Goal: Transaction & Acquisition: Obtain resource

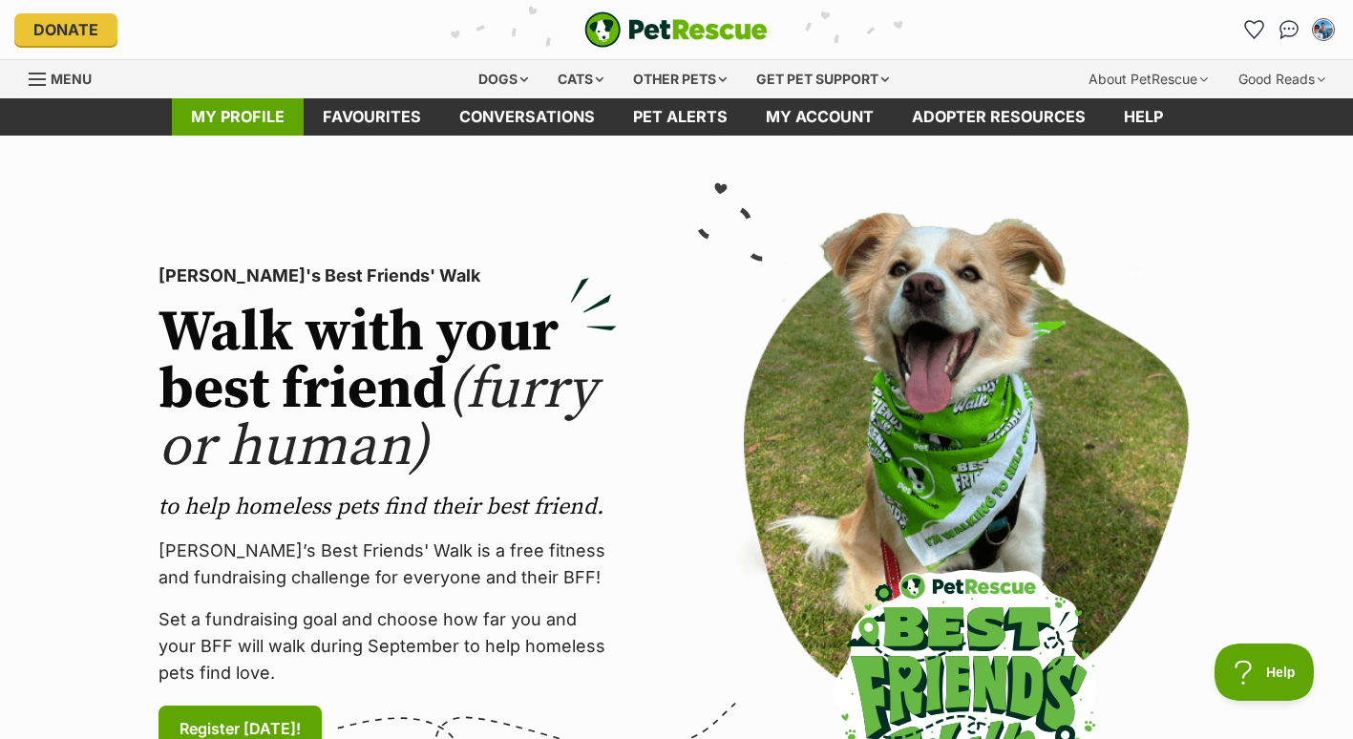
click at [245, 126] on link "My profile" at bounding box center [238, 116] width 132 height 37
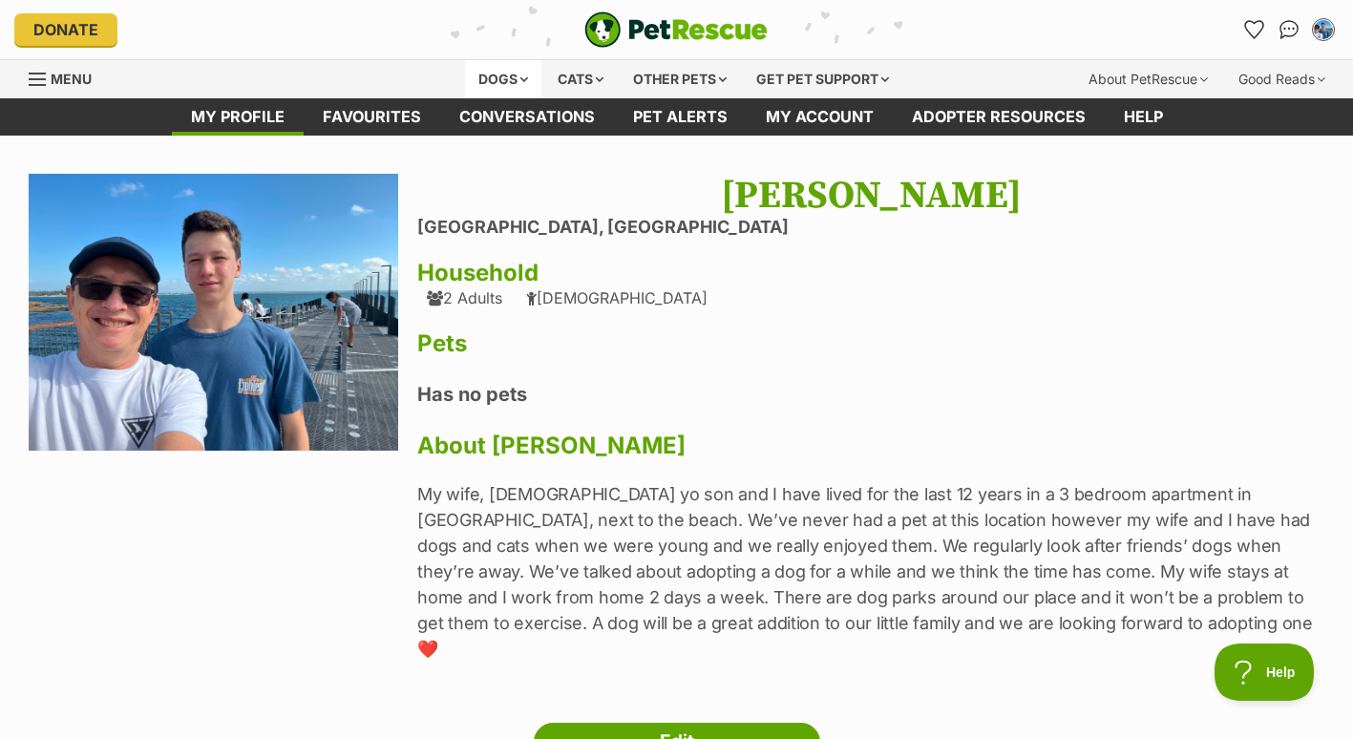
click at [511, 82] on div "Dogs" at bounding box center [503, 79] width 76 height 38
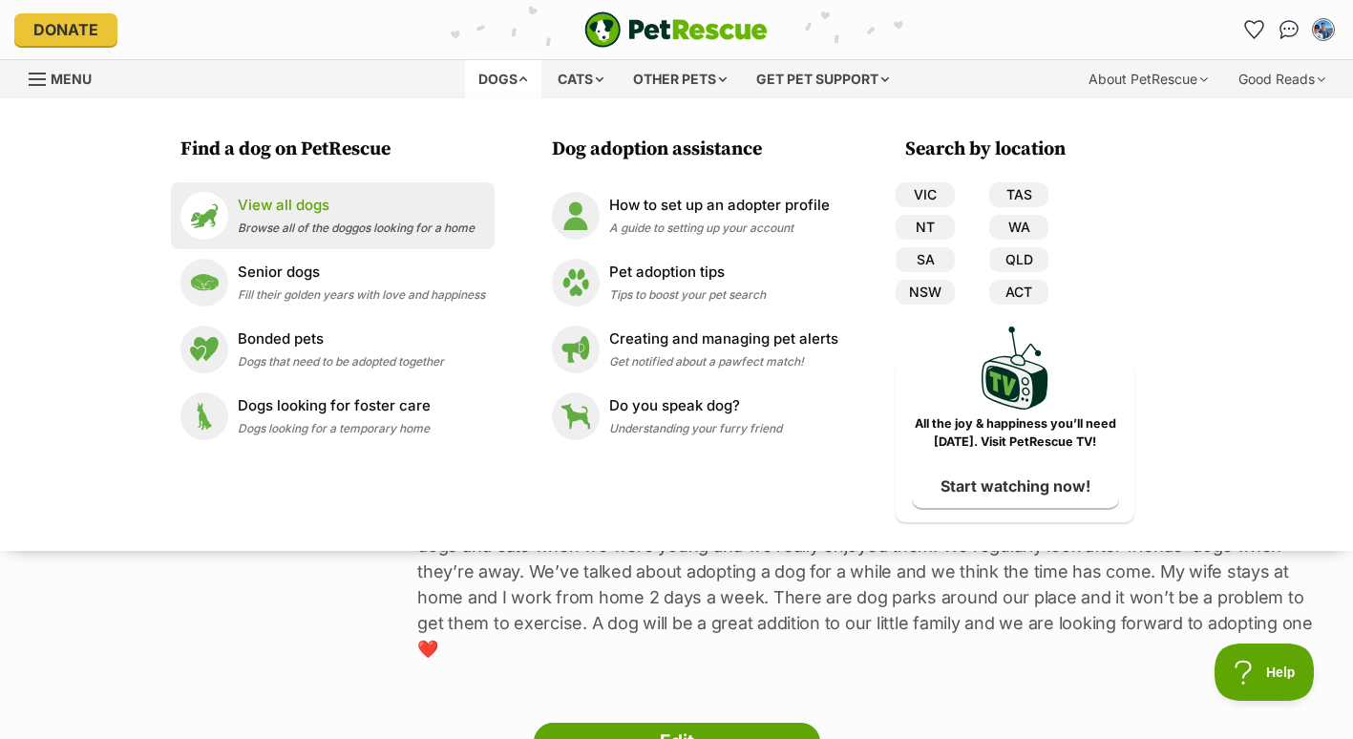
click at [342, 204] on p "View all dogs" at bounding box center [356, 206] width 237 height 22
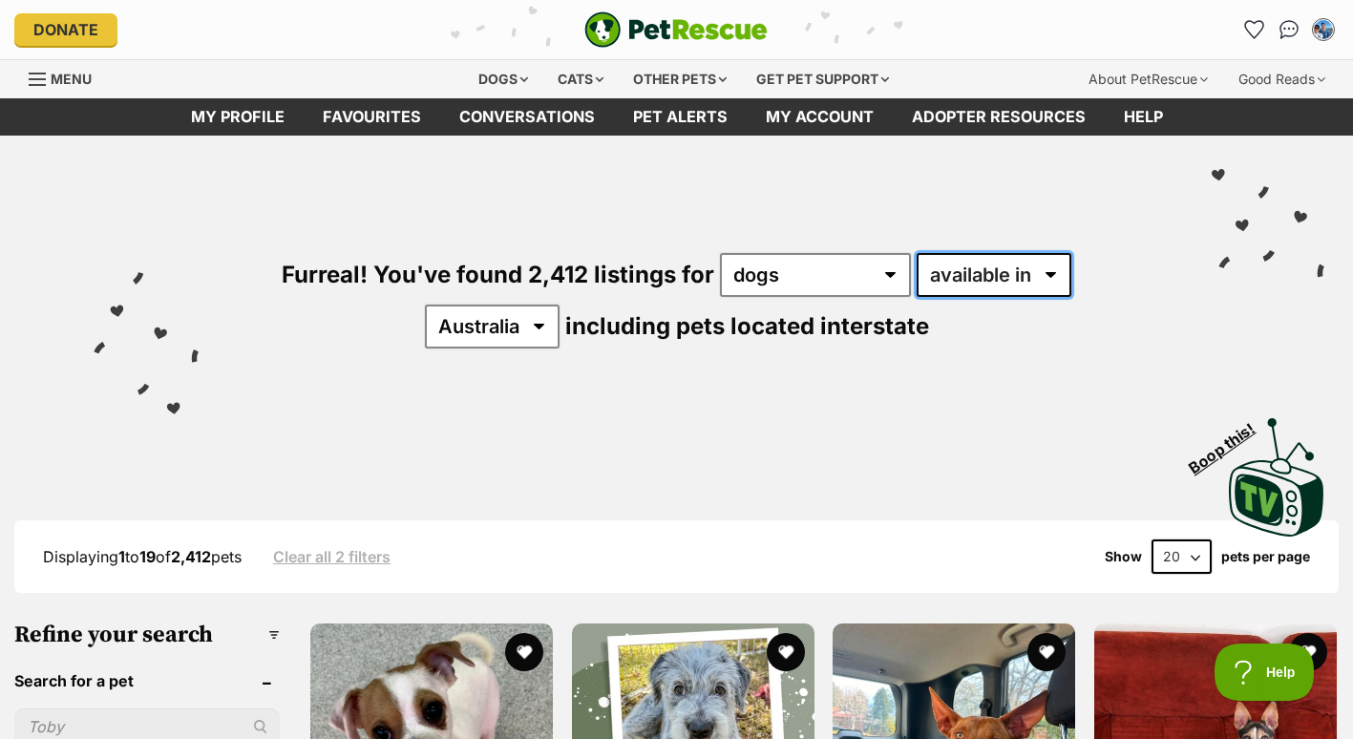
click at [963, 286] on select "available in located in" at bounding box center [994, 275] width 155 height 44
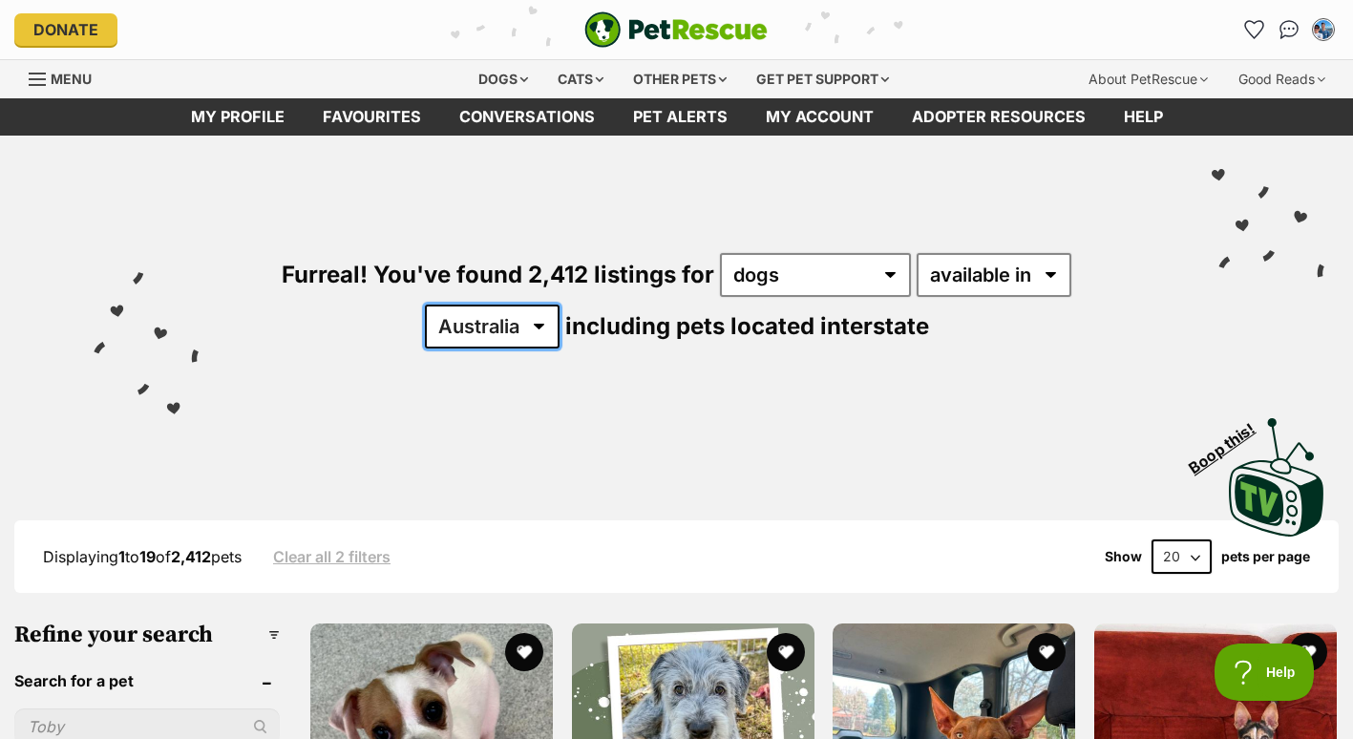
click at [469, 342] on select "Australia ACT NSW NT QLD SA TAS VIC WA" at bounding box center [492, 327] width 135 height 44
select select "NSW"
click at [425, 305] on select "Australia ACT NSW NT QLD SA TAS VIC WA" at bounding box center [492, 327] width 135 height 44
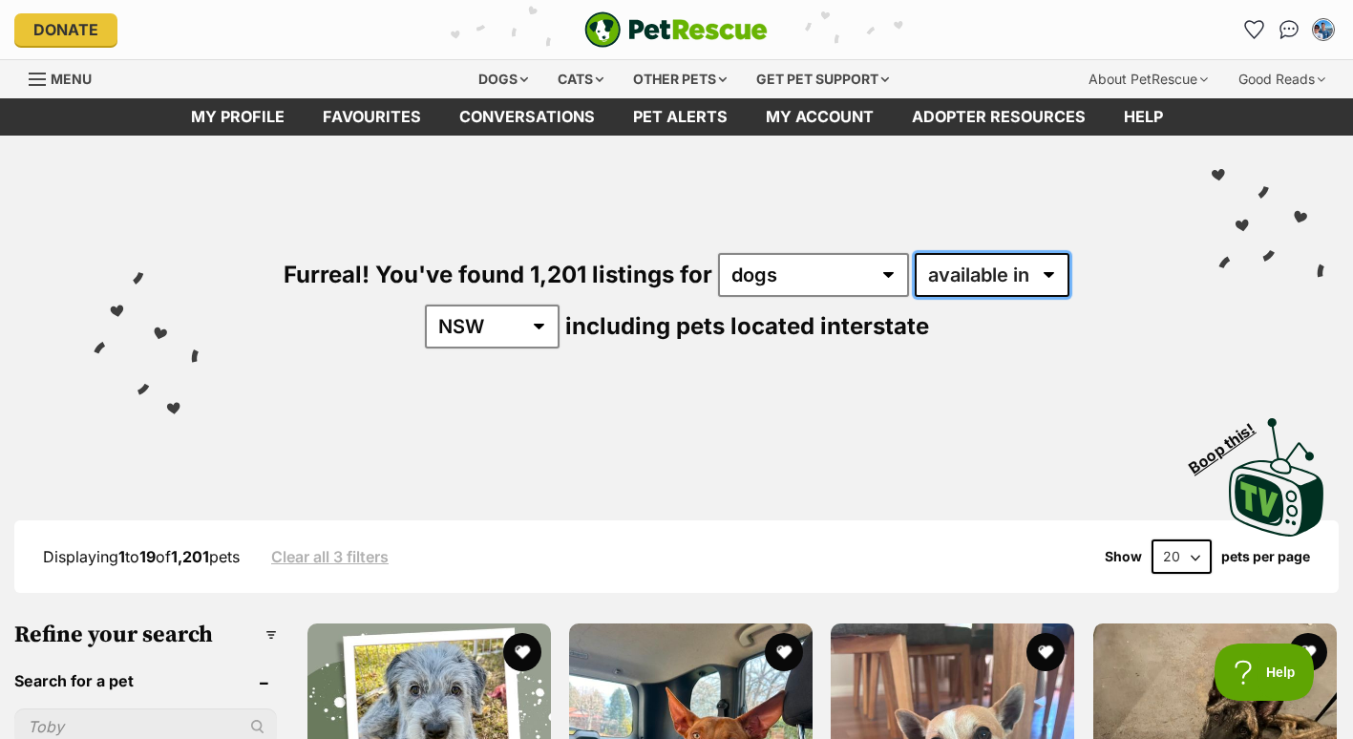
click at [1011, 265] on select "available in located in" at bounding box center [992, 275] width 155 height 44
click at [1324, 31] on img "My account" at bounding box center [1323, 29] width 25 height 25
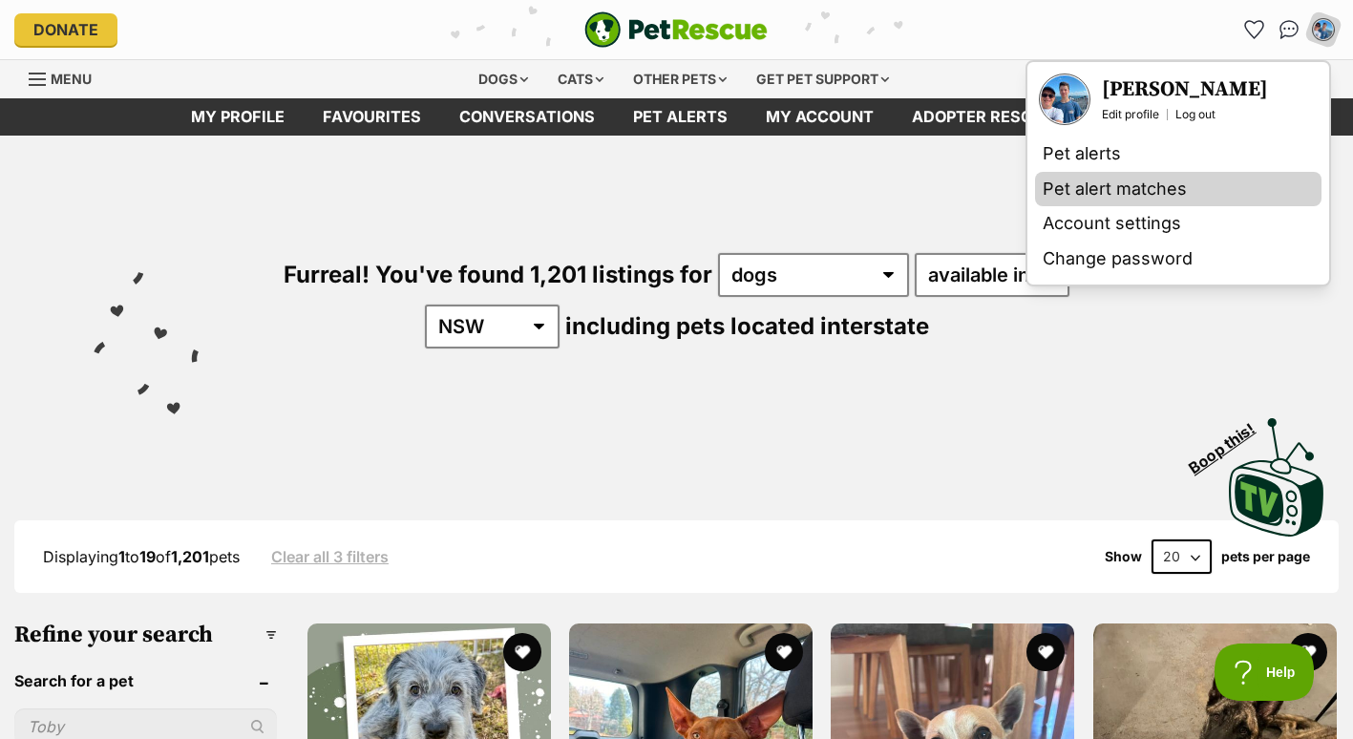
click at [1106, 184] on link "Pet alert matches" at bounding box center [1178, 189] width 287 height 35
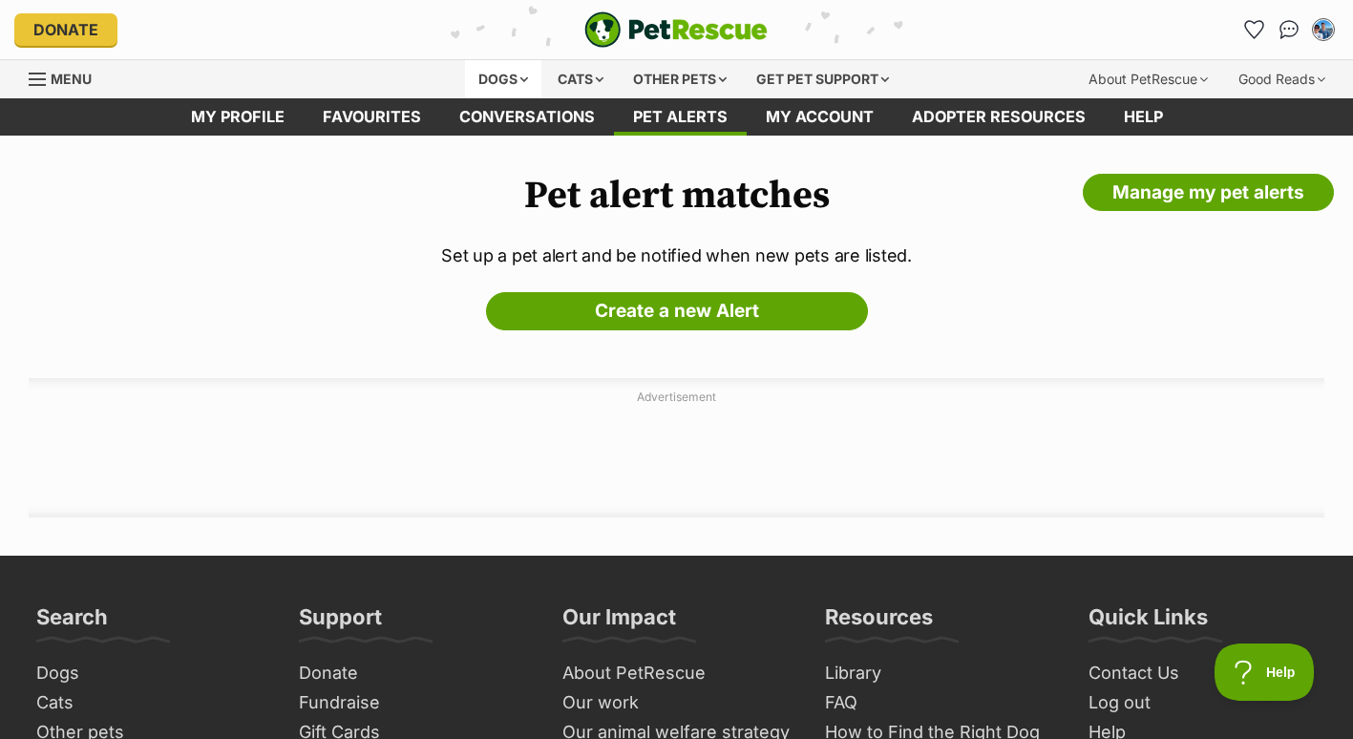
click at [513, 70] on div "Dogs" at bounding box center [503, 79] width 76 height 38
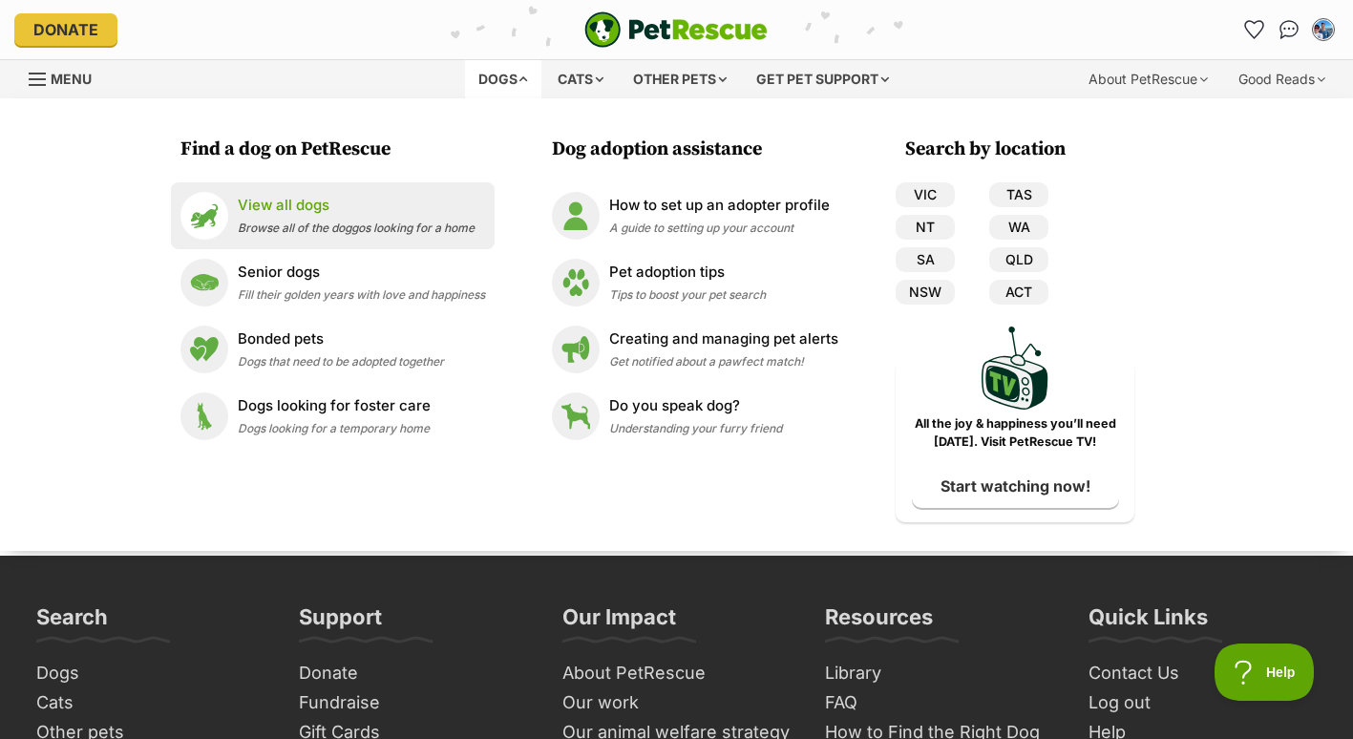
click at [329, 210] on p "View all dogs" at bounding box center [356, 206] width 237 height 22
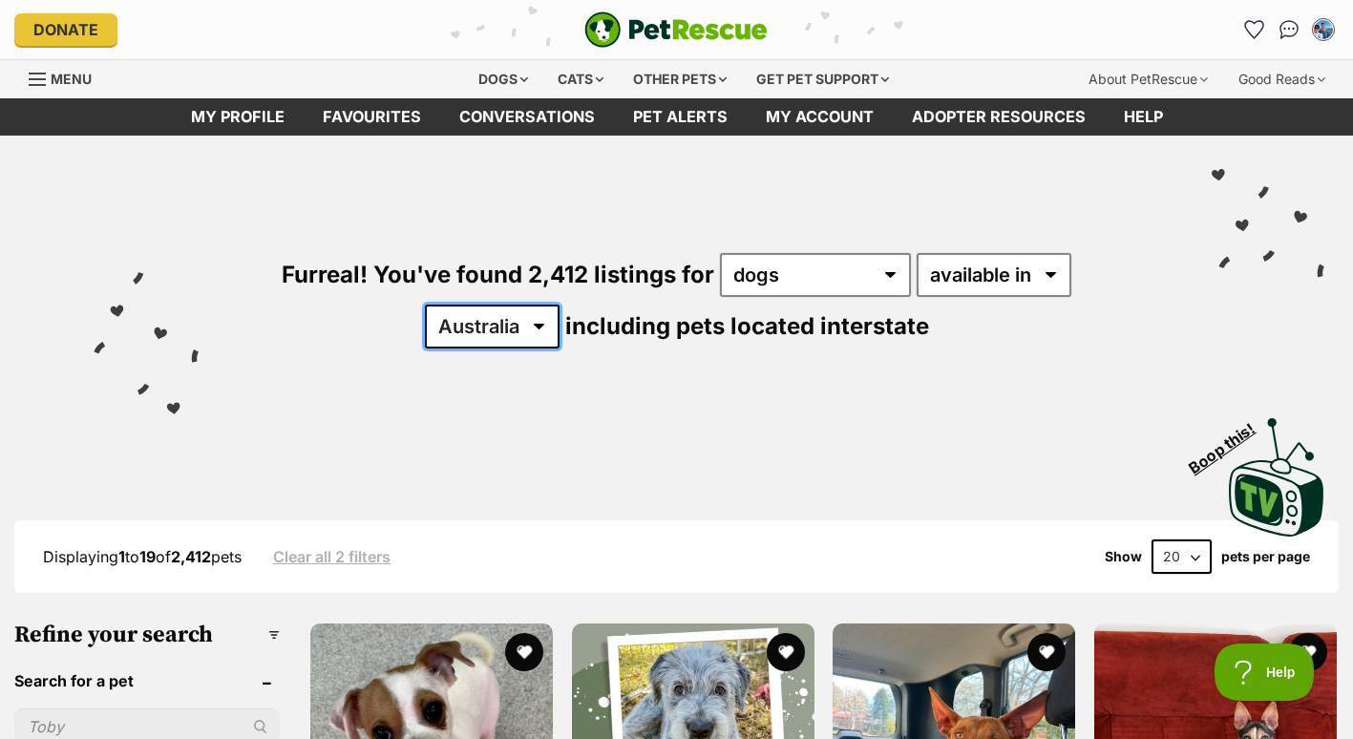
click at [505, 338] on select "[GEOGRAPHIC_DATA] [GEOGRAPHIC_DATA] [GEOGRAPHIC_DATA] [GEOGRAPHIC_DATA] [GEOGRA…" at bounding box center [492, 327] width 135 height 44
select select "NSW"
click at [425, 305] on select "Australia ACT NSW NT QLD SA TAS VIC WA" at bounding box center [492, 327] width 135 height 44
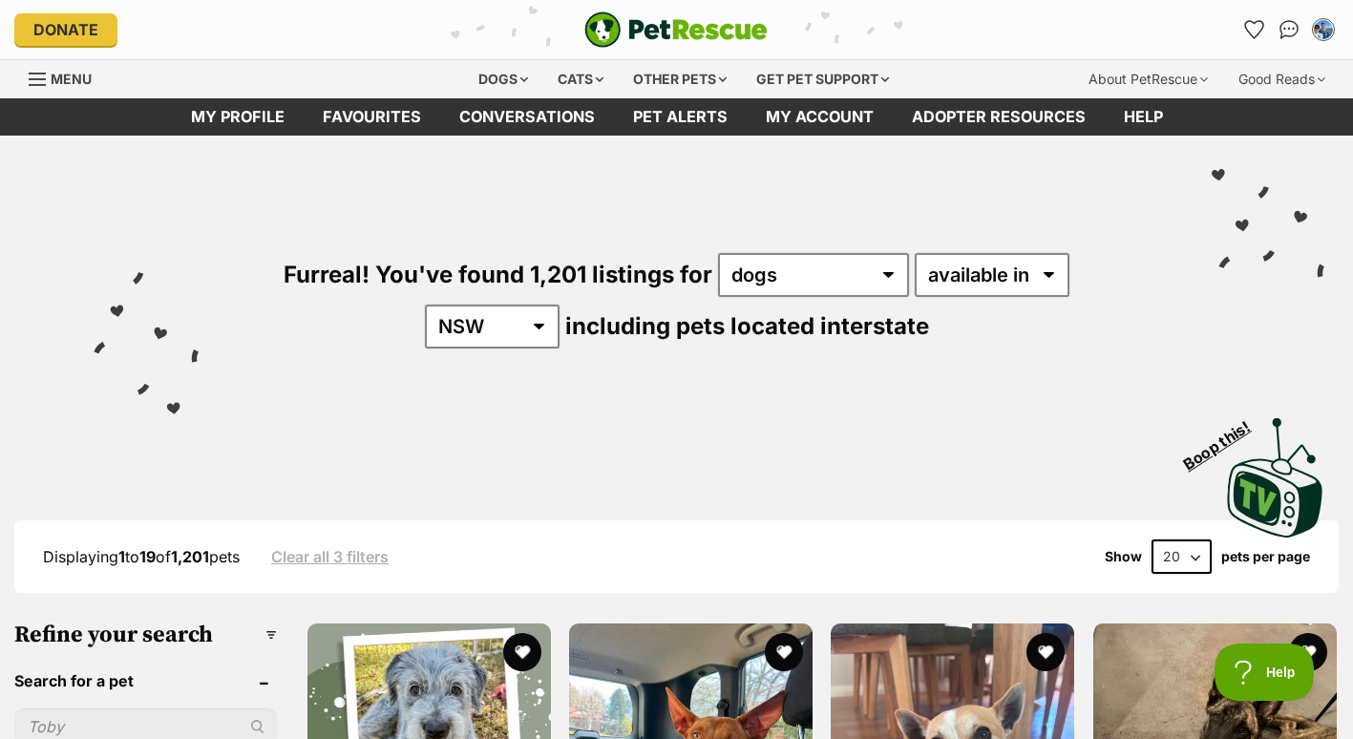
click at [536, 443] on div "Visit PetRescue TV (external site) Boop this!" at bounding box center [677, 470] width 1296 height 139
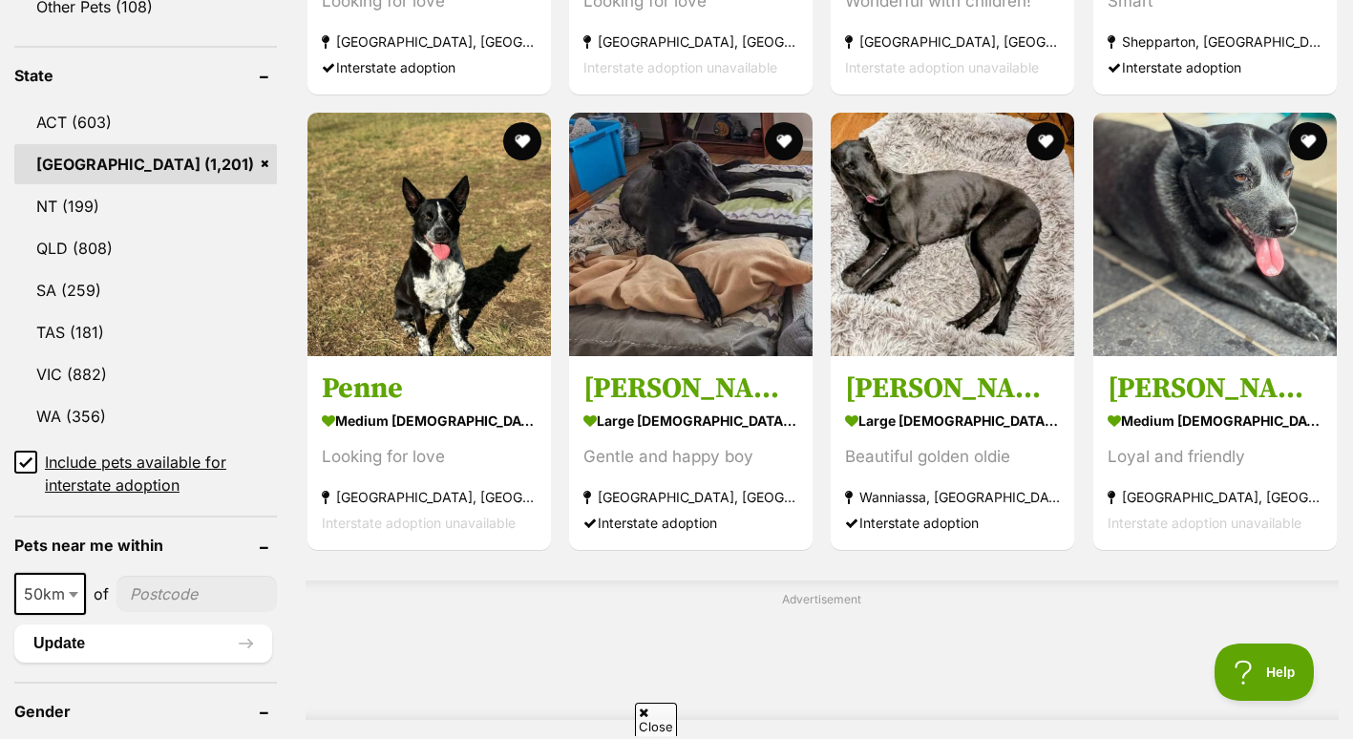
scroll to position [967, 0]
click at [198, 587] on input"] "postcode" at bounding box center [197, 593] width 160 height 36
type input"] "2035"
click at [145, 634] on button "Update" at bounding box center [143, 643] width 258 height 38
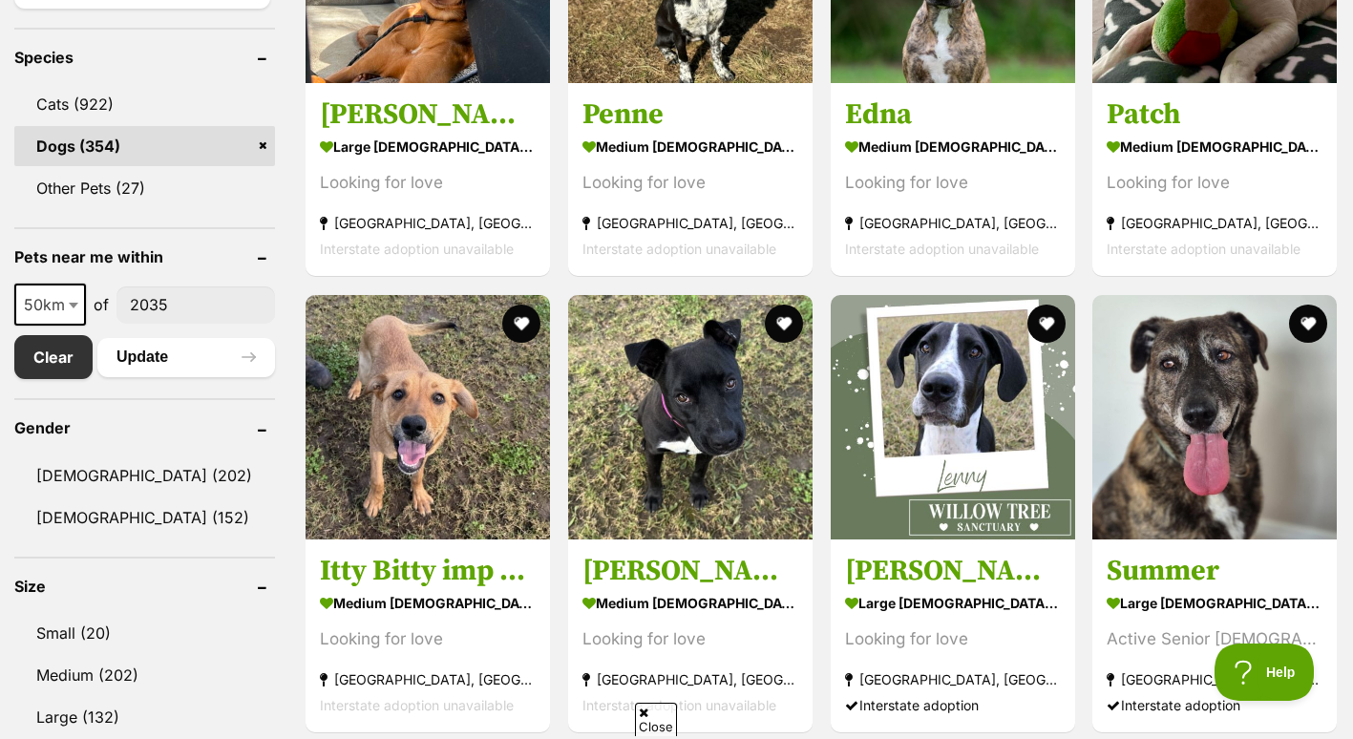
scroll to position [886, 0]
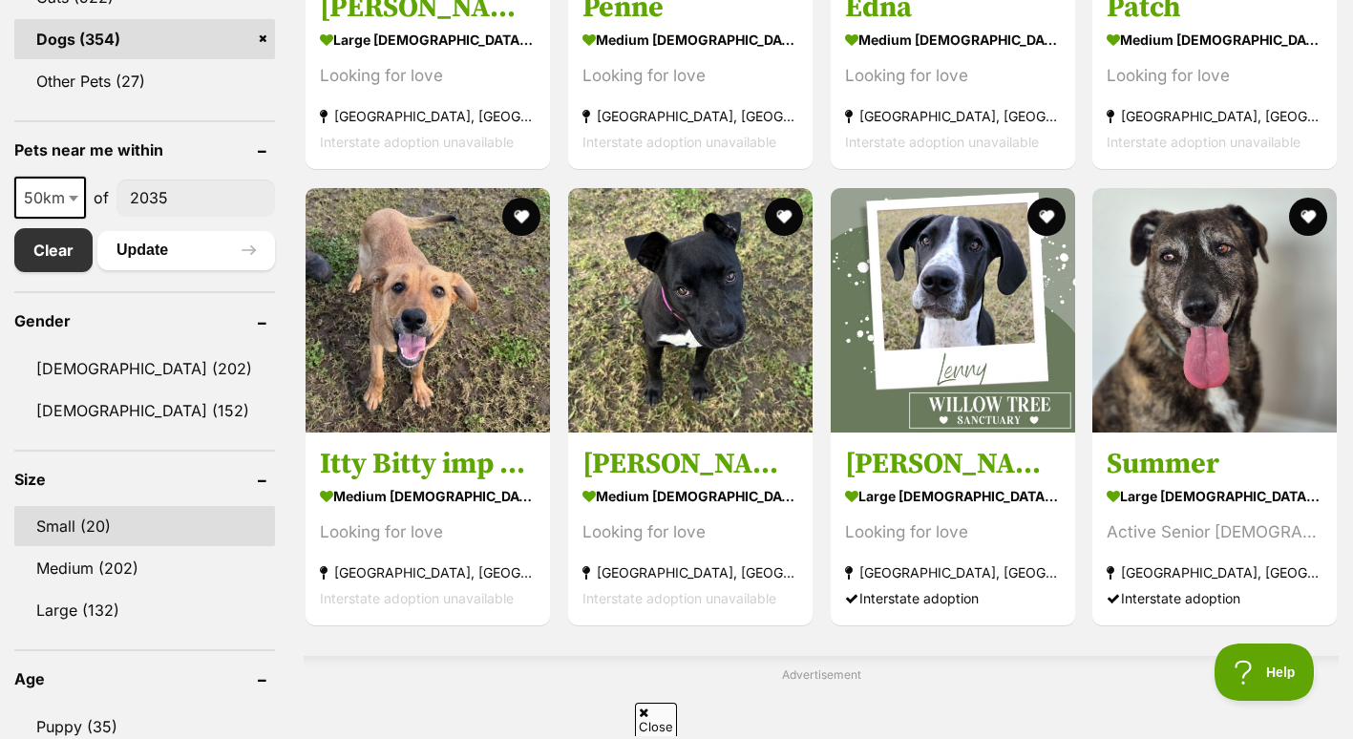
click at [73, 524] on link "Small (20)" at bounding box center [144, 526] width 261 height 40
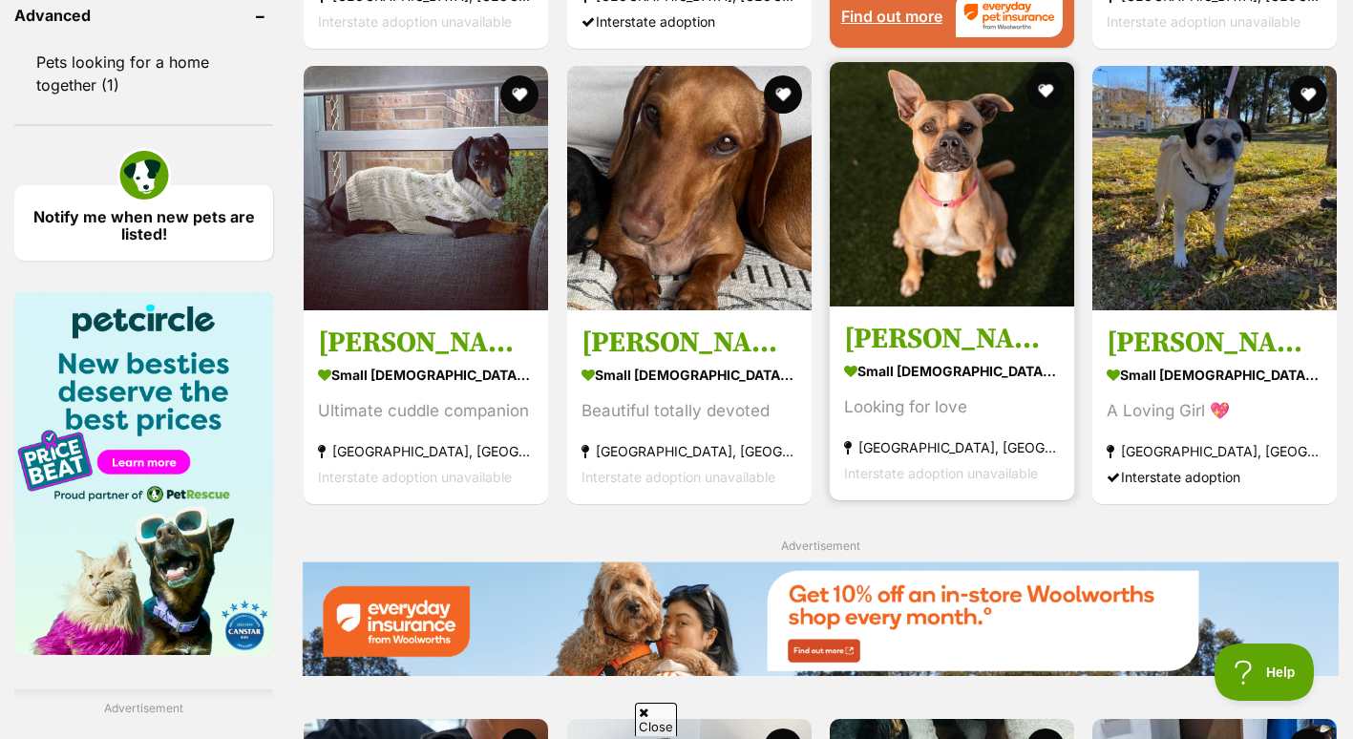
scroll to position [2101, 0]
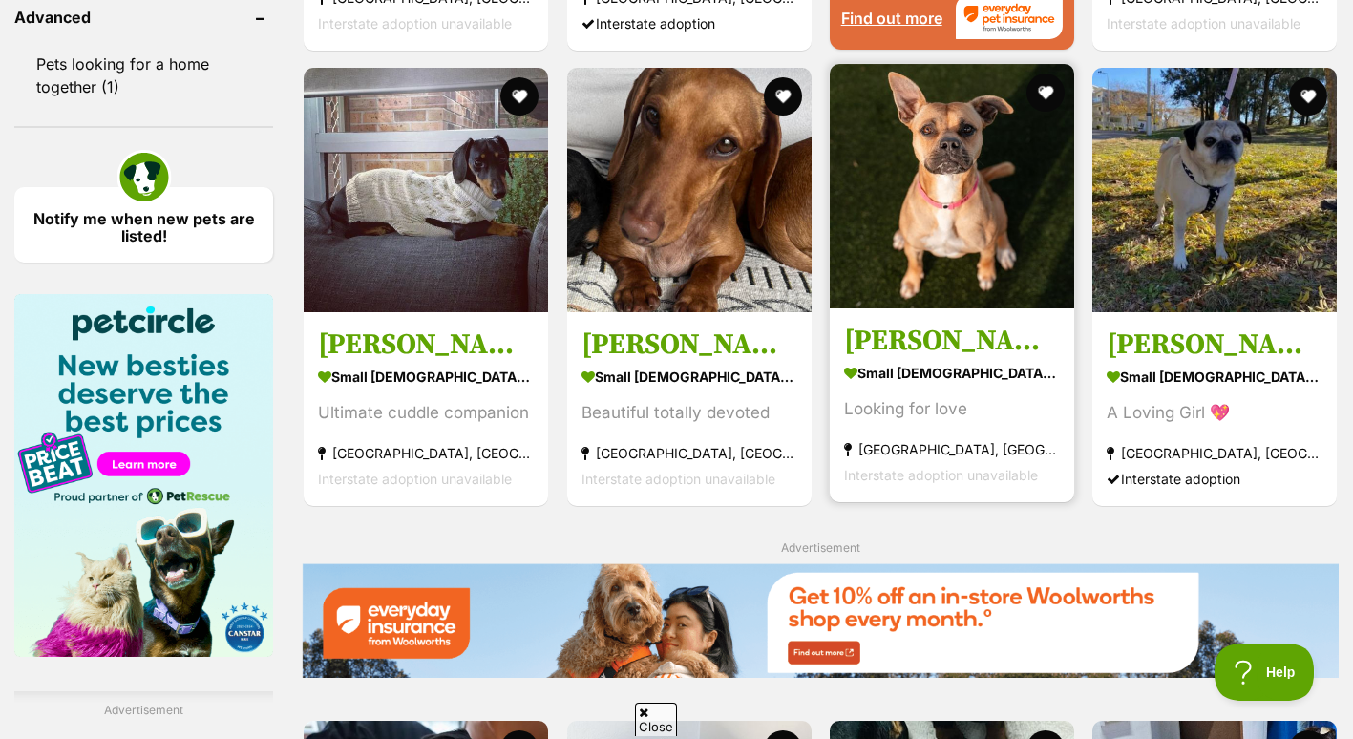
click at [977, 271] on img at bounding box center [952, 186] width 244 height 244
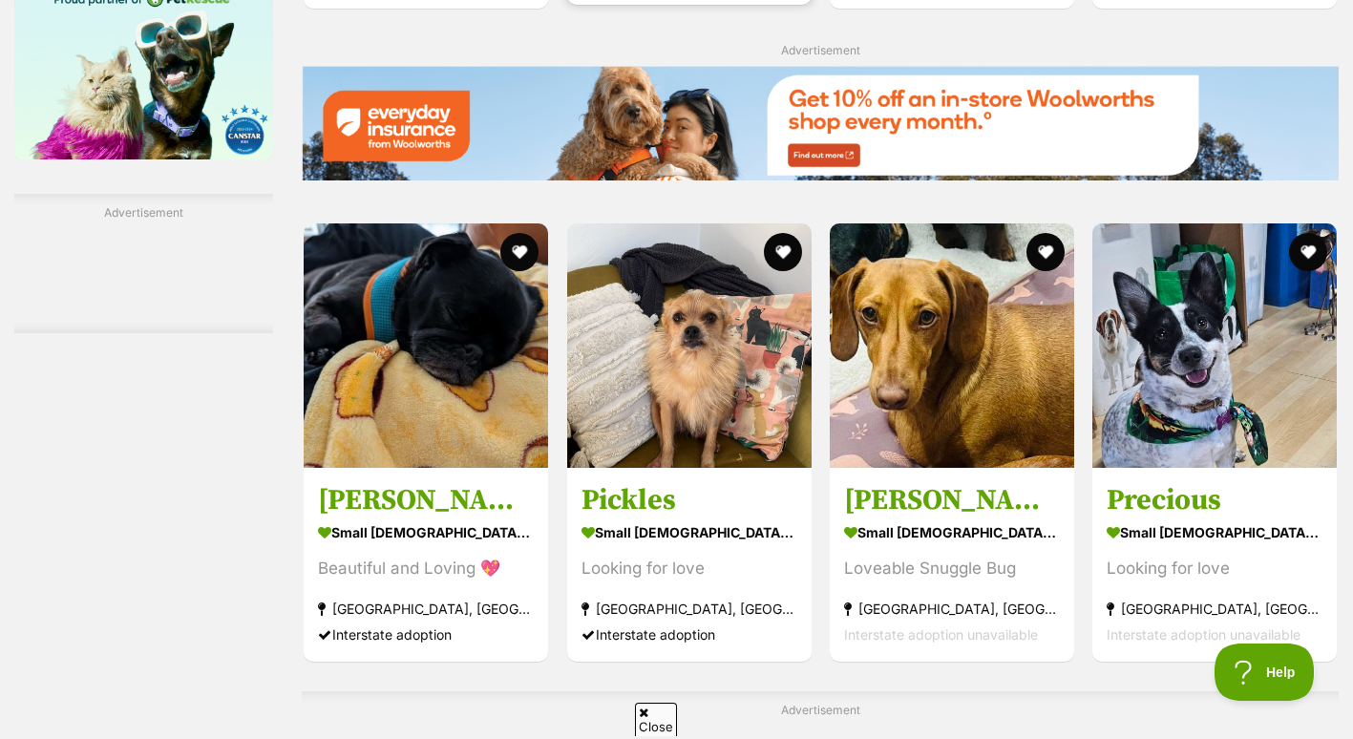
scroll to position [2601, 0]
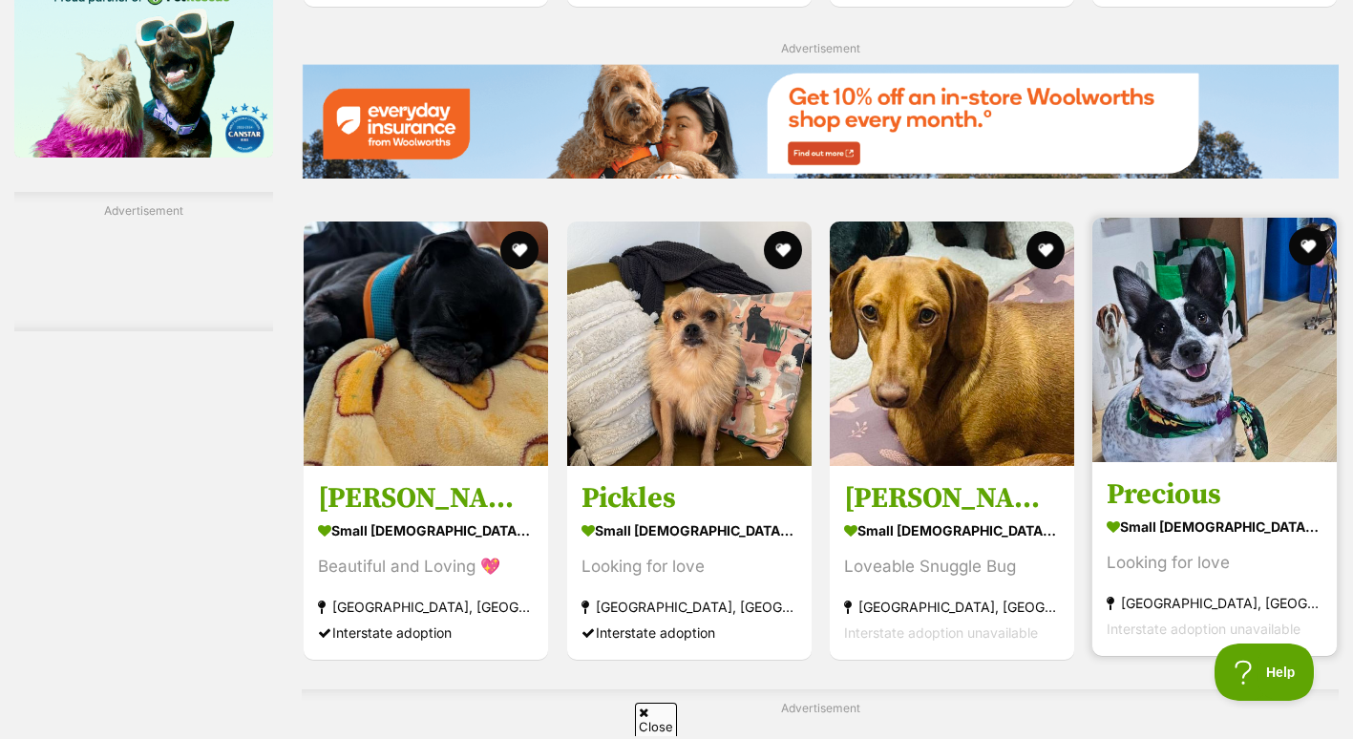
click at [1187, 363] on img at bounding box center [1215, 340] width 244 height 244
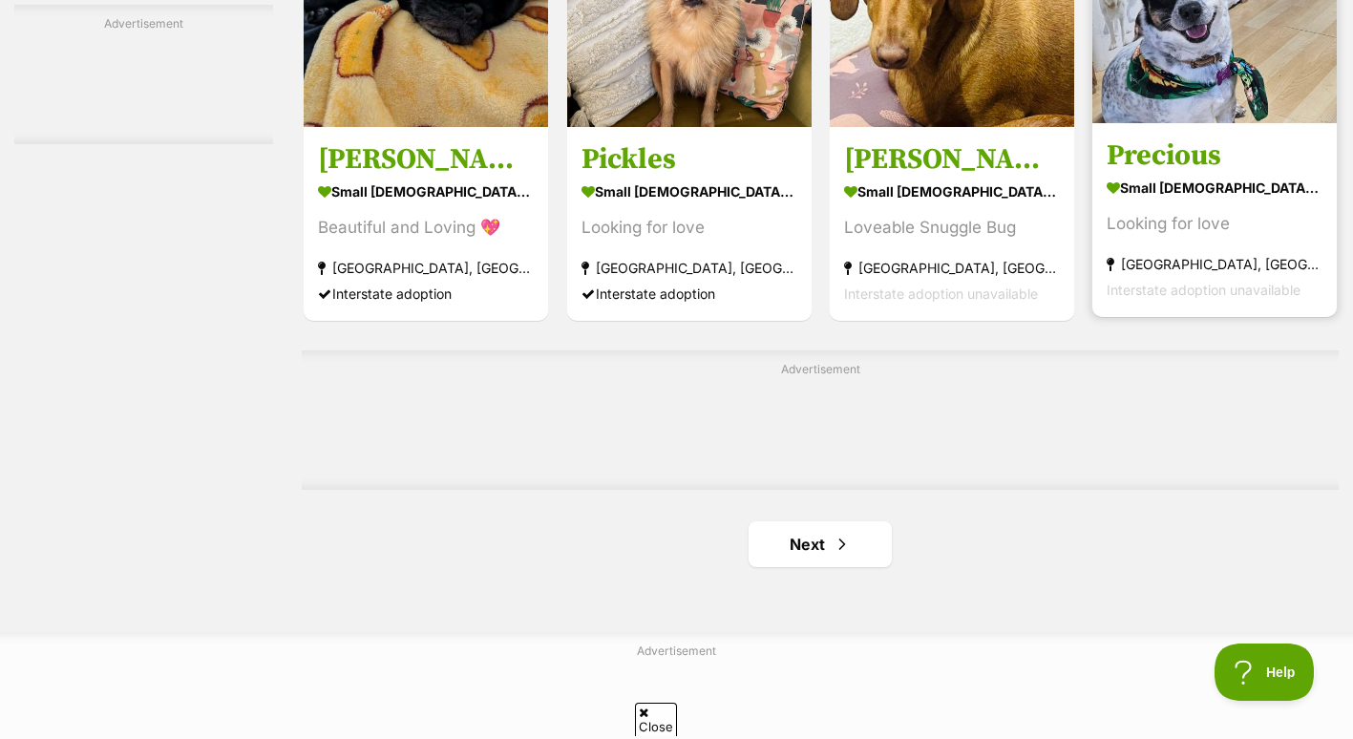
scroll to position [2941, 0]
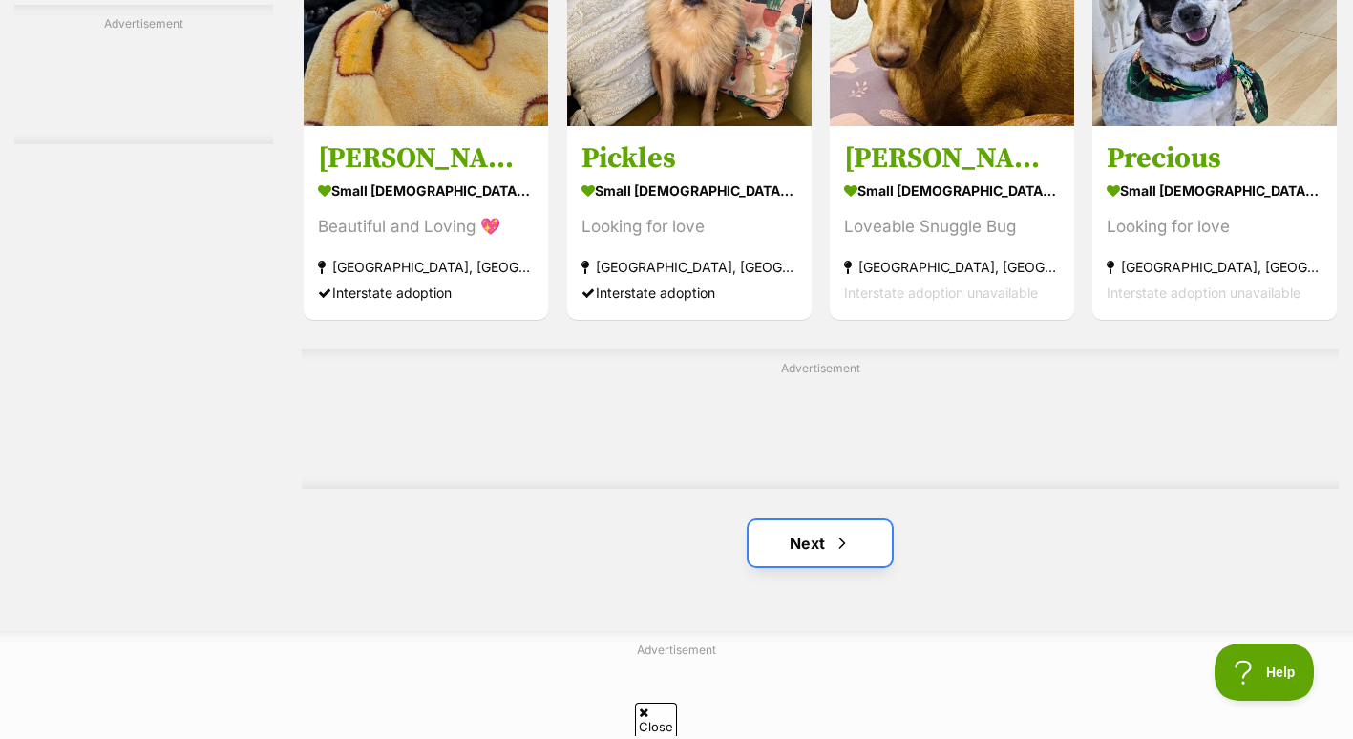
click at [802, 551] on link "Next" at bounding box center [820, 543] width 143 height 46
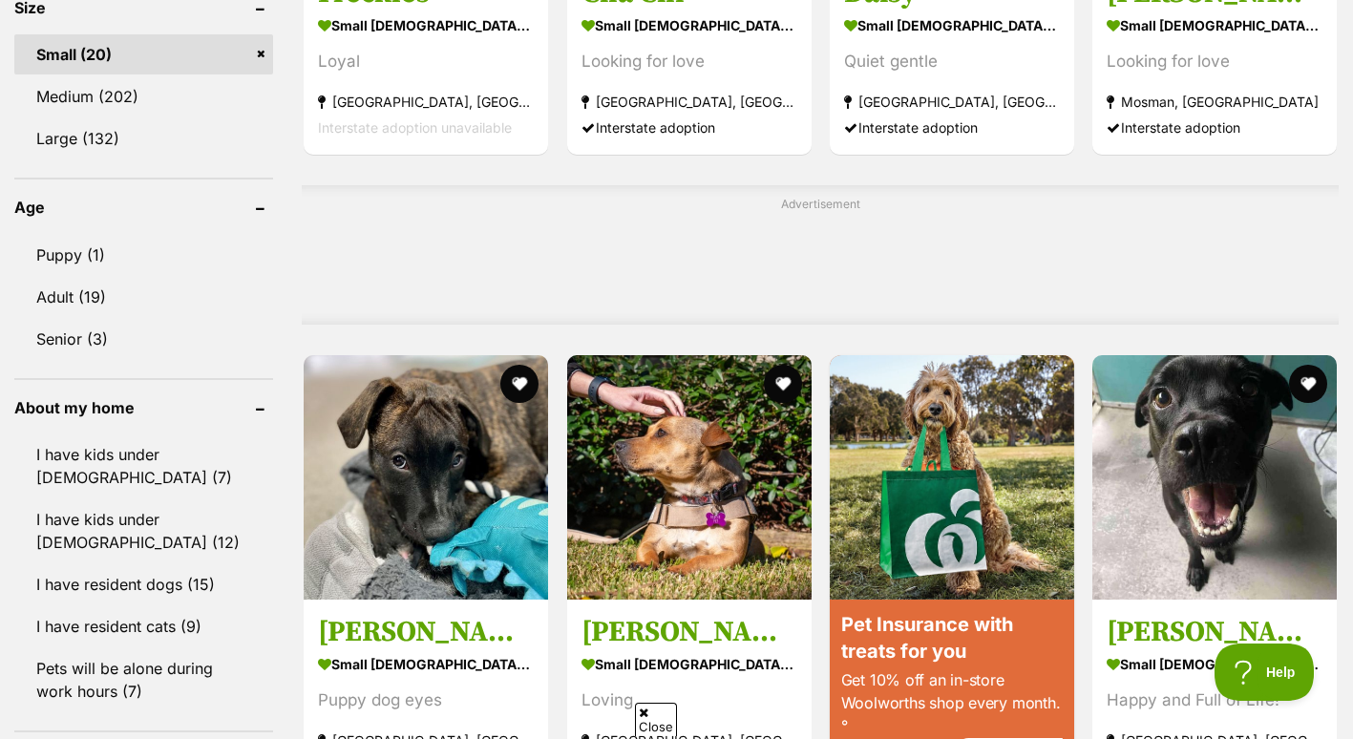
scroll to position [1359, 0]
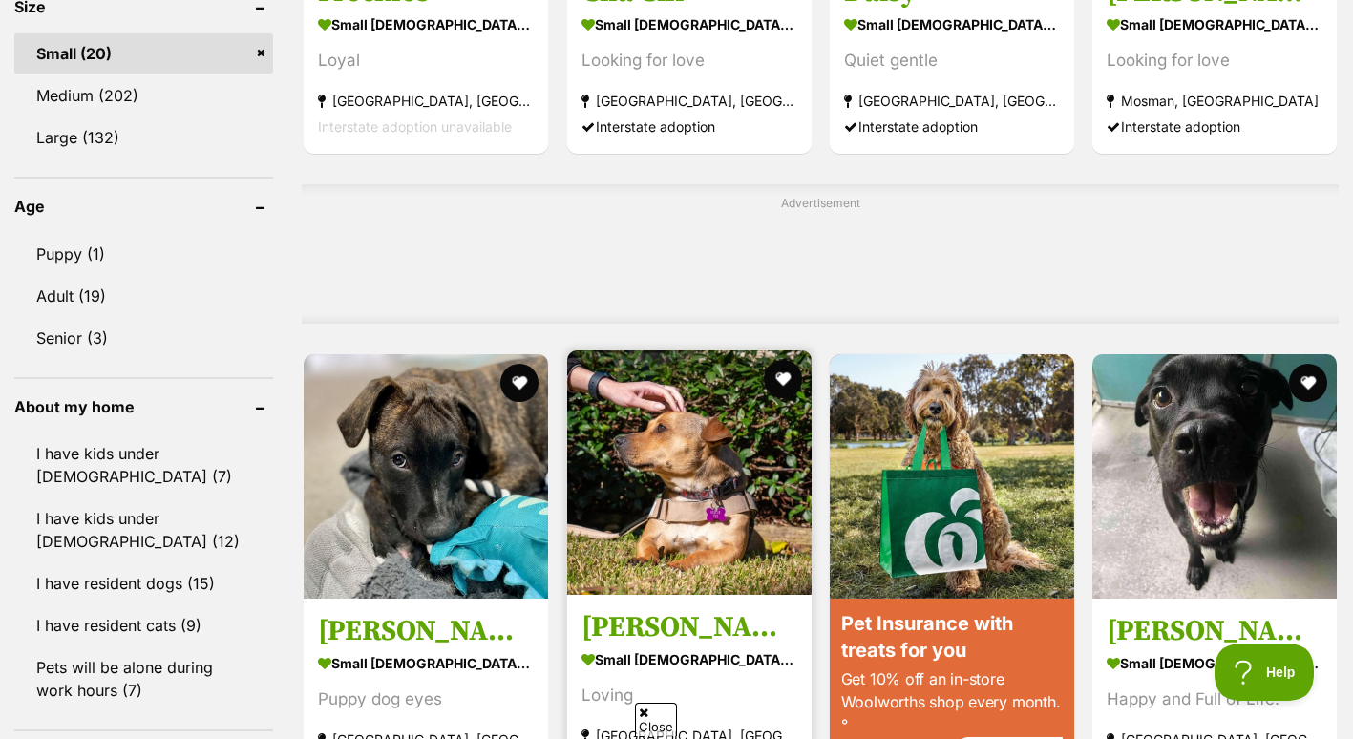
click at [682, 468] on img at bounding box center [689, 472] width 244 height 244
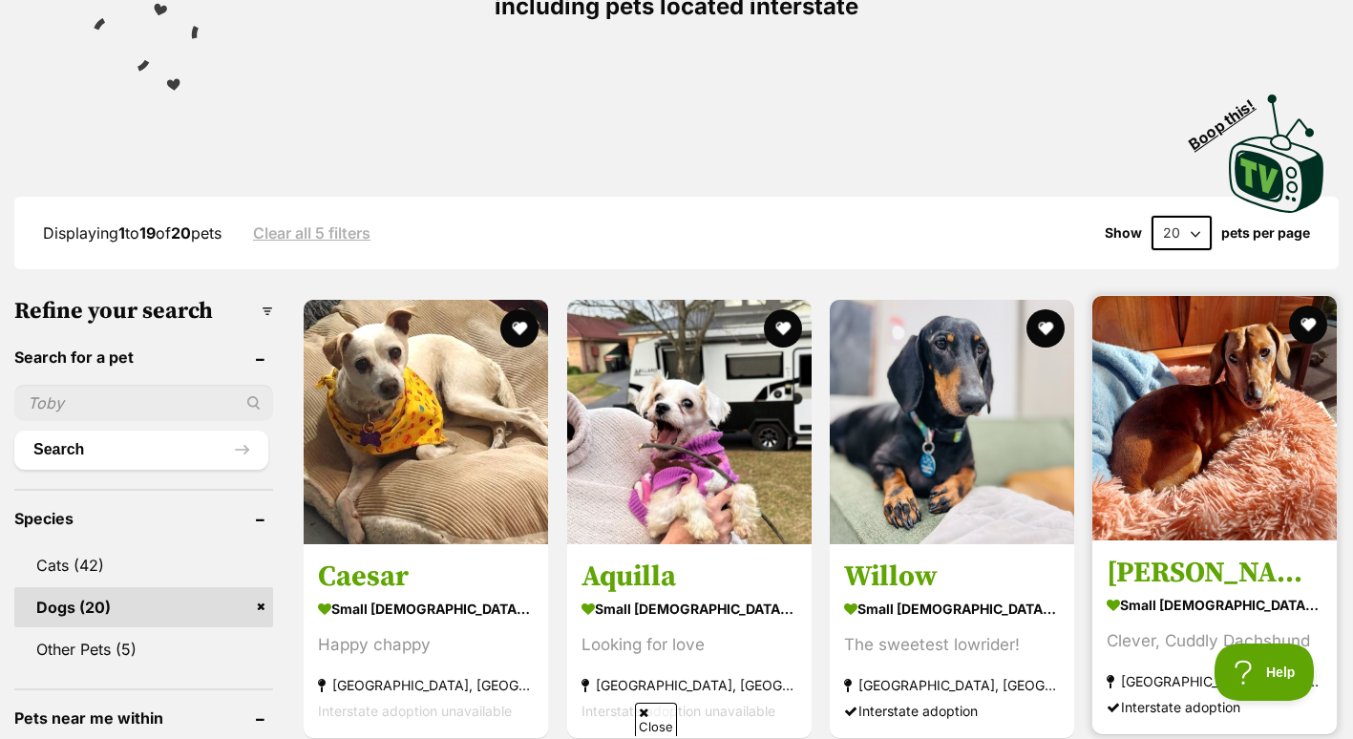
scroll to position [326, 0]
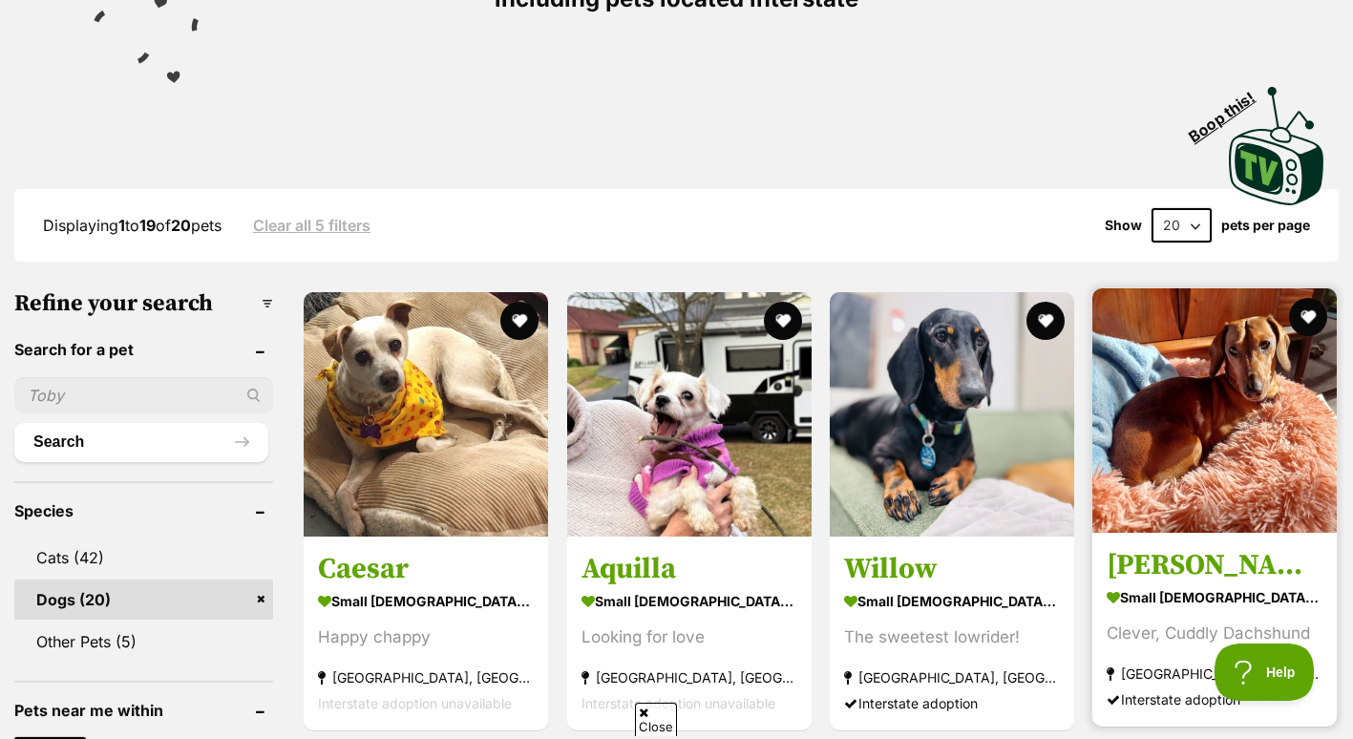
click at [1205, 451] on img at bounding box center [1215, 410] width 244 height 244
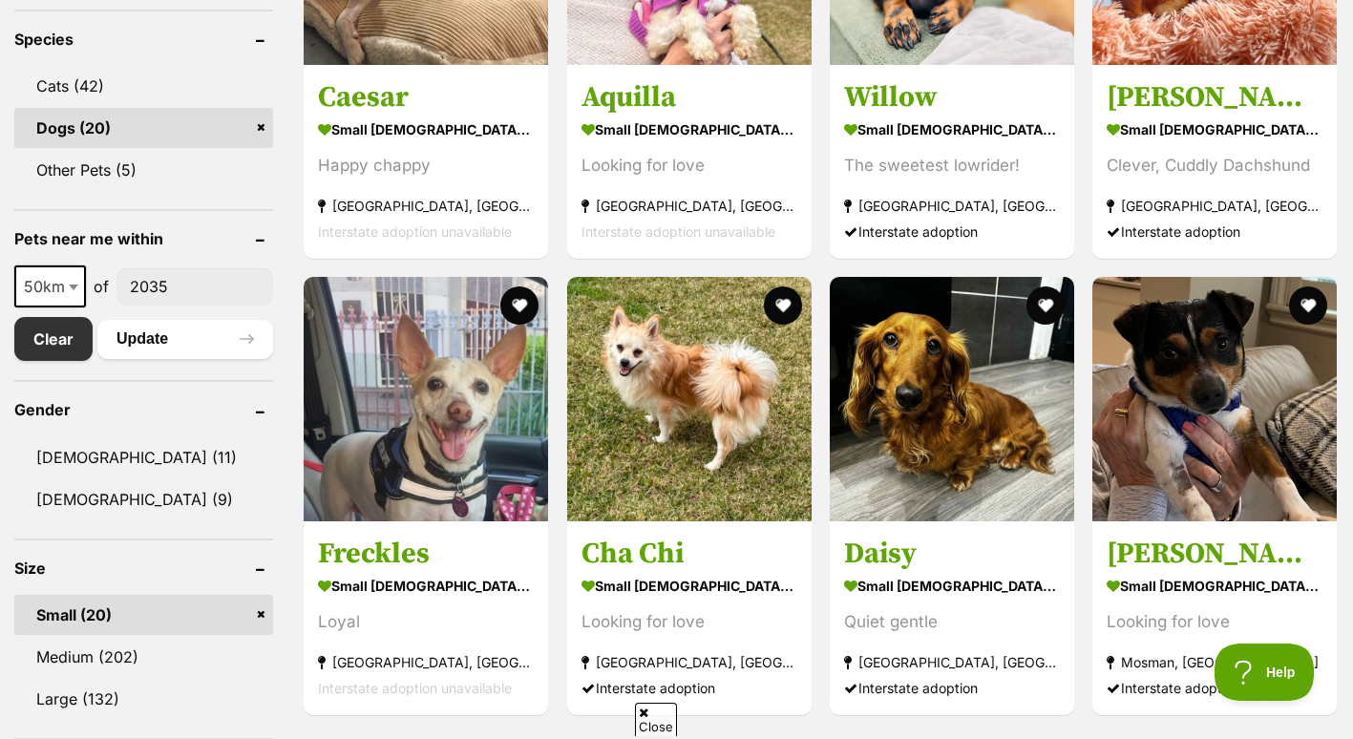
scroll to position [796, 0]
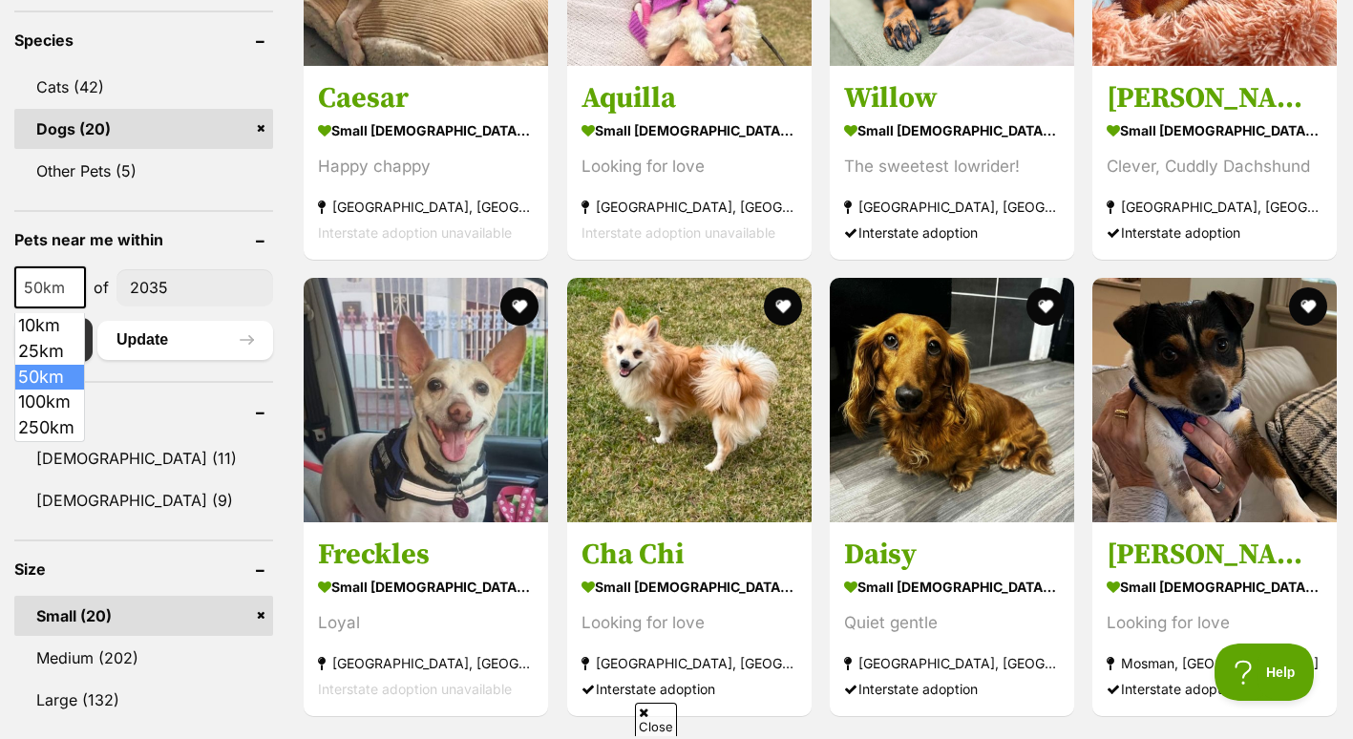
click at [50, 285] on span "50km" at bounding box center [50, 287] width 68 height 27
select select "100"
click at [140, 343] on button "Update" at bounding box center [185, 340] width 176 height 38
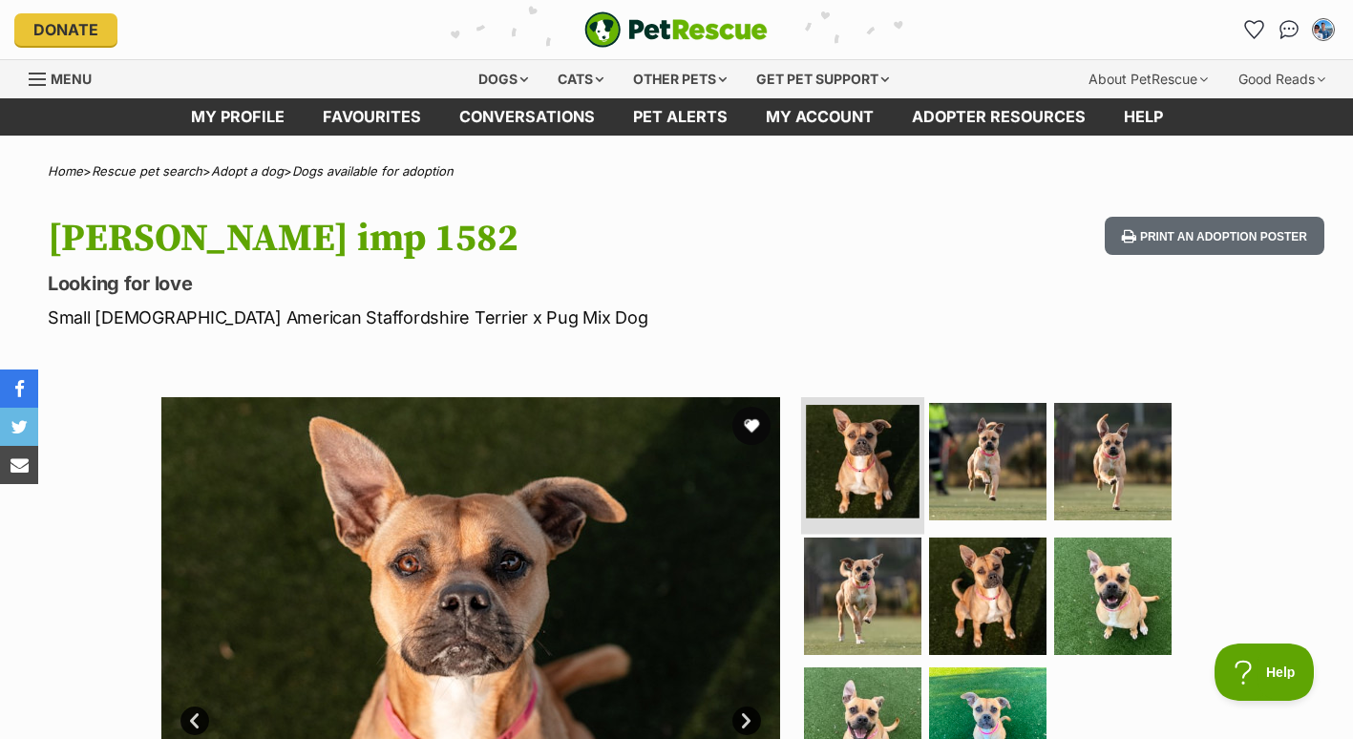
click at [859, 435] on img at bounding box center [863, 462] width 114 height 114
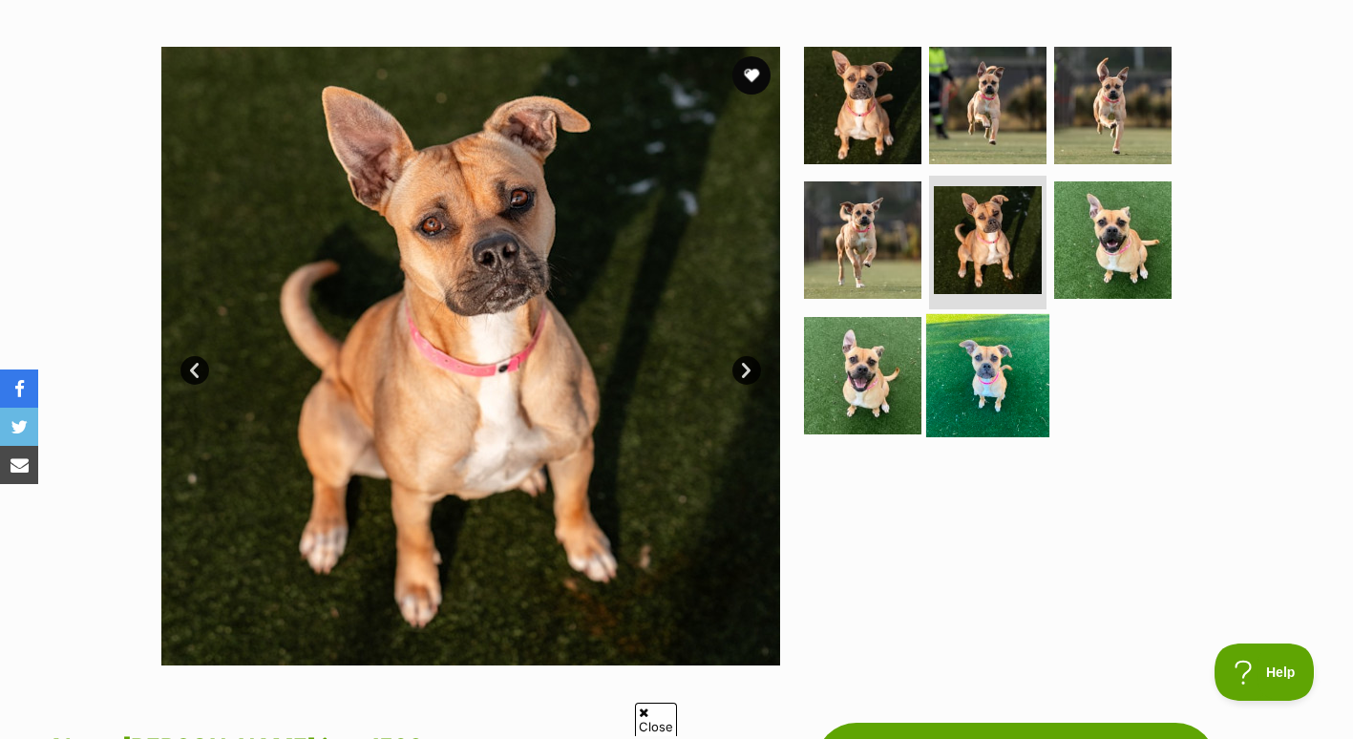
scroll to position [351, 0]
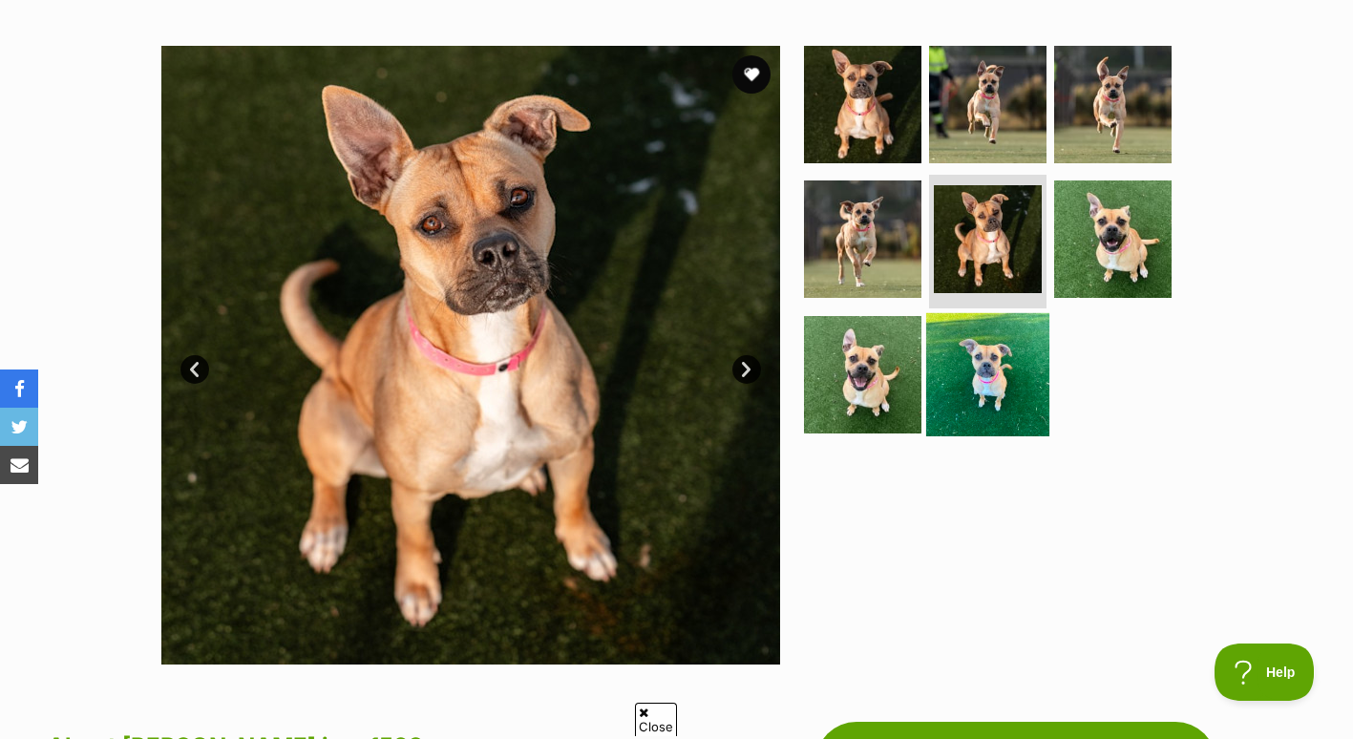
click at [947, 349] on img at bounding box center [987, 374] width 123 height 123
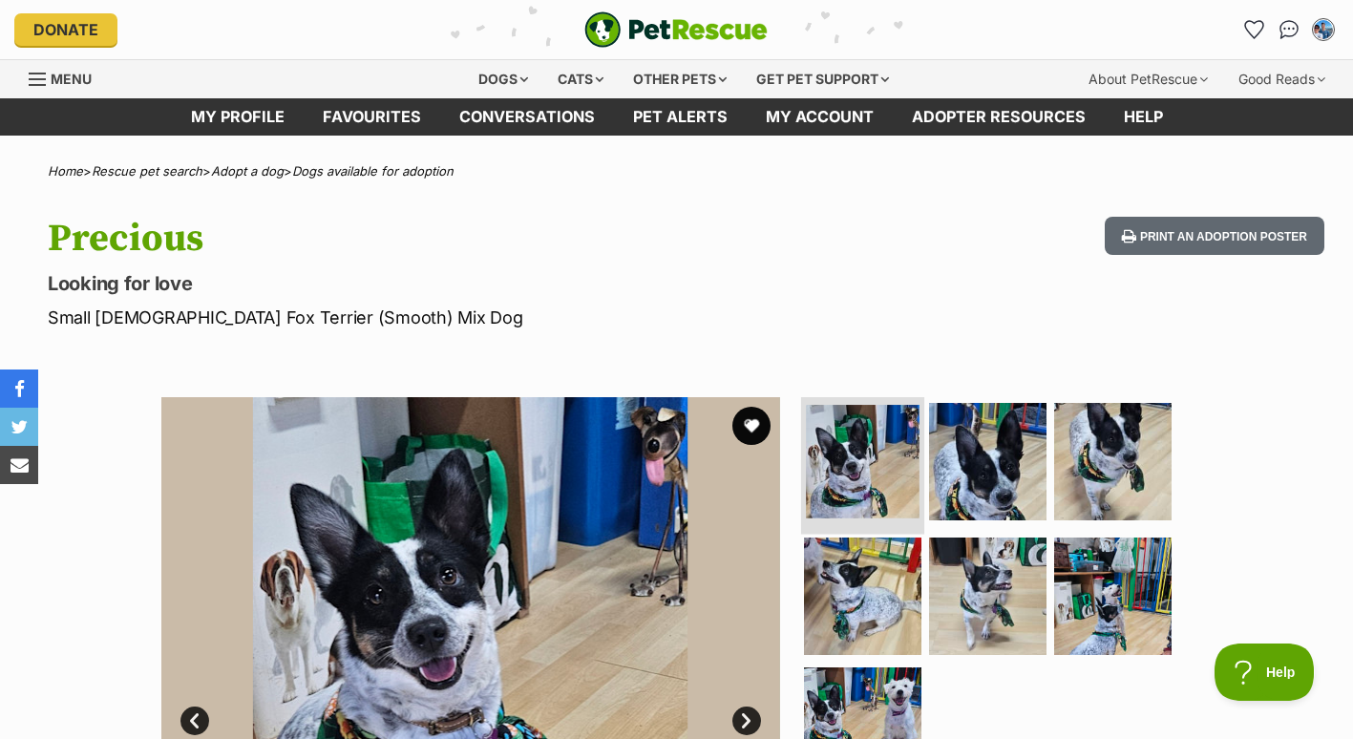
click at [871, 461] on img at bounding box center [863, 462] width 114 height 114
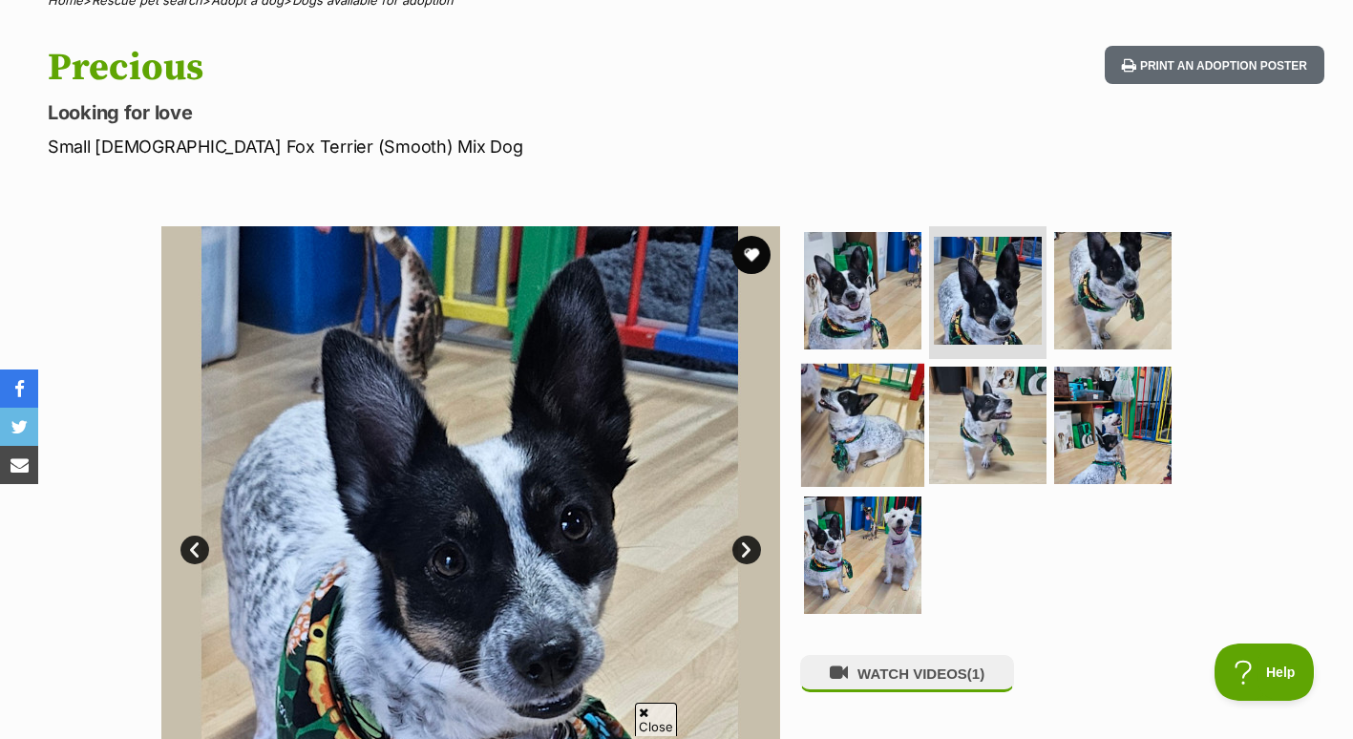
scroll to position [416, 0]
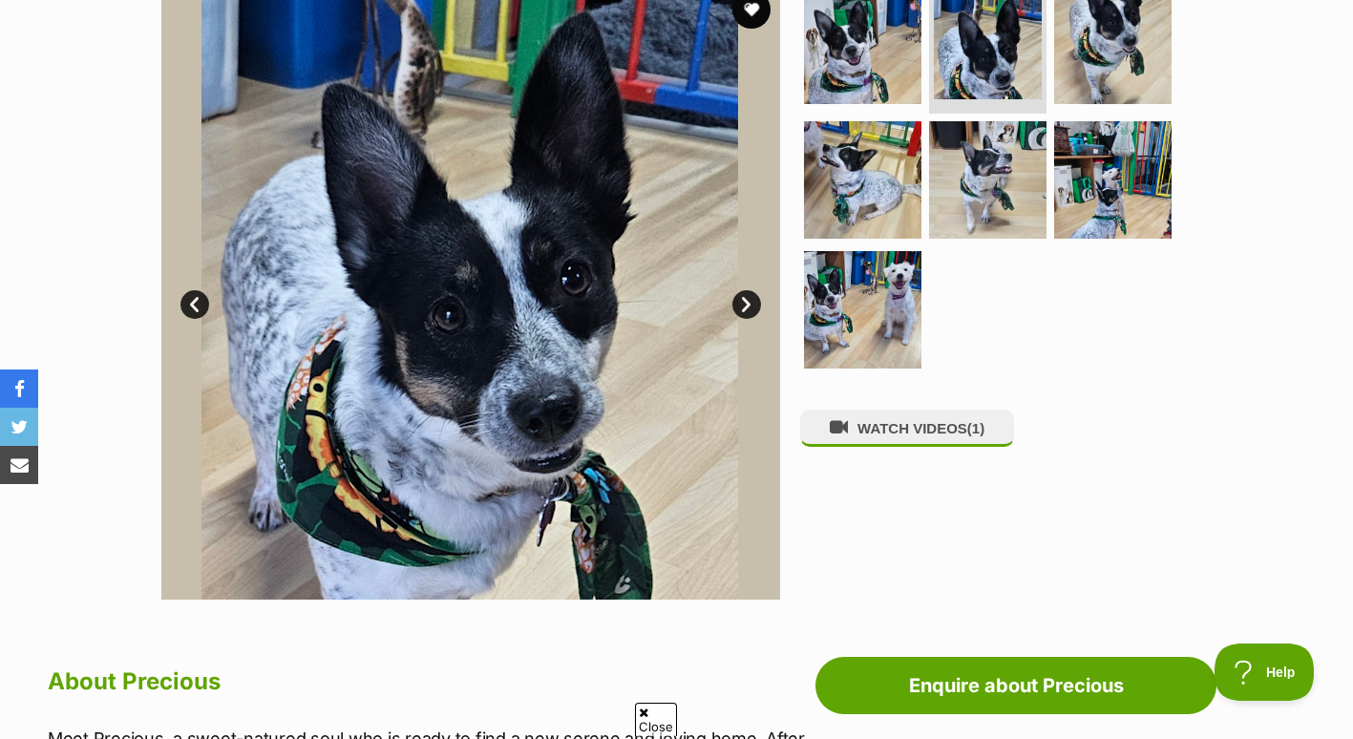
click at [750, 308] on link "Next" at bounding box center [746, 304] width 29 height 29
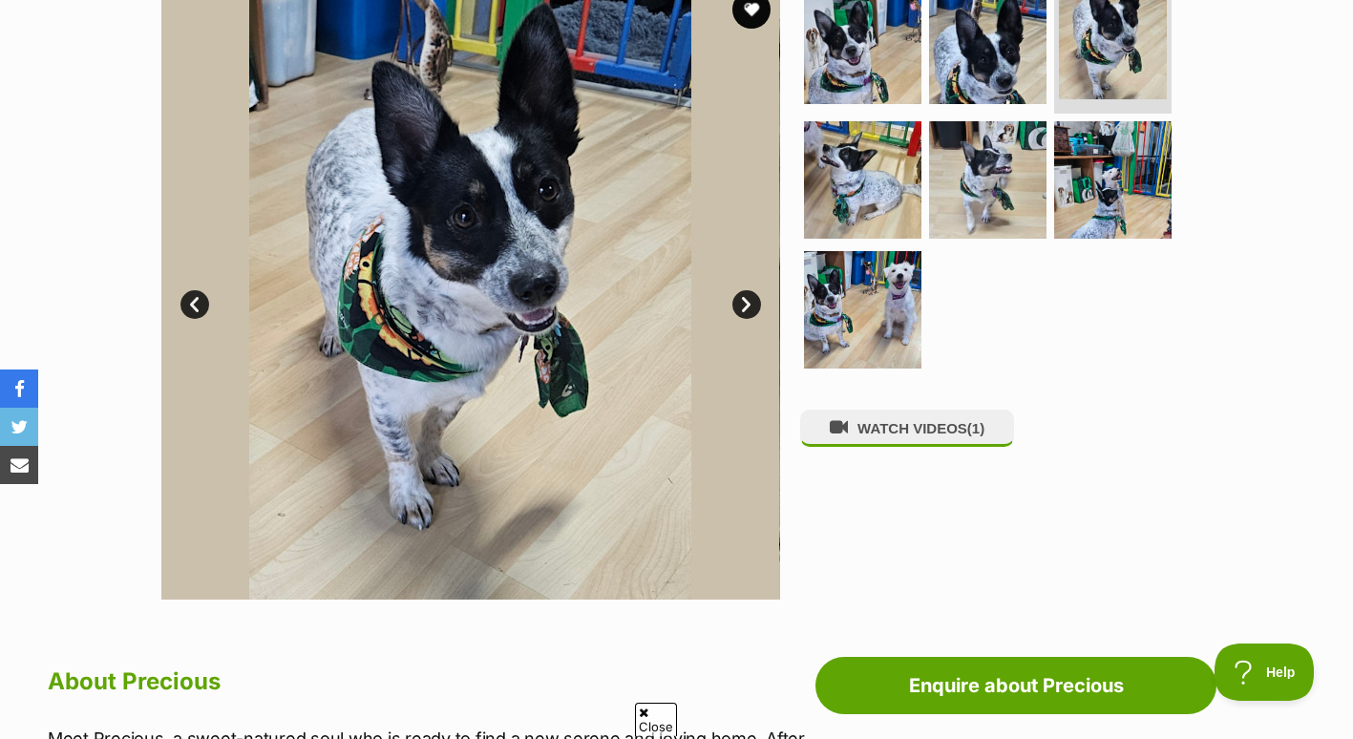
click at [750, 308] on link "Next" at bounding box center [746, 304] width 29 height 29
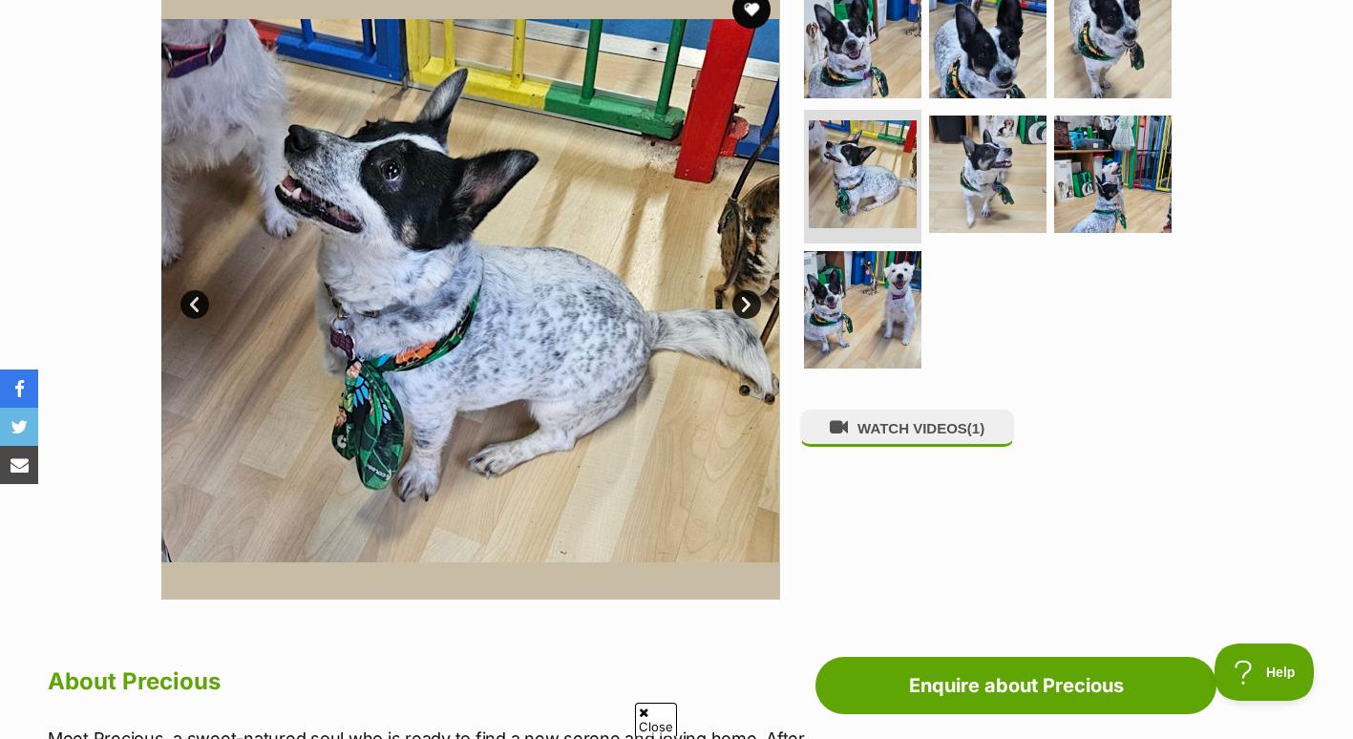
click at [750, 308] on link "Next" at bounding box center [746, 304] width 29 height 29
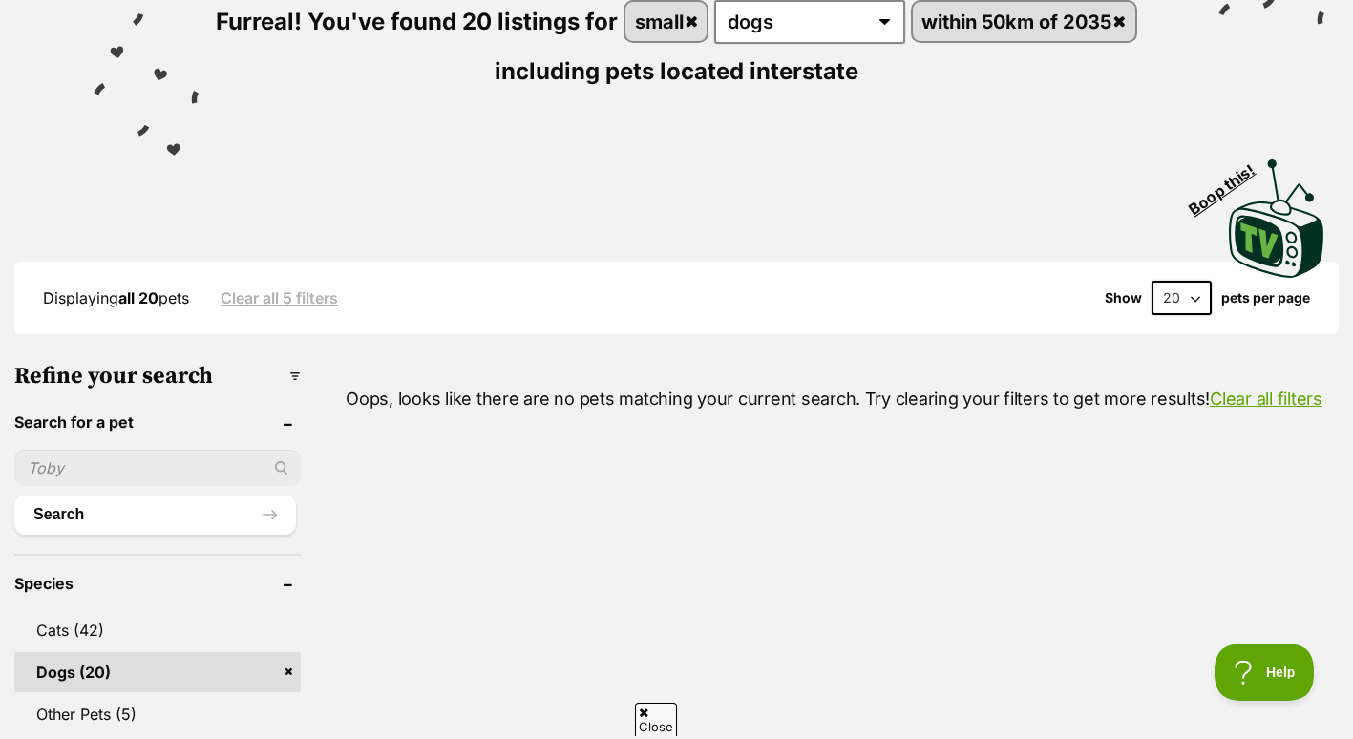
scroll to position [222, 0]
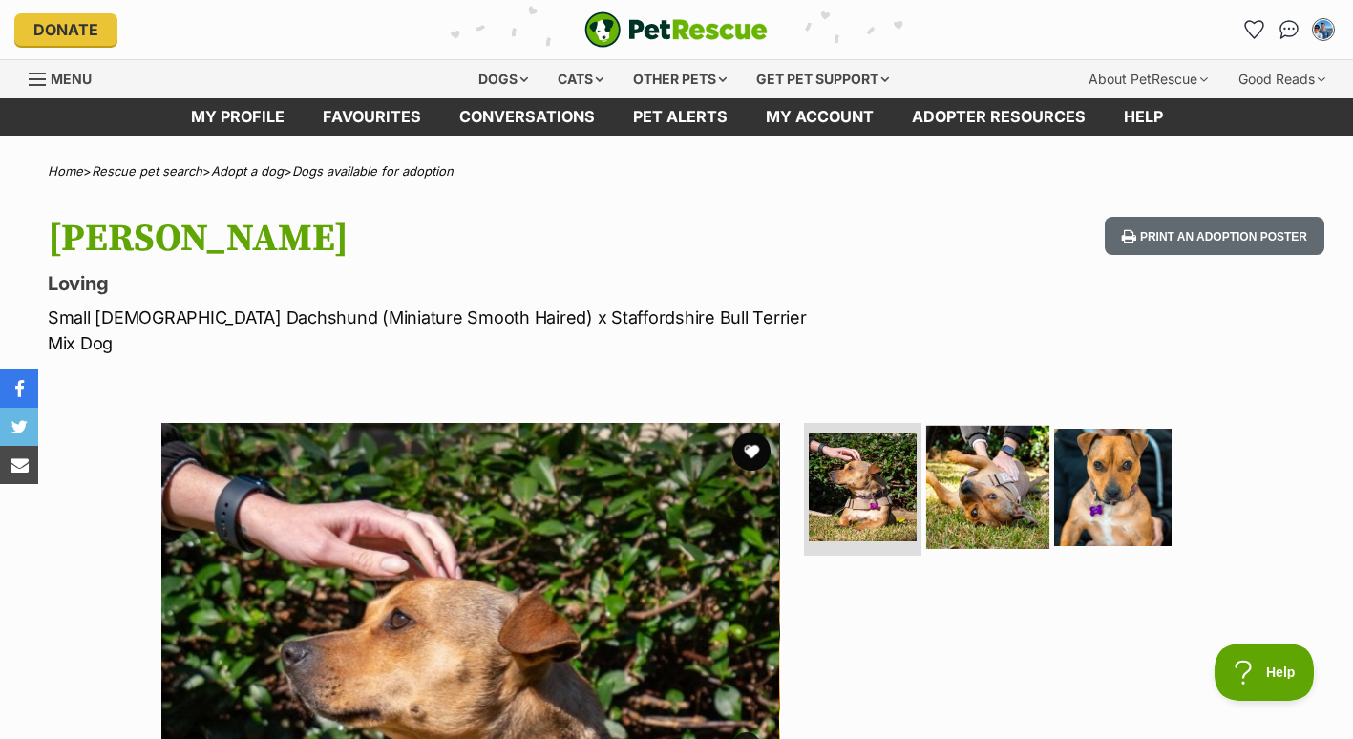
click at [985, 450] on img at bounding box center [987, 486] width 123 height 123
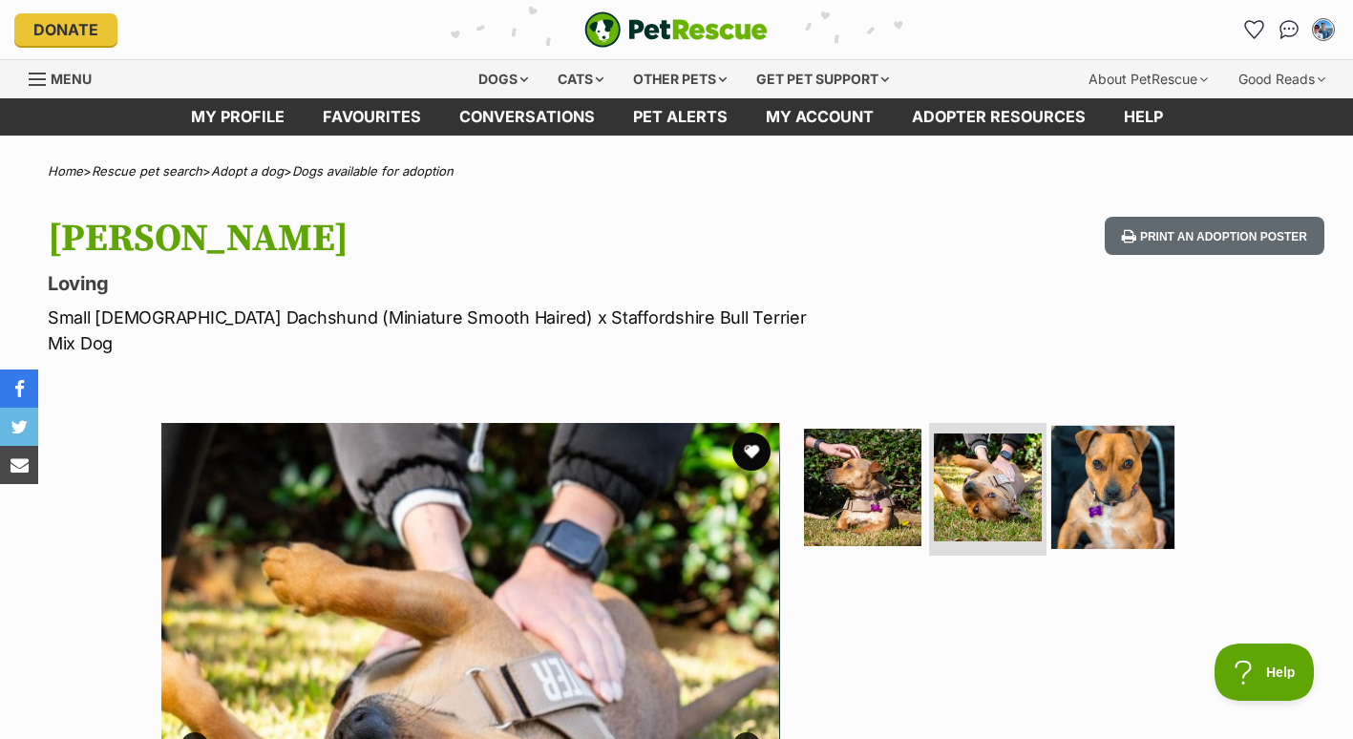
click at [1112, 472] on img at bounding box center [1112, 486] width 123 height 123
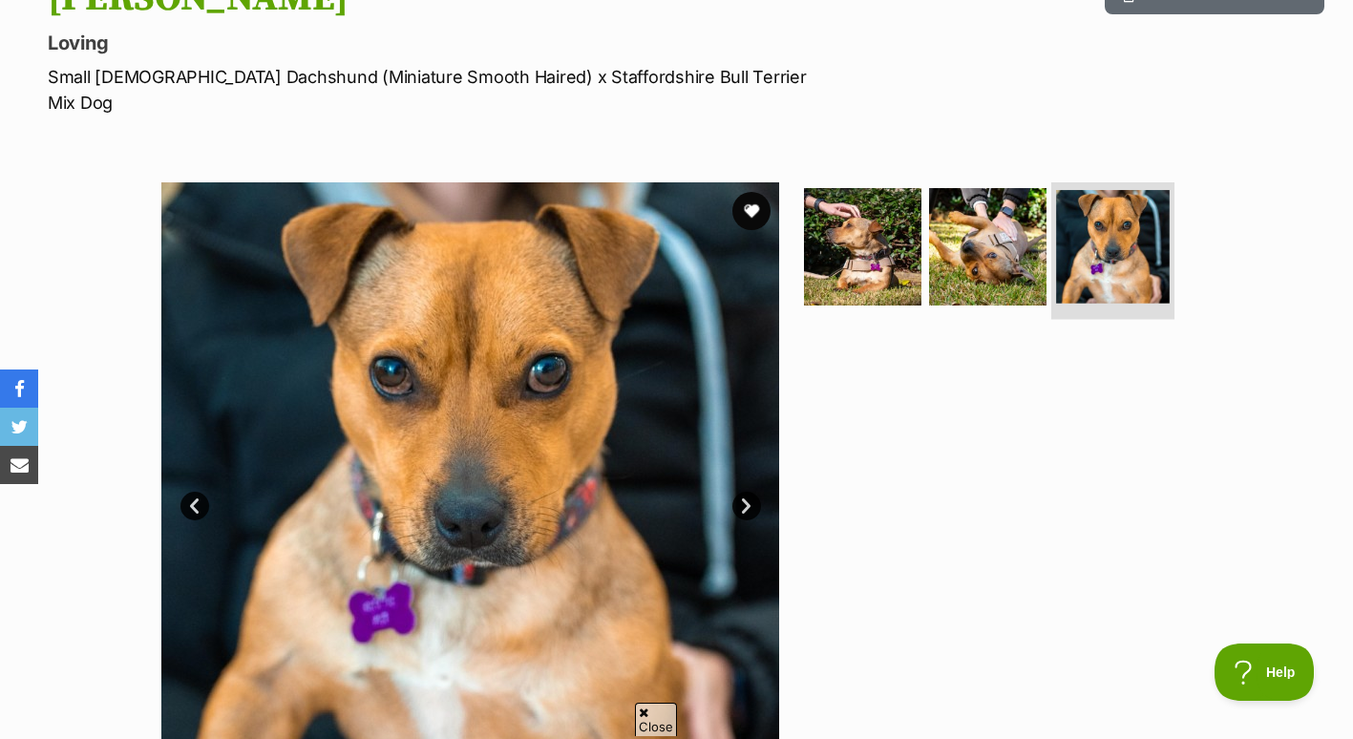
scroll to position [251, 0]
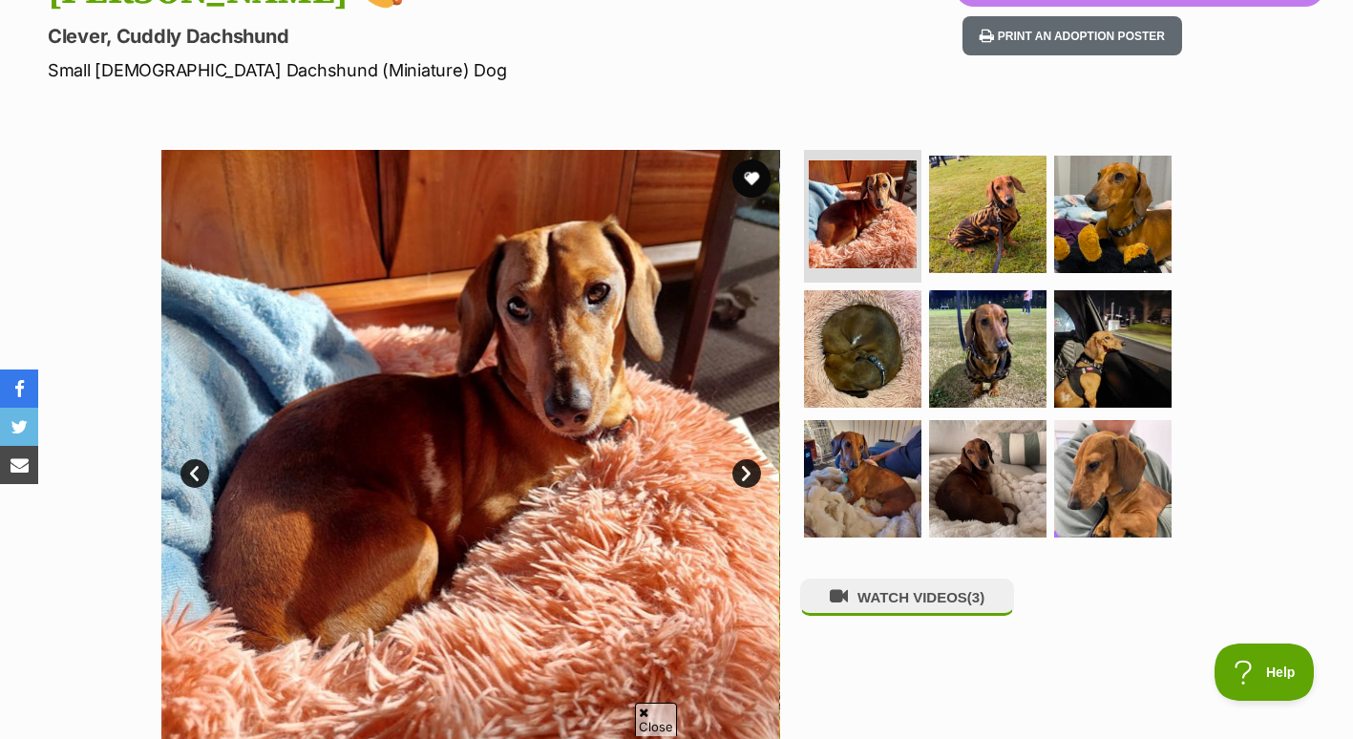
scroll to position [248, 0]
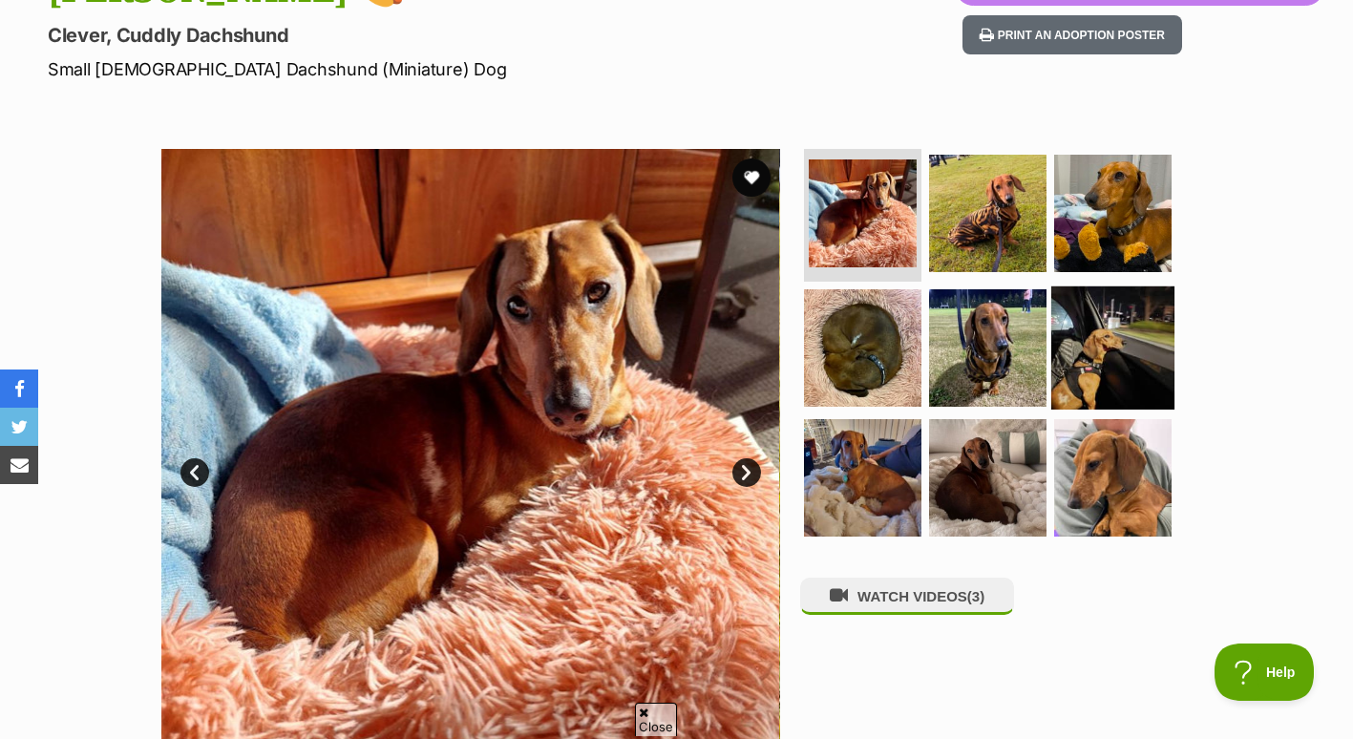
click at [1107, 356] on img at bounding box center [1112, 348] width 123 height 123
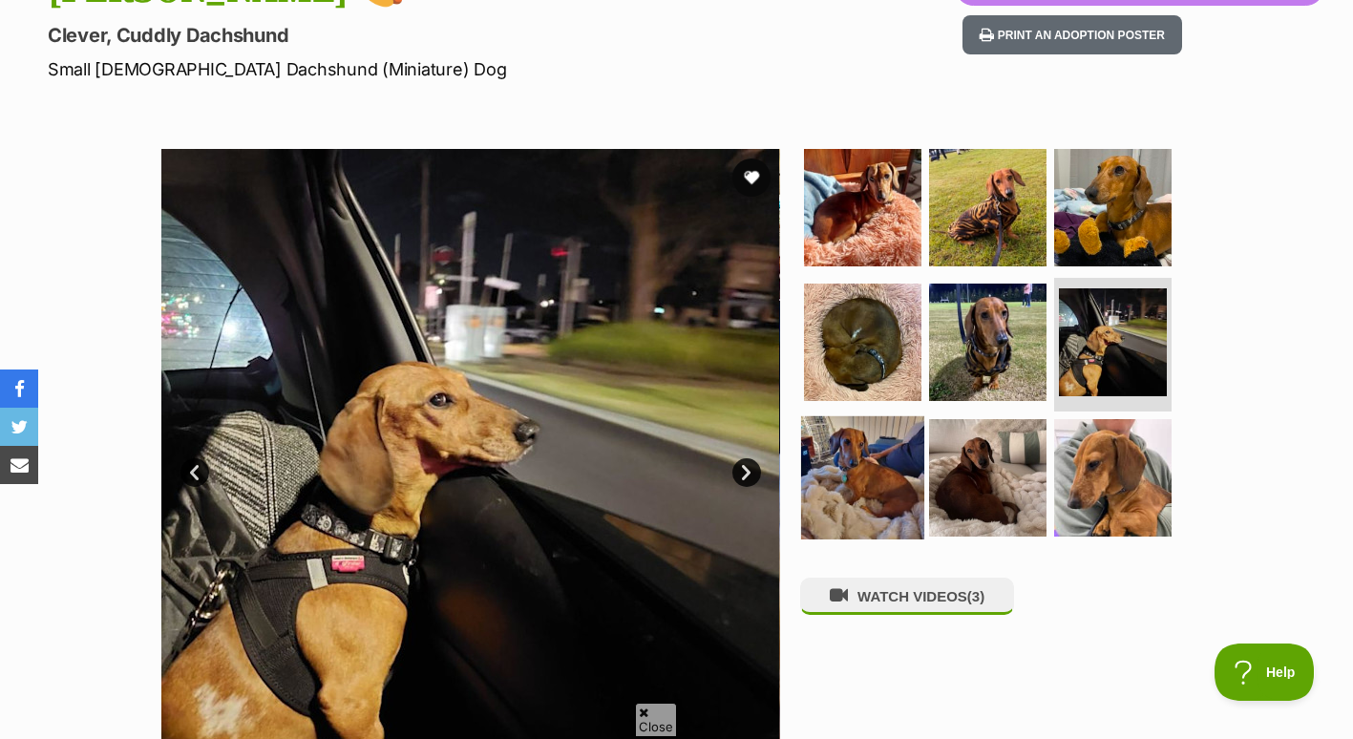
click at [874, 452] on img at bounding box center [862, 477] width 123 height 123
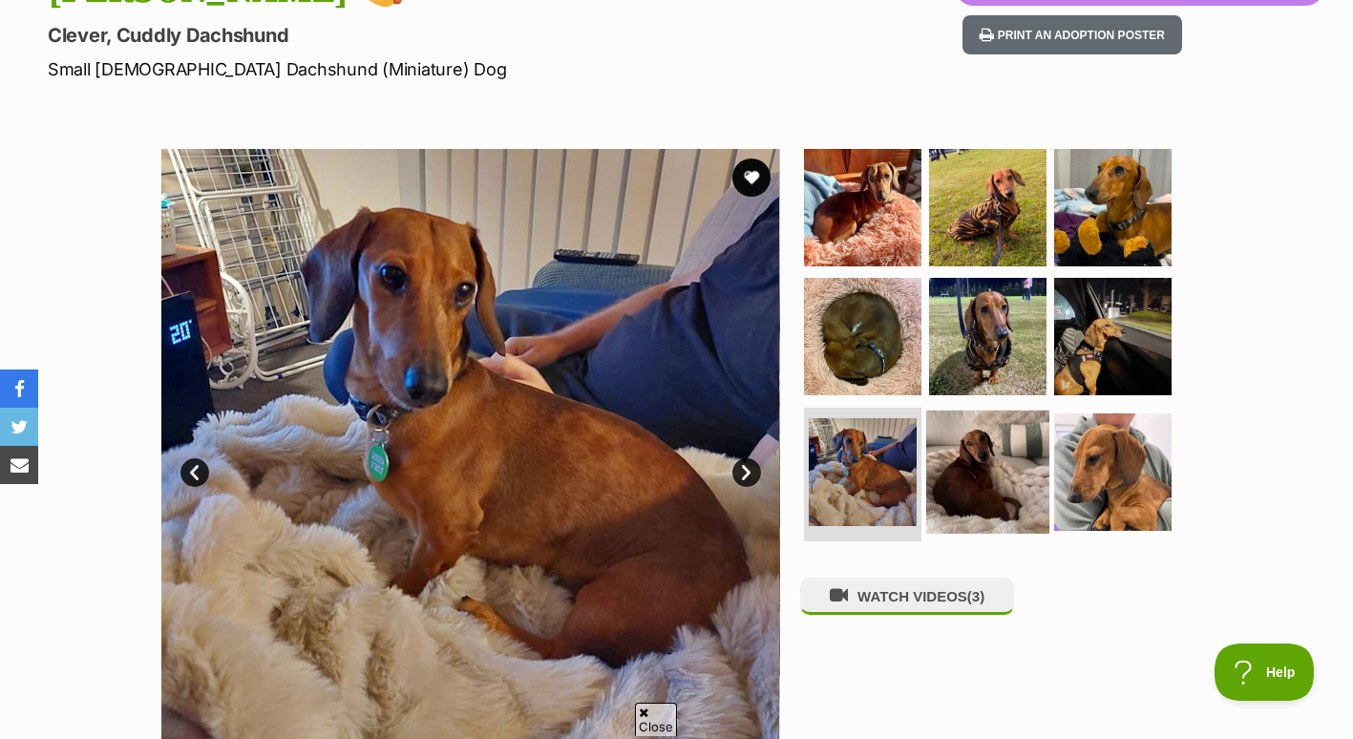
click at [979, 462] on img at bounding box center [987, 472] width 123 height 123
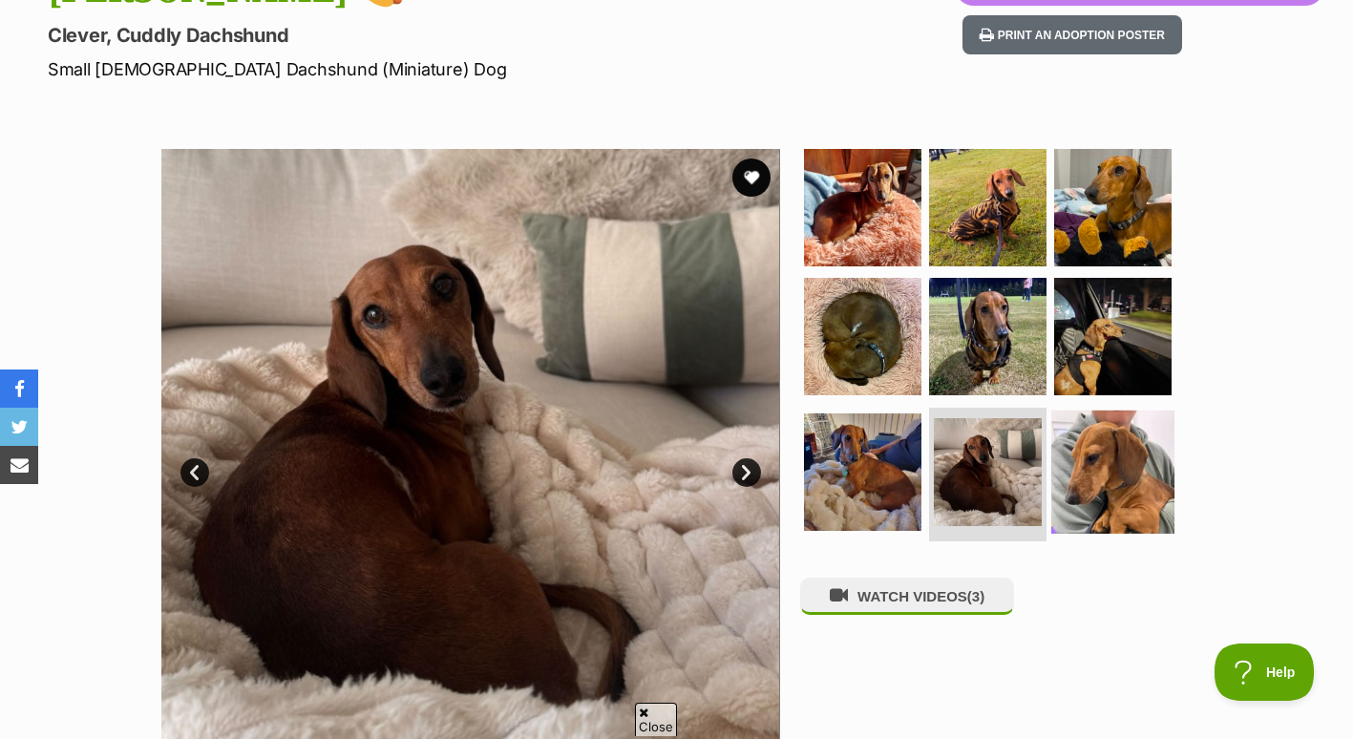
click at [1117, 448] on img at bounding box center [1112, 472] width 123 height 123
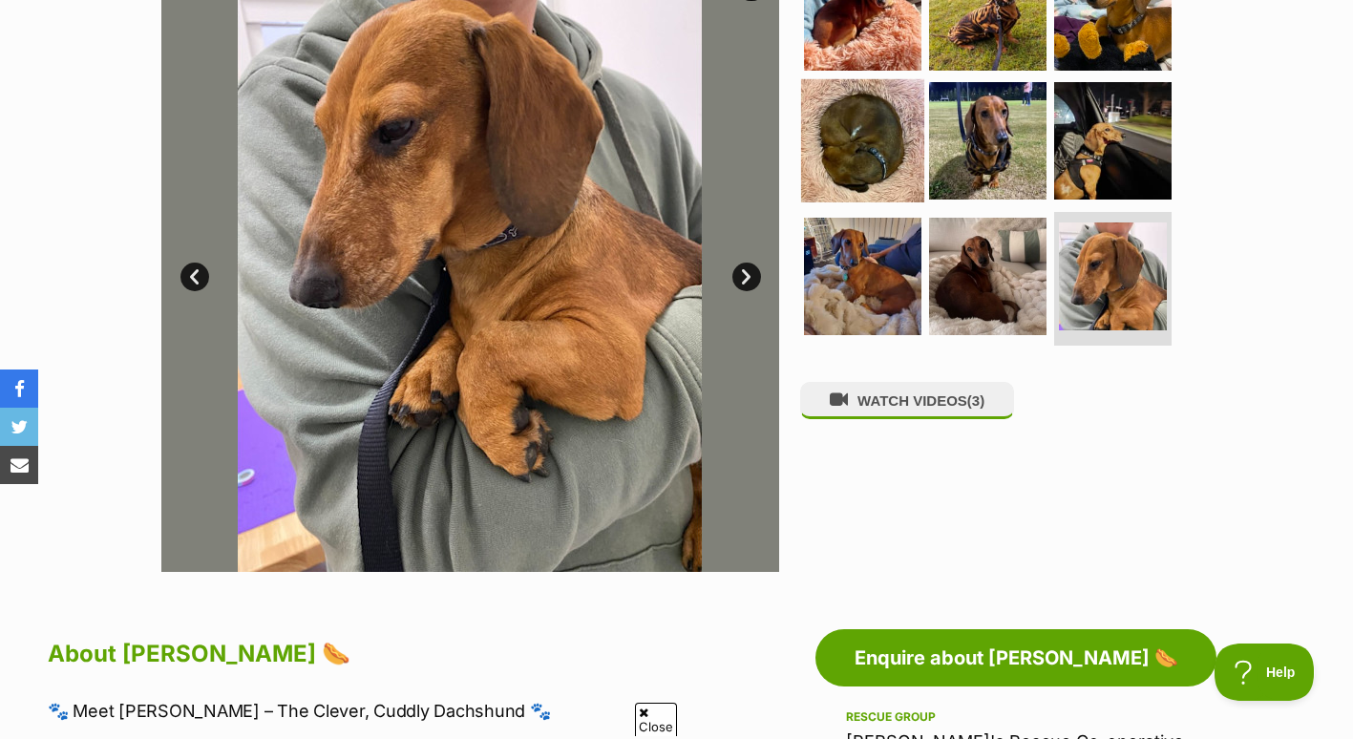
scroll to position [488, 0]
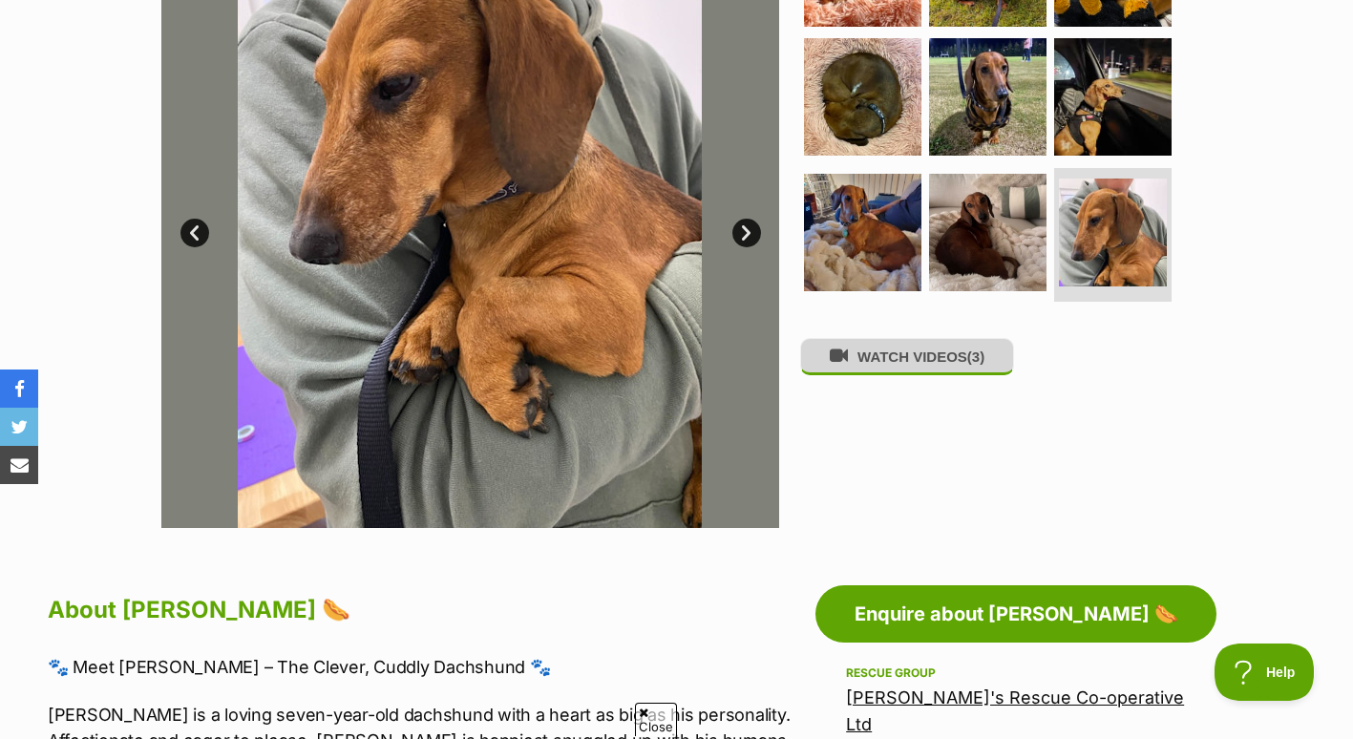
click at [878, 363] on button "WATCH VIDEOS (3)" at bounding box center [907, 356] width 214 height 37
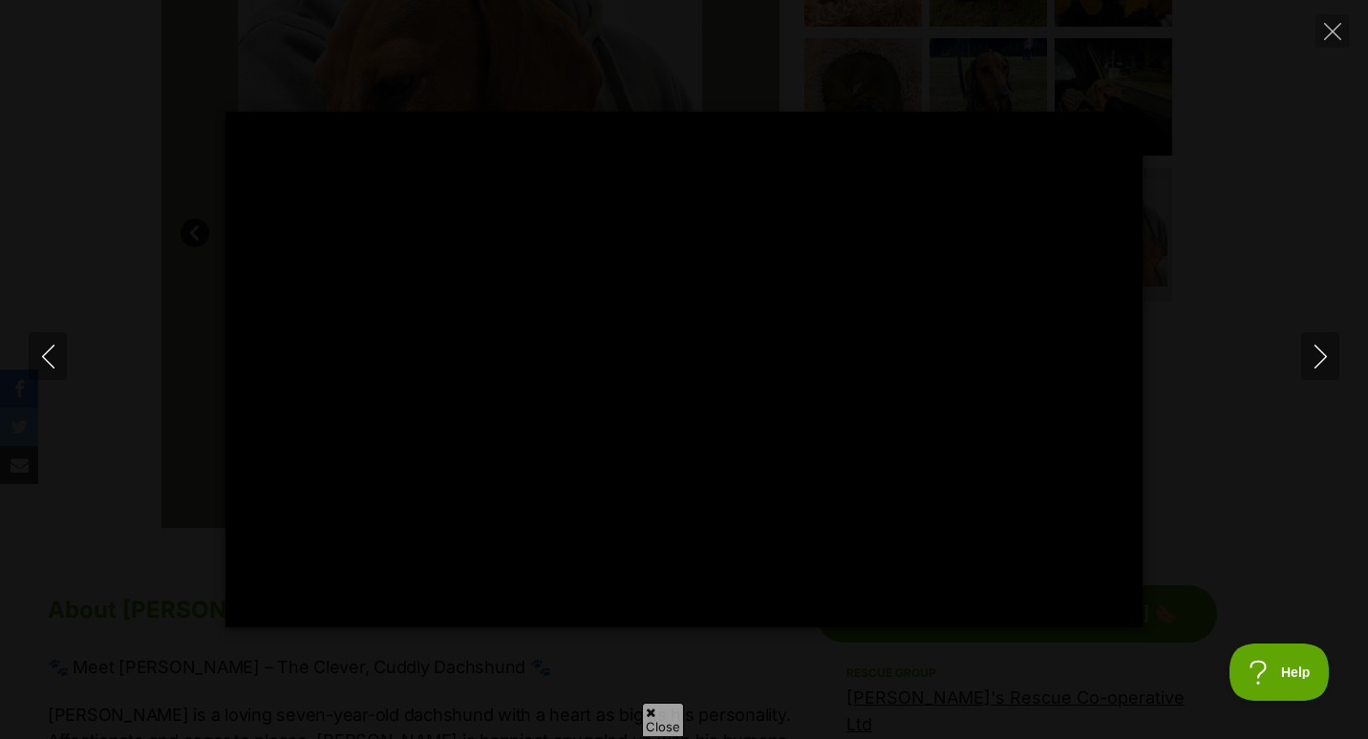
type input "63.94"
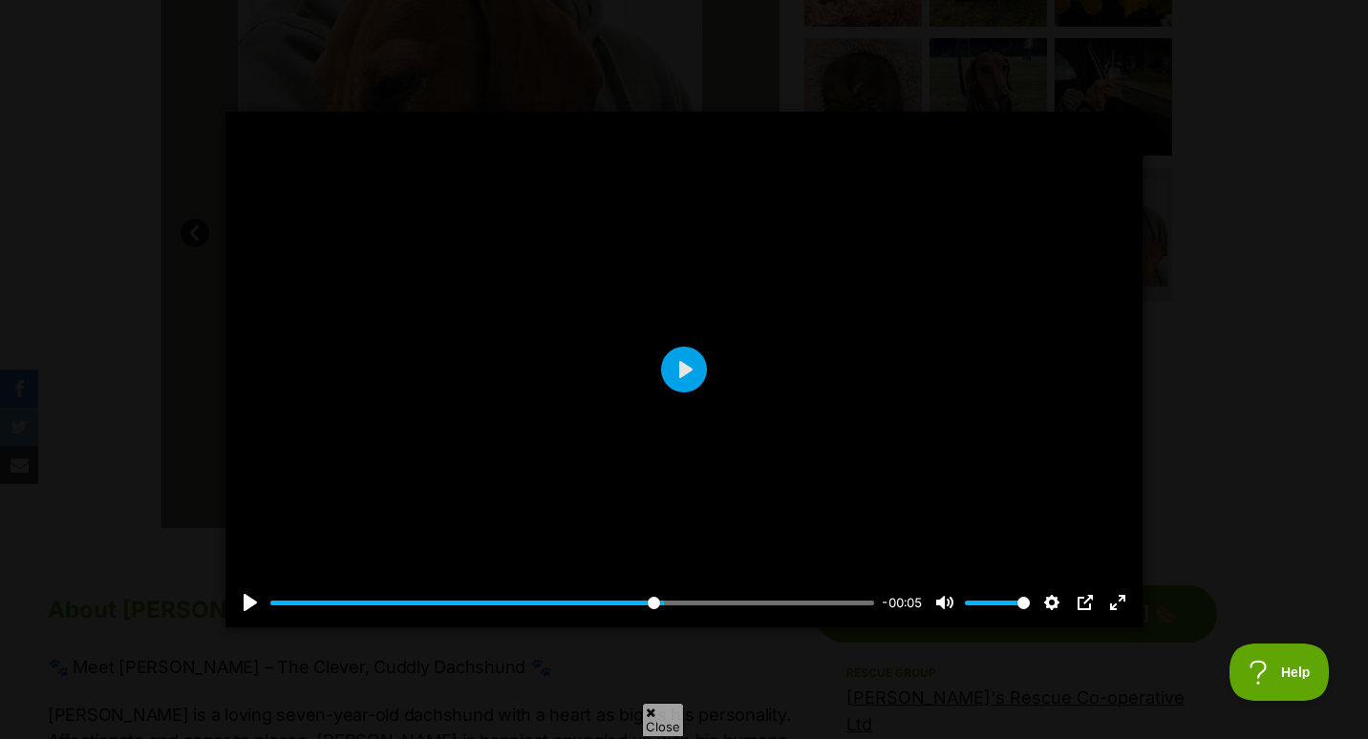
type input "65.16"
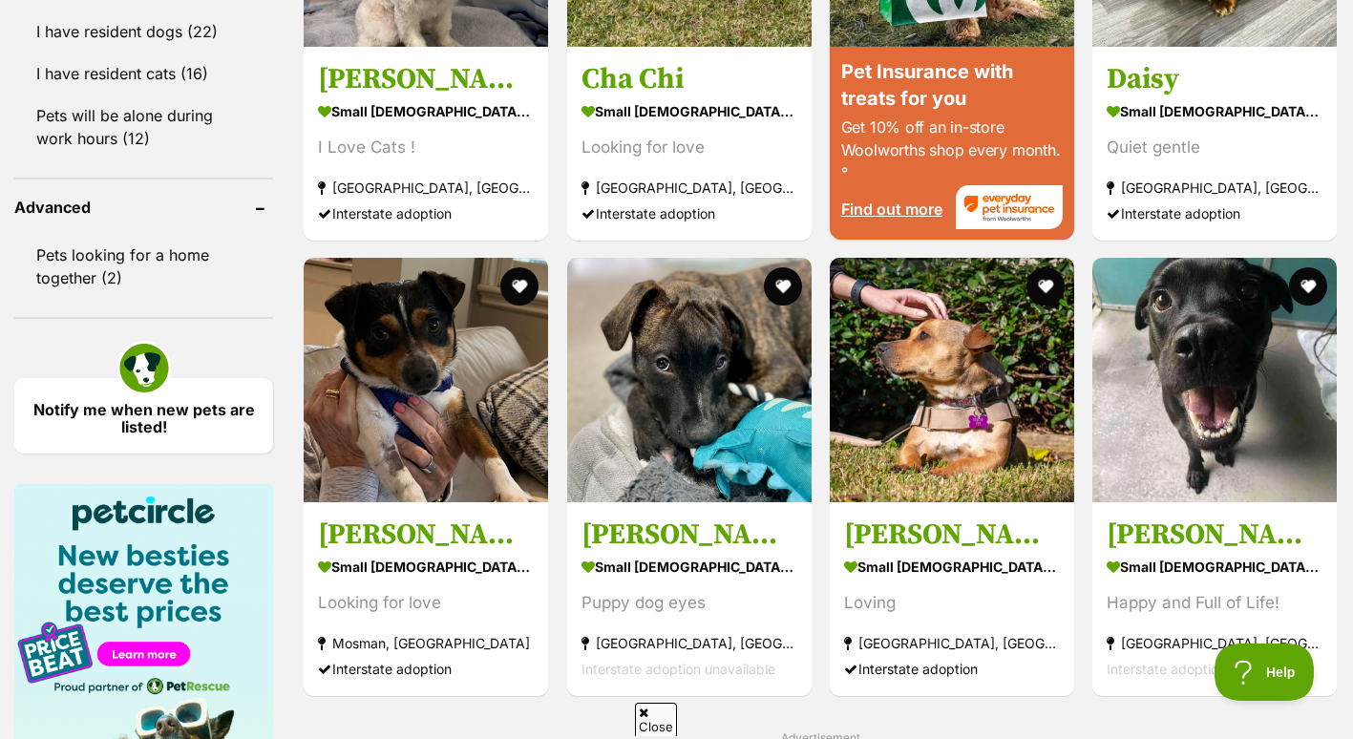
scroll to position [1923, 0]
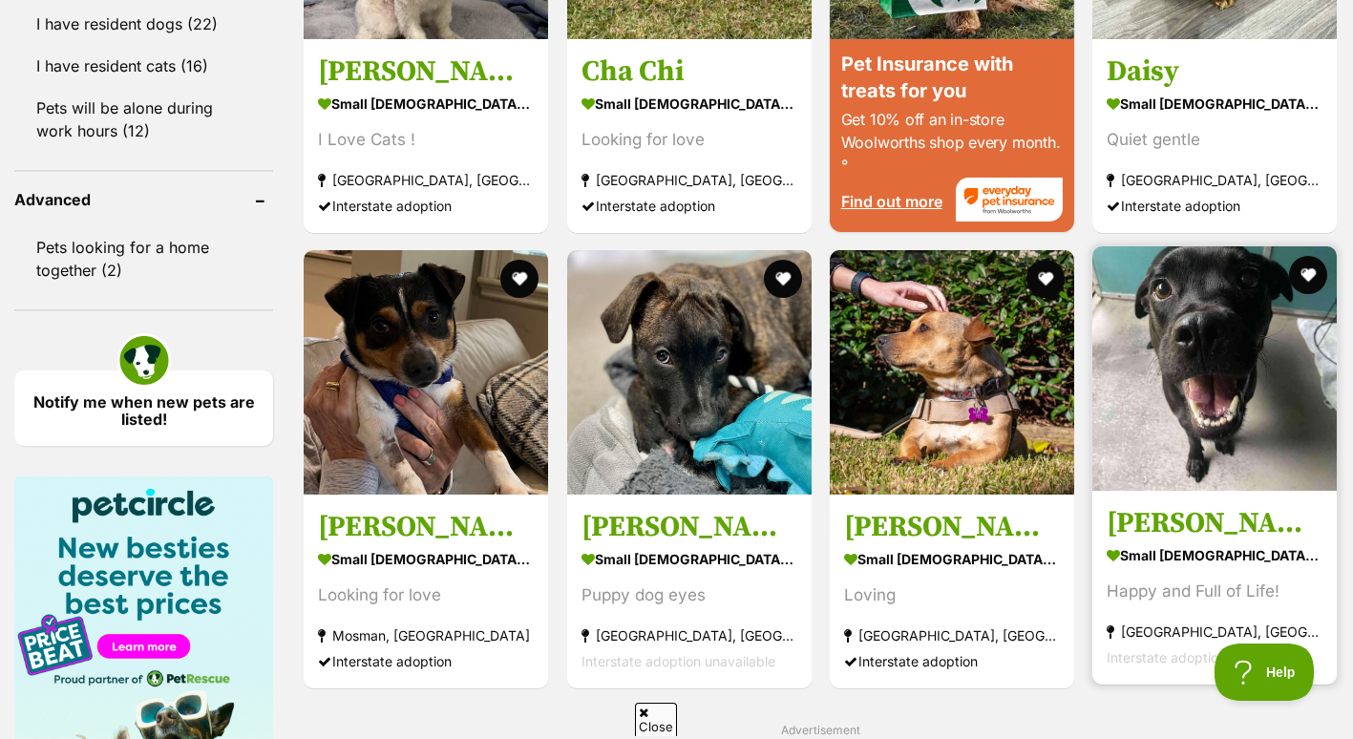
click at [1219, 400] on img at bounding box center [1215, 368] width 244 height 244
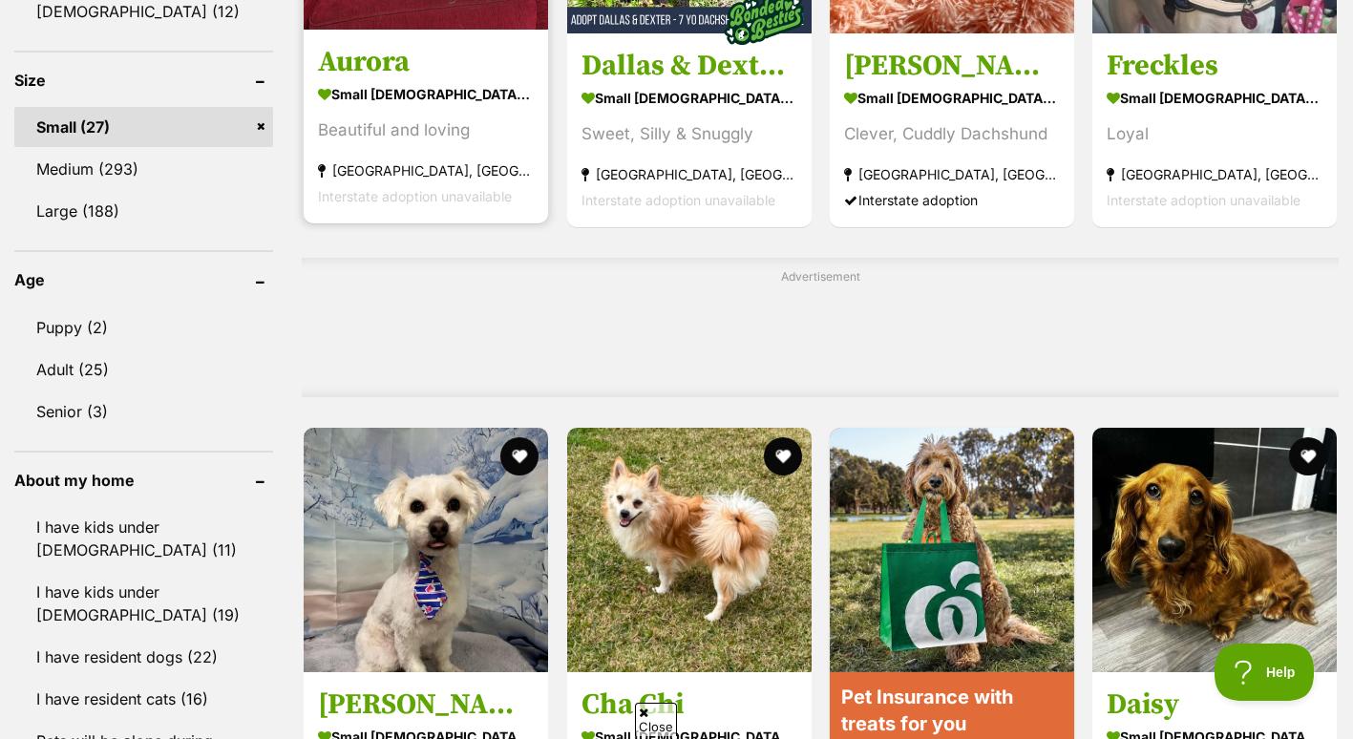
scroll to position [1332, 0]
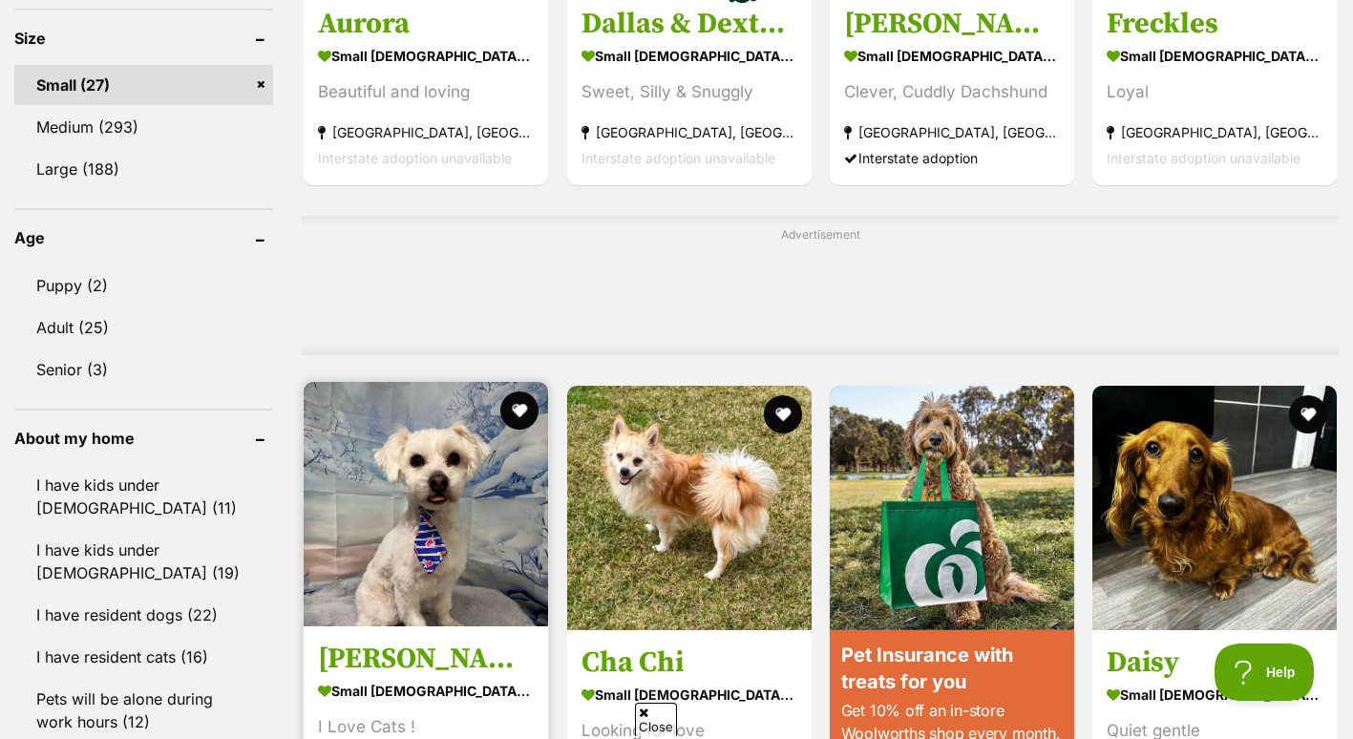
click at [412, 537] on img at bounding box center [426, 504] width 244 height 244
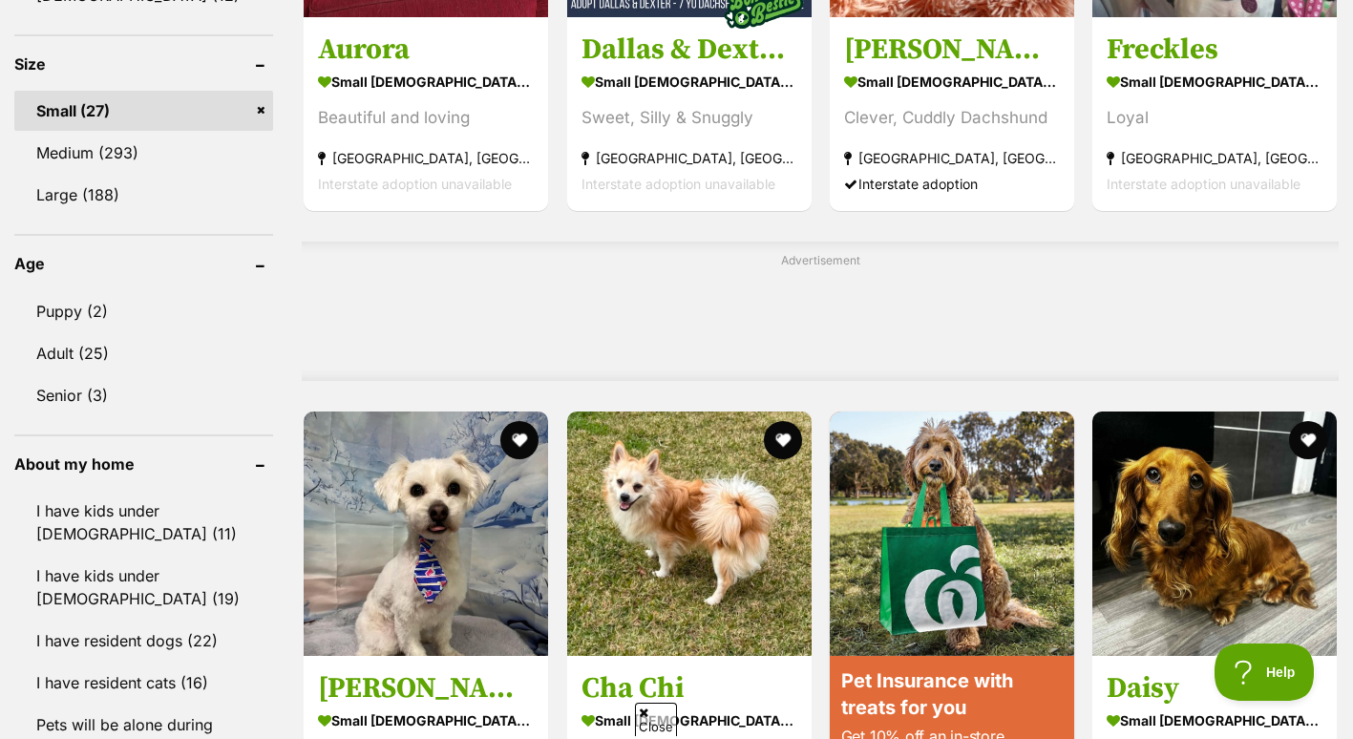
scroll to position [1302, 0]
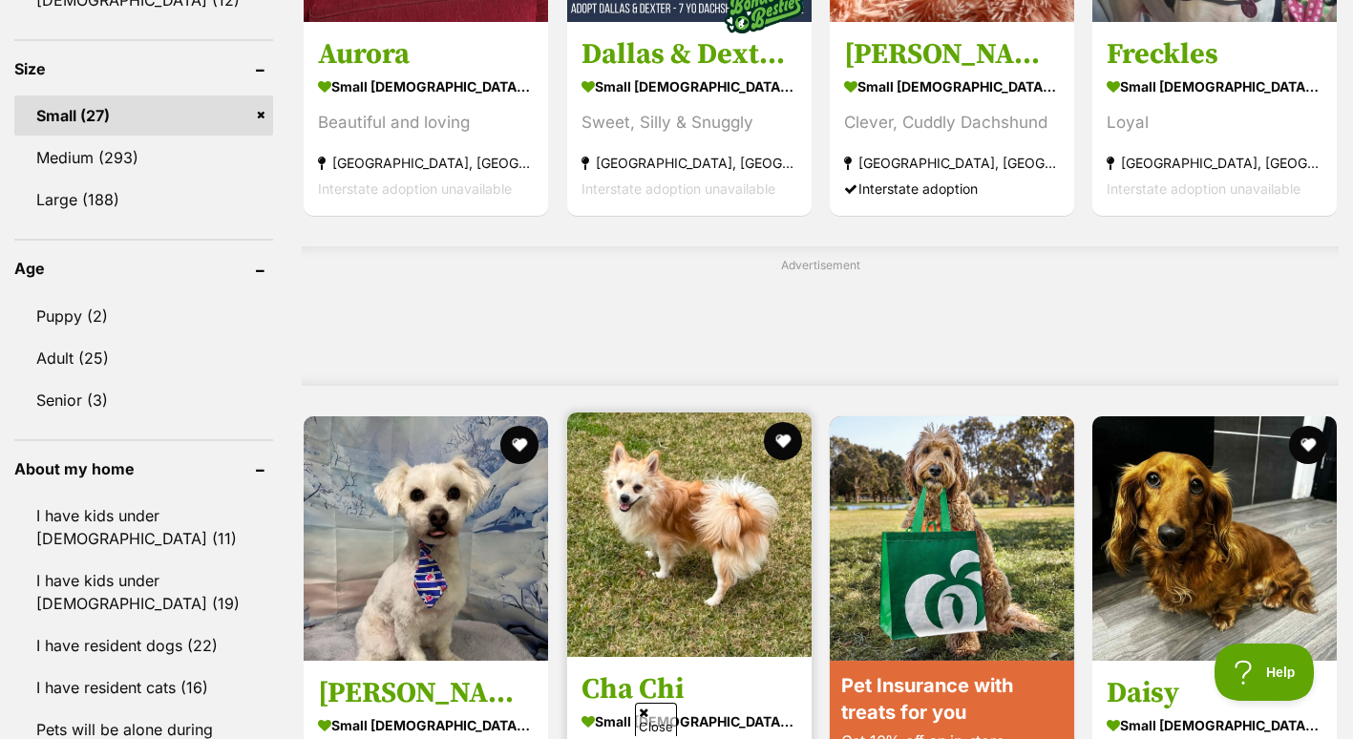
click at [724, 519] on img at bounding box center [689, 535] width 244 height 244
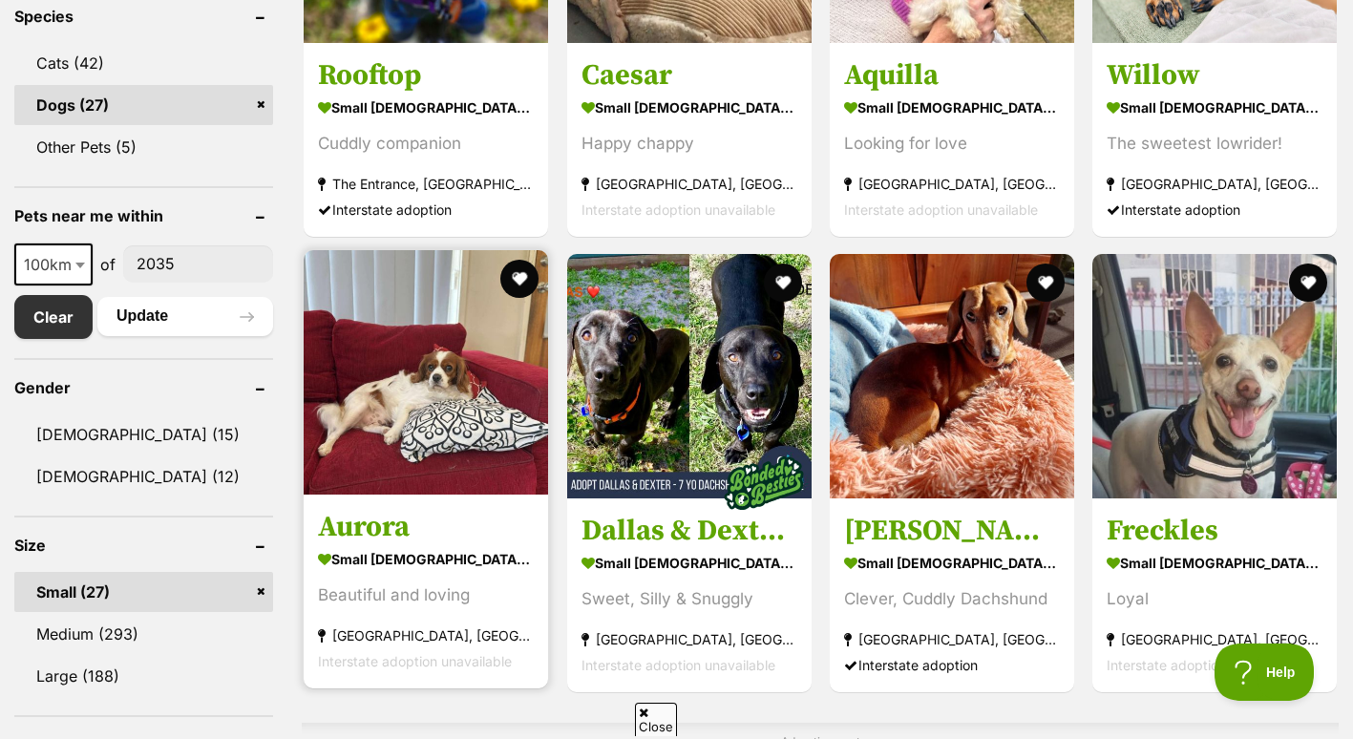
scroll to position [826, 0]
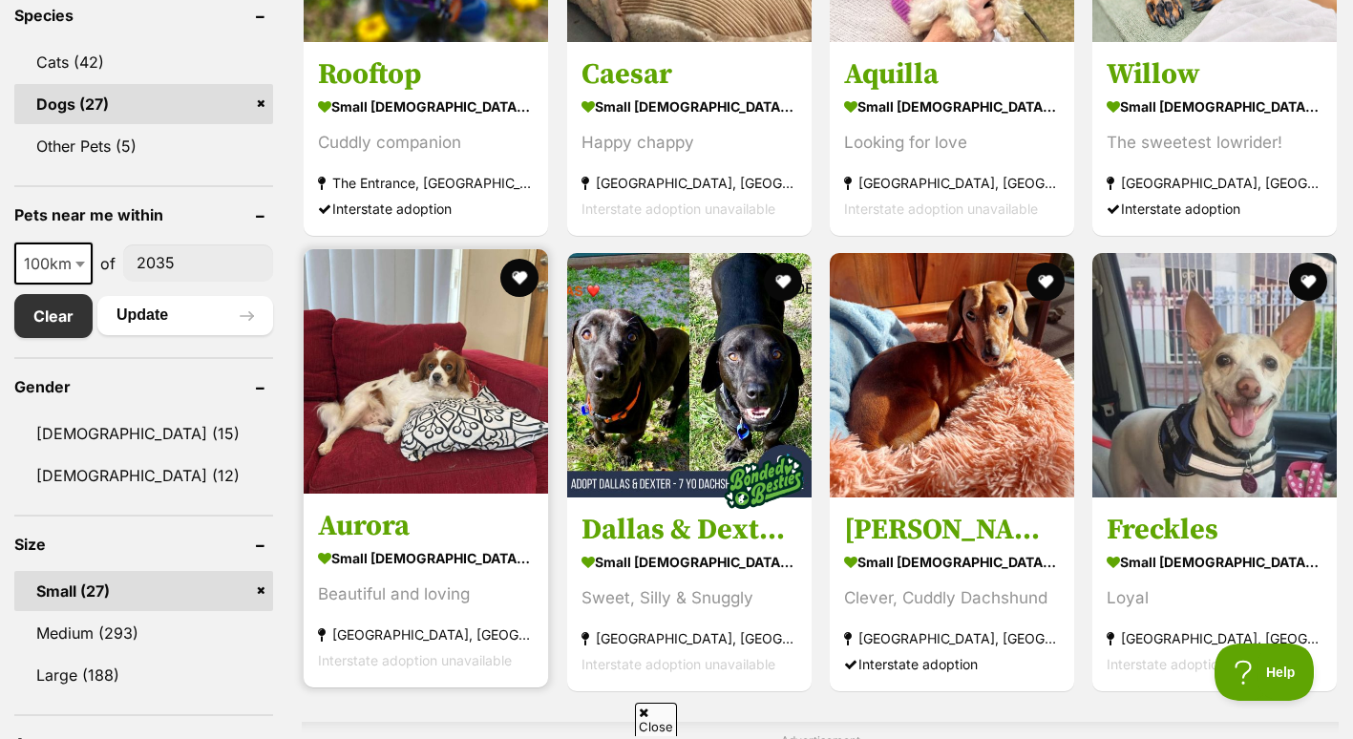
click at [423, 374] on img at bounding box center [426, 371] width 244 height 244
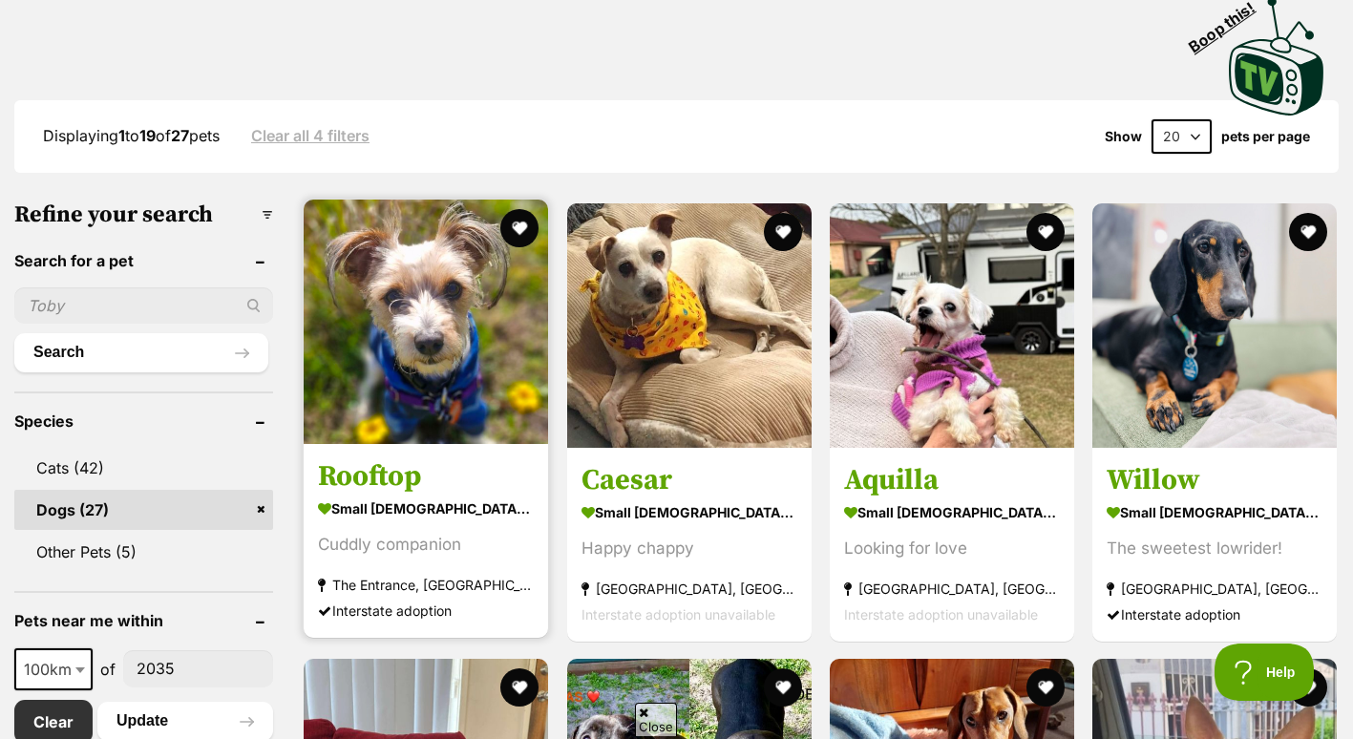
scroll to position [424, 0]
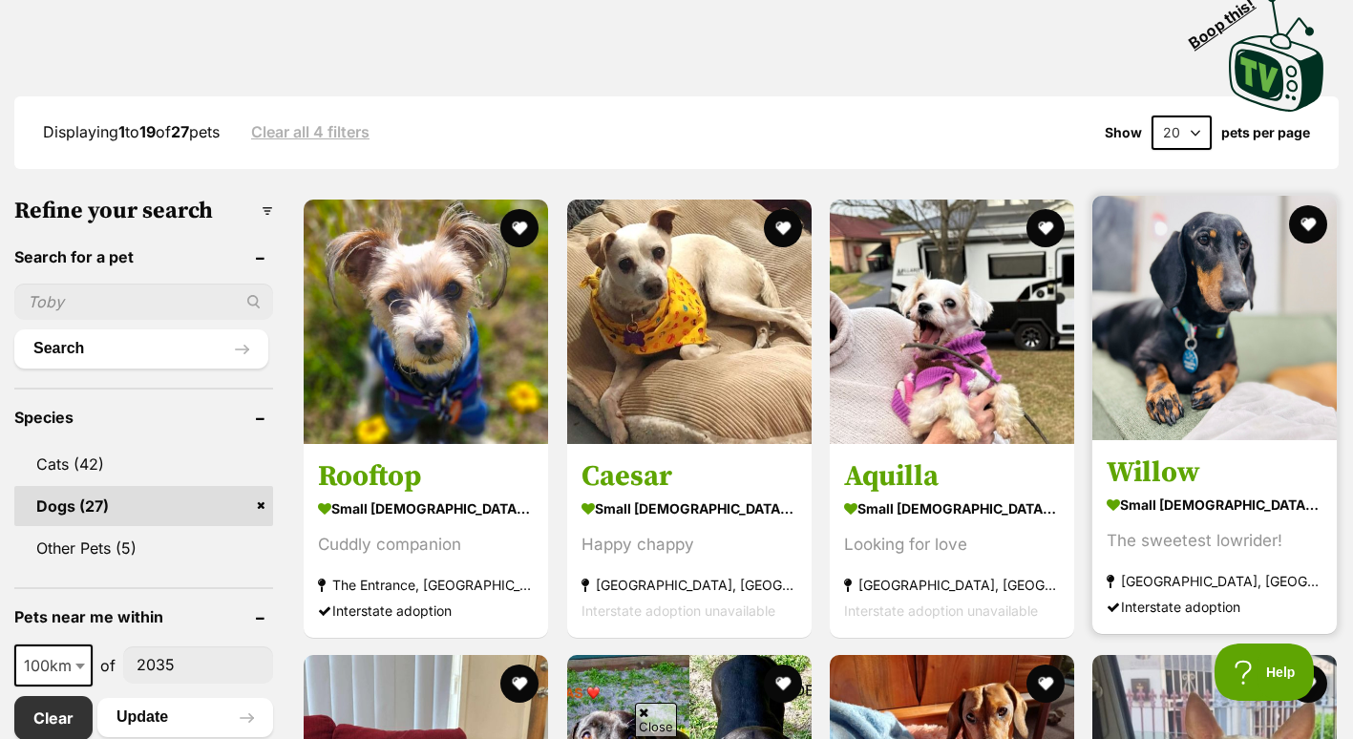
click at [1189, 274] on img at bounding box center [1215, 318] width 244 height 244
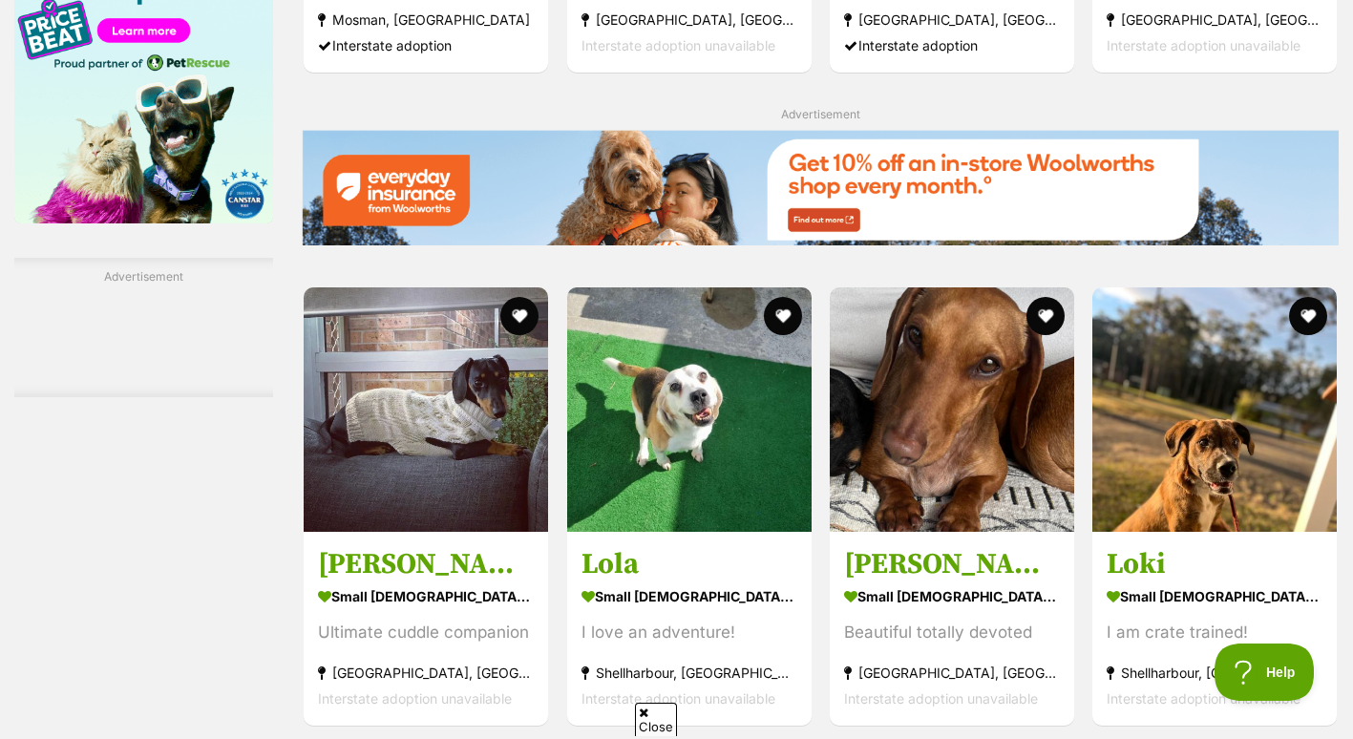
scroll to position [2549, 0]
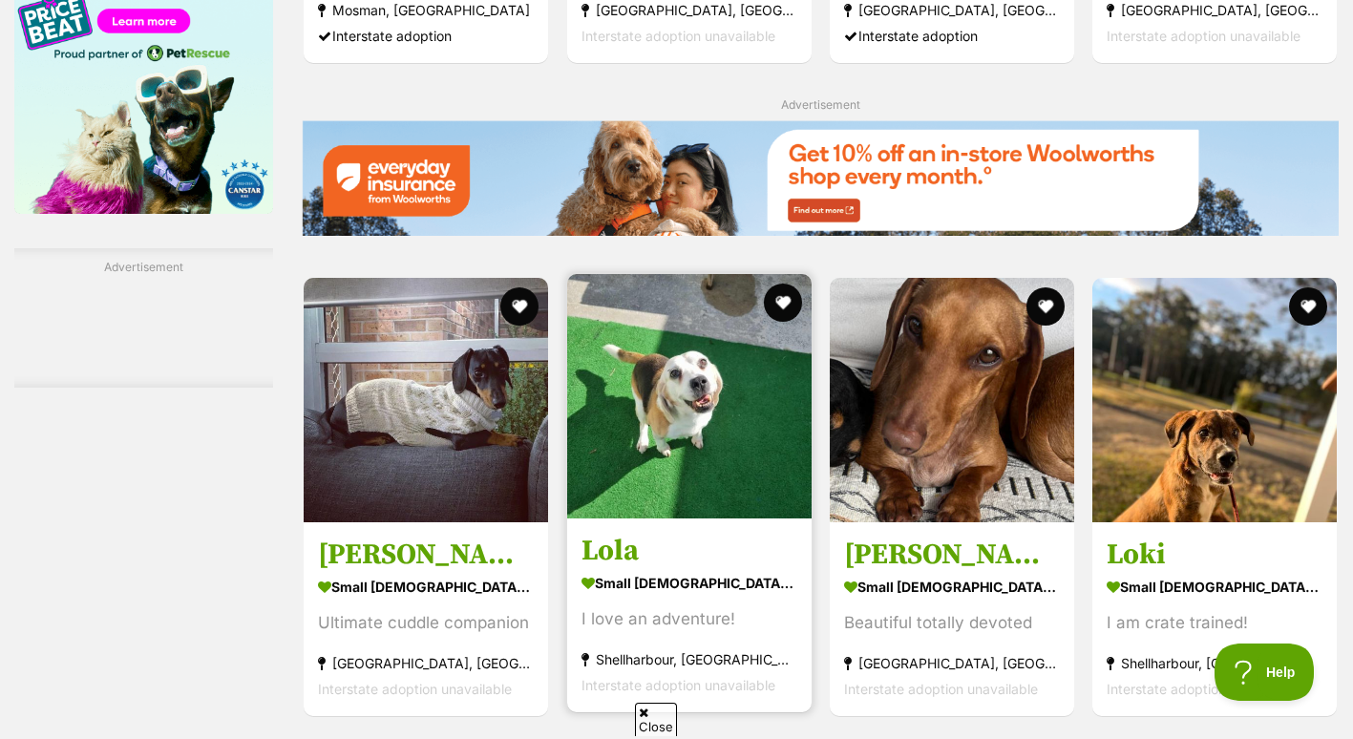
click at [655, 448] on img at bounding box center [689, 396] width 244 height 244
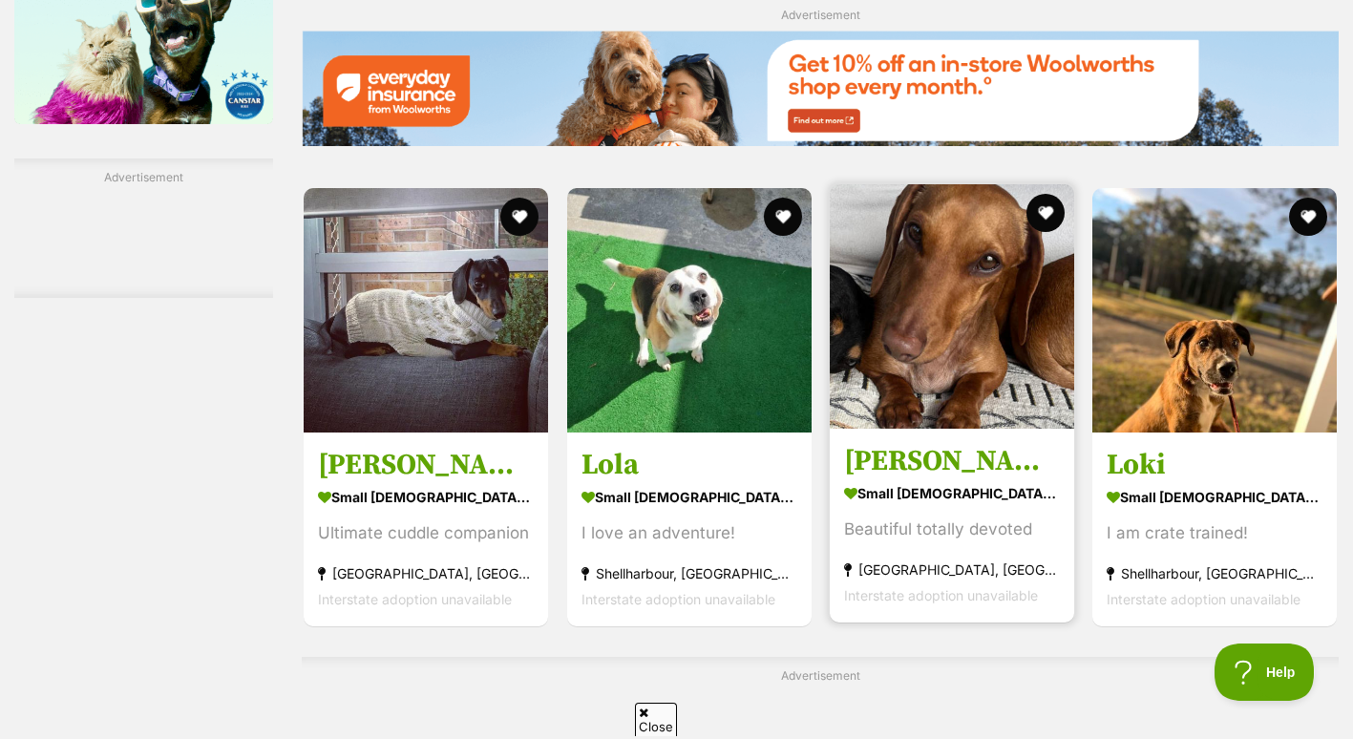
scroll to position [2640, 0]
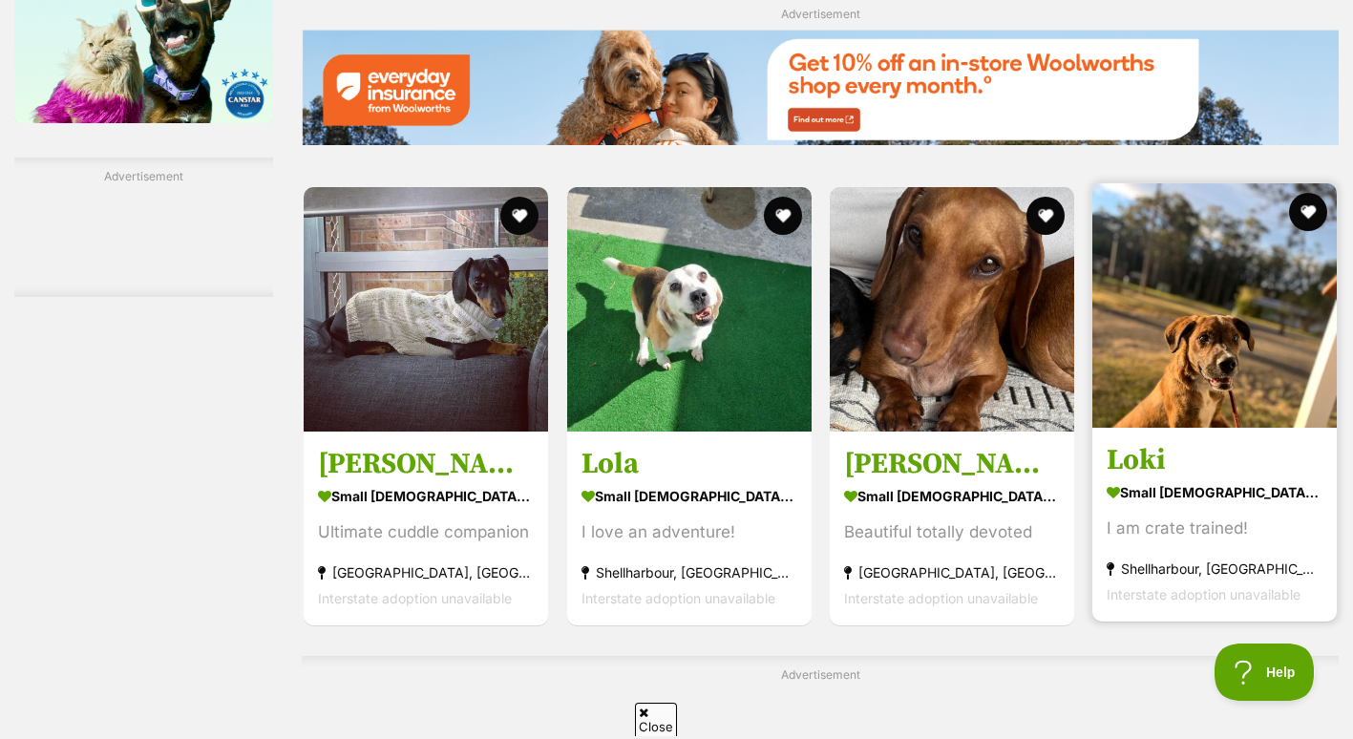
click at [1174, 354] on img at bounding box center [1215, 305] width 244 height 244
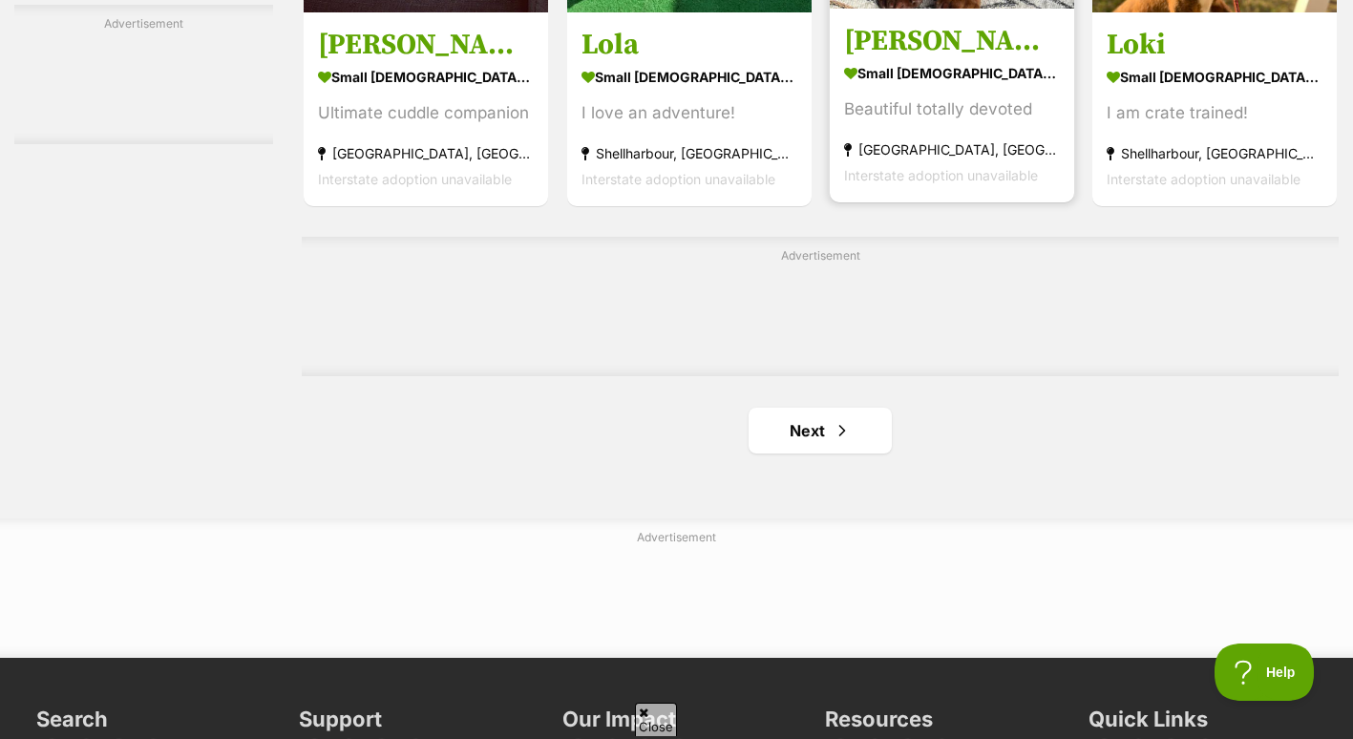
scroll to position [3104, 0]
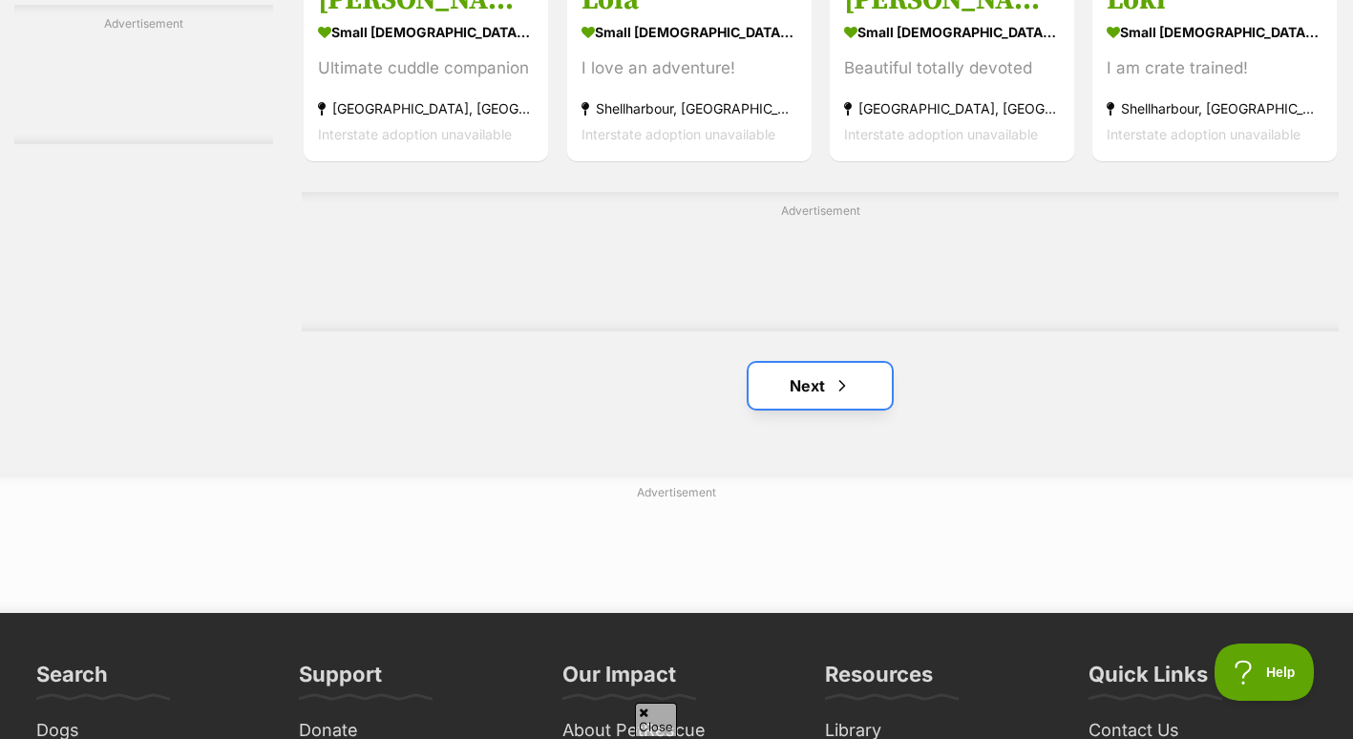
click at [800, 379] on link "Next" at bounding box center [820, 386] width 143 height 46
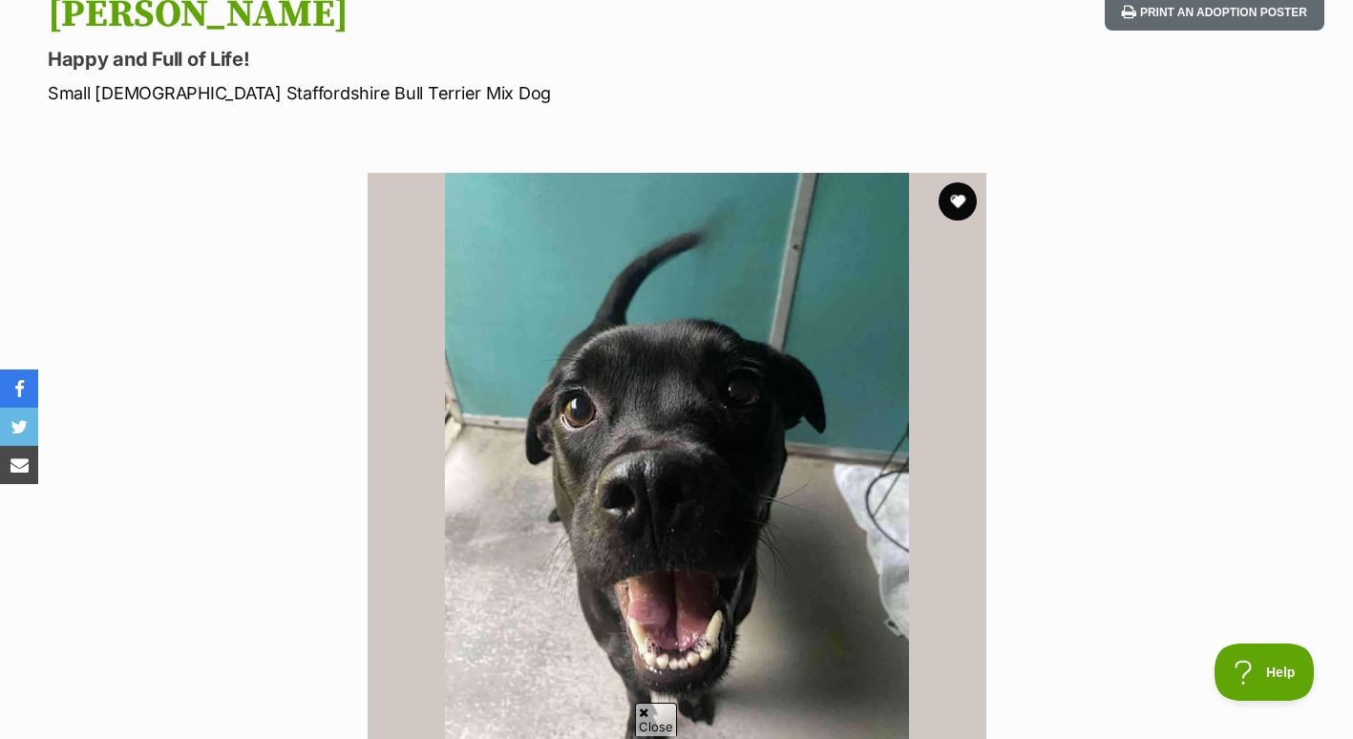
scroll to position [221, 0]
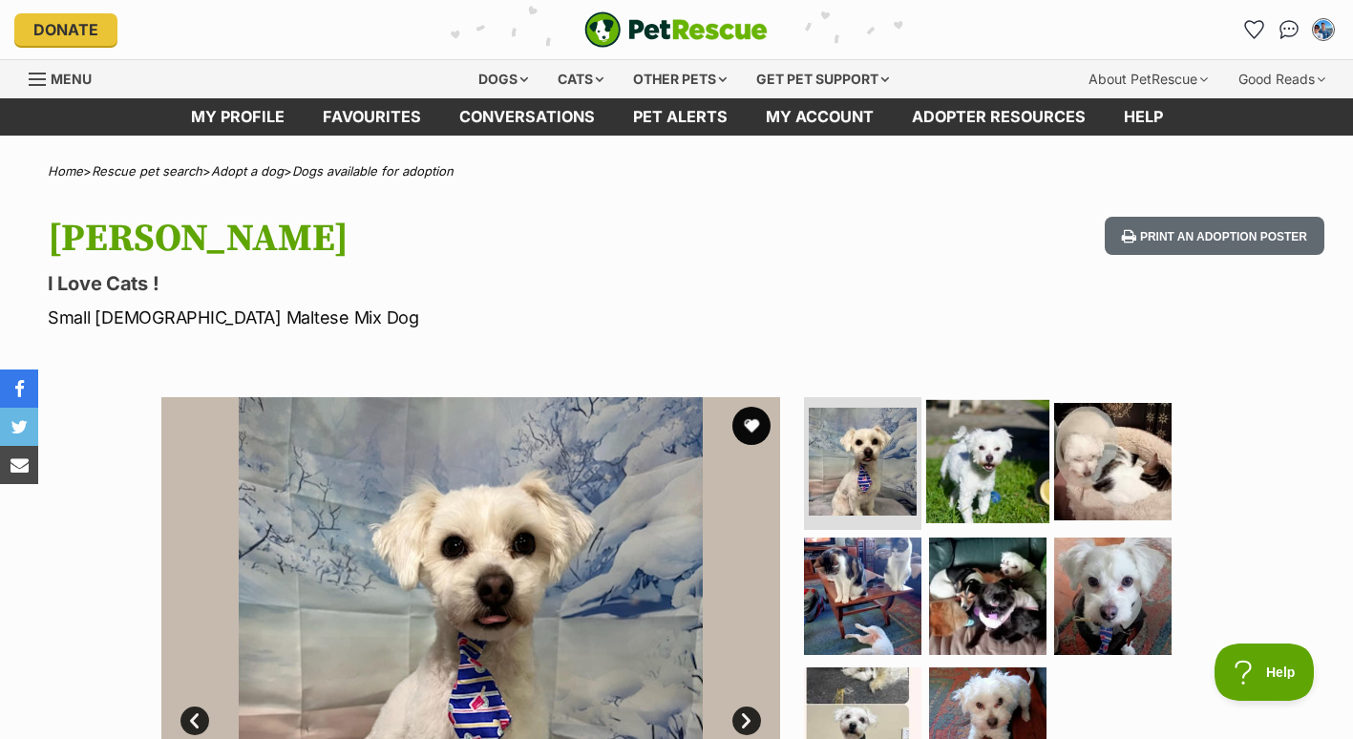
click at [971, 452] on img at bounding box center [987, 460] width 123 height 123
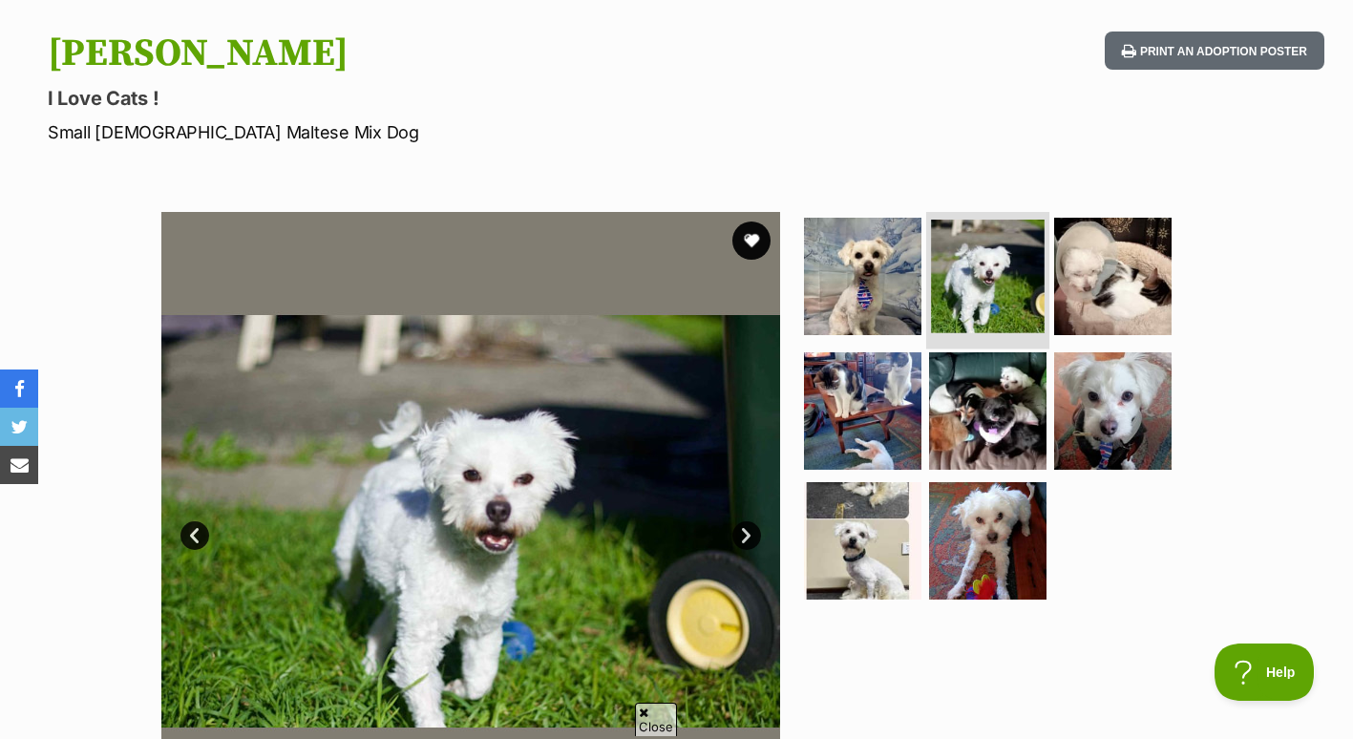
scroll to position [191, 0]
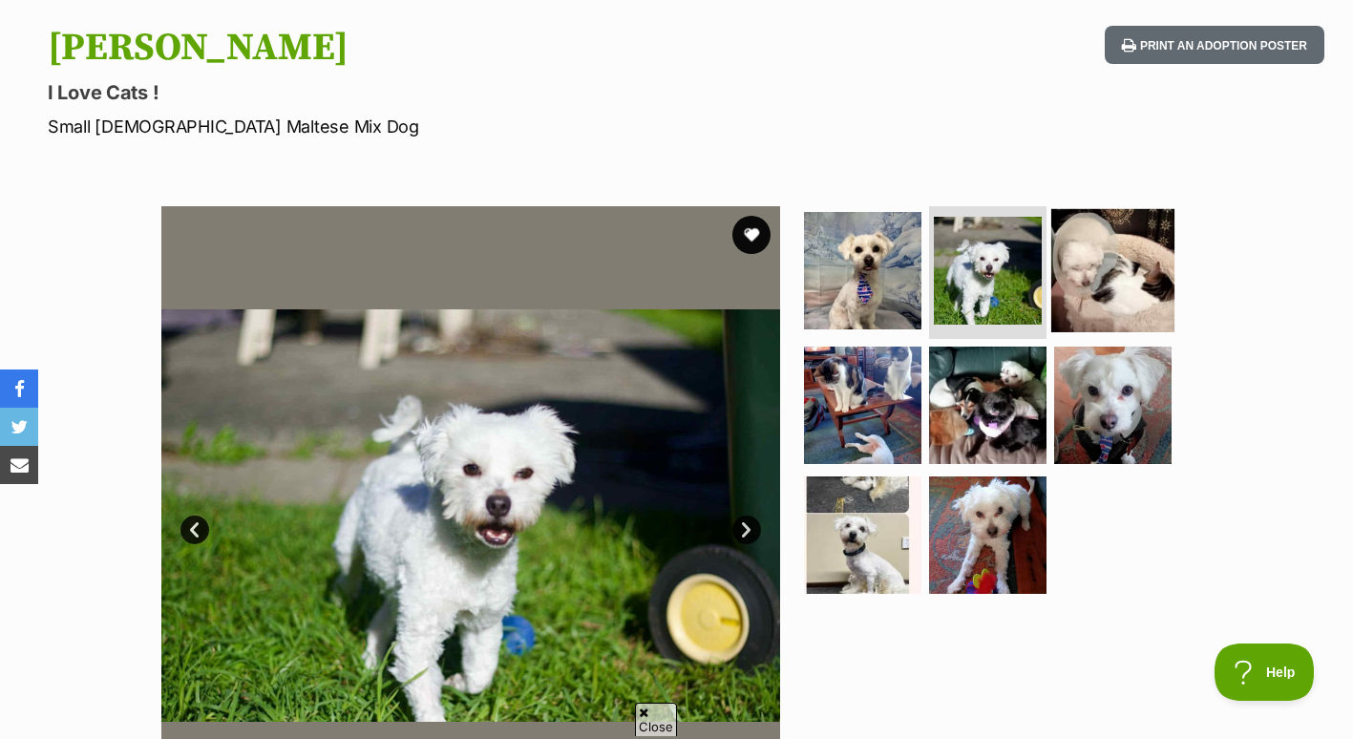
click at [1114, 281] on img at bounding box center [1112, 269] width 123 height 123
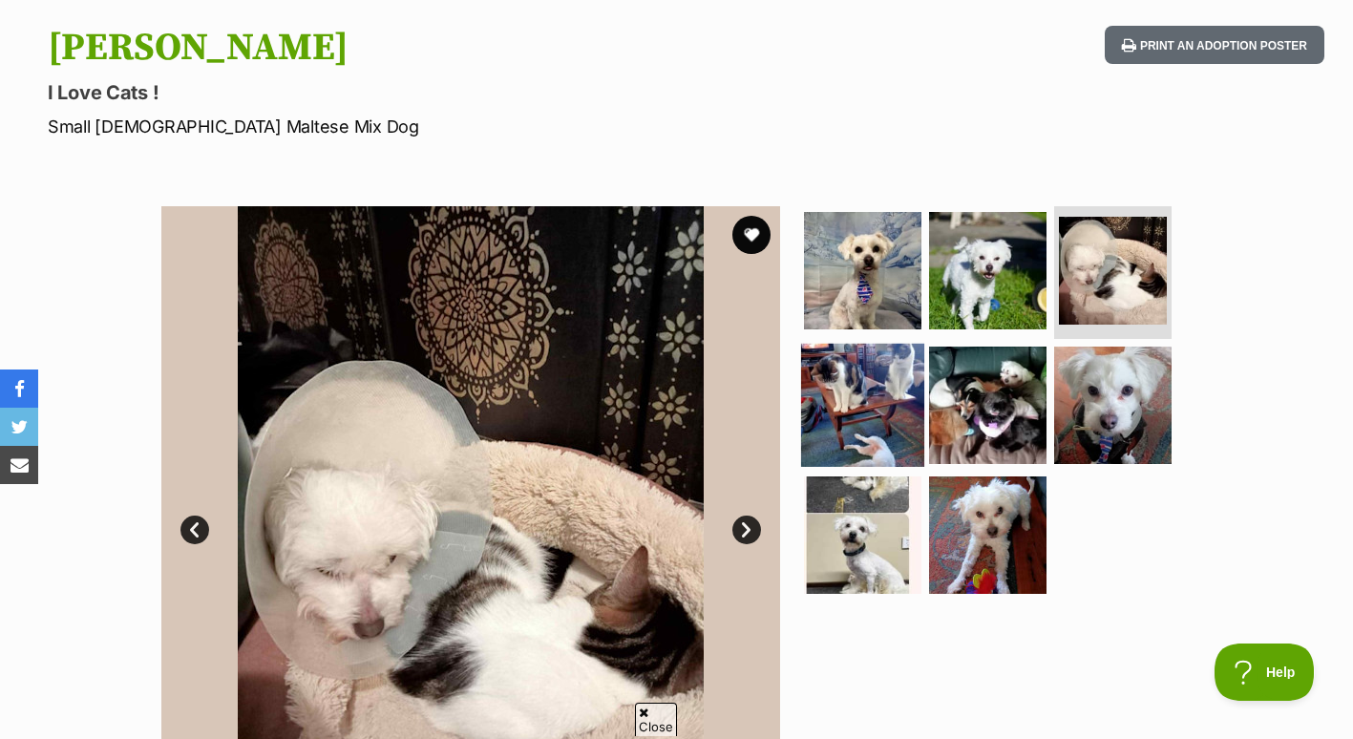
click at [900, 387] on img at bounding box center [862, 405] width 123 height 123
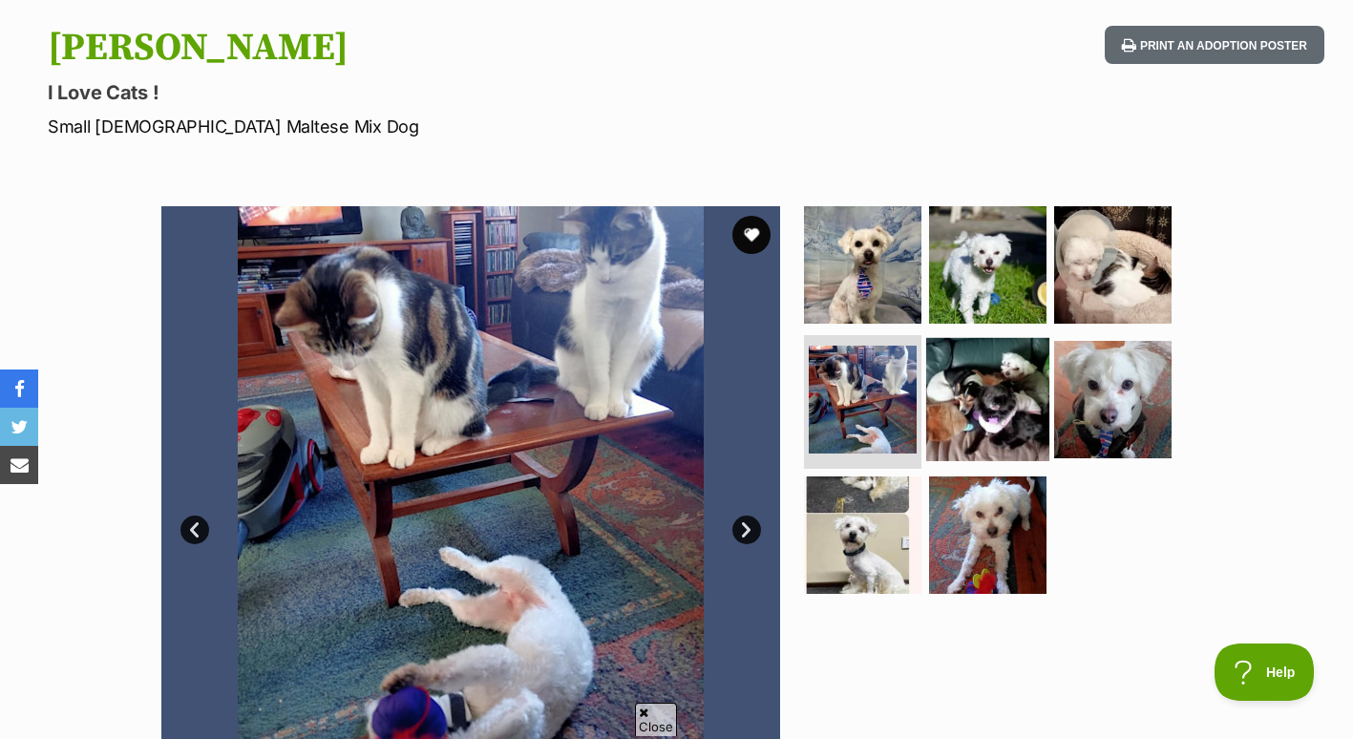
click at [1017, 390] on img at bounding box center [987, 399] width 123 height 123
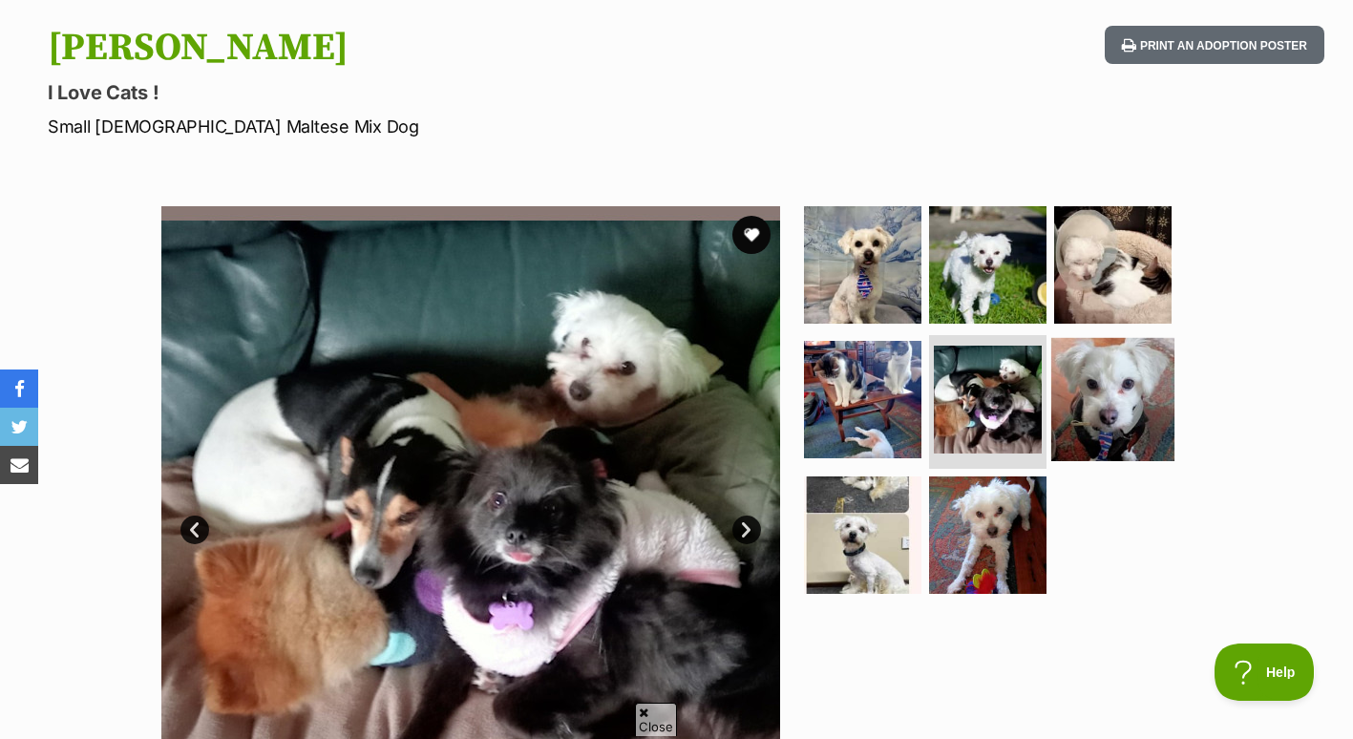
click at [1092, 397] on img at bounding box center [1112, 399] width 123 height 123
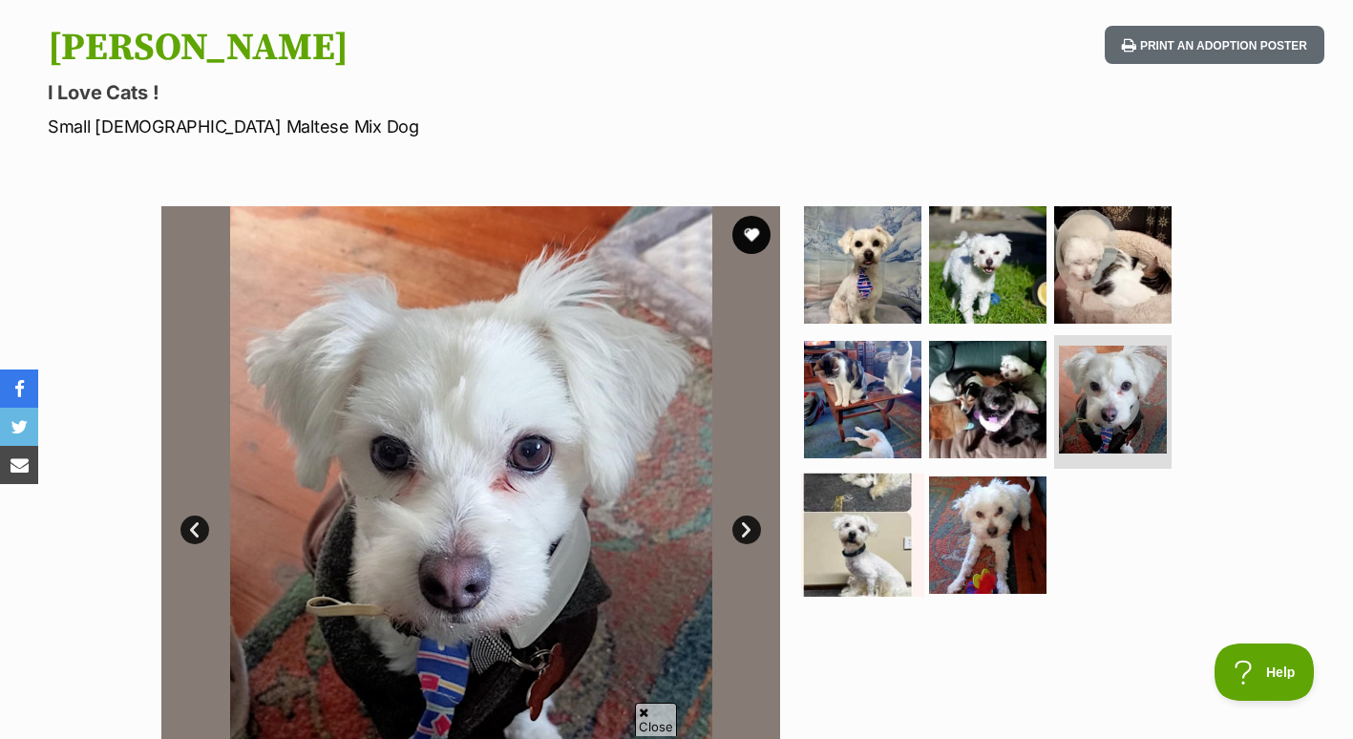
click at [855, 528] on img at bounding box center [862, 535] width 123 height 123
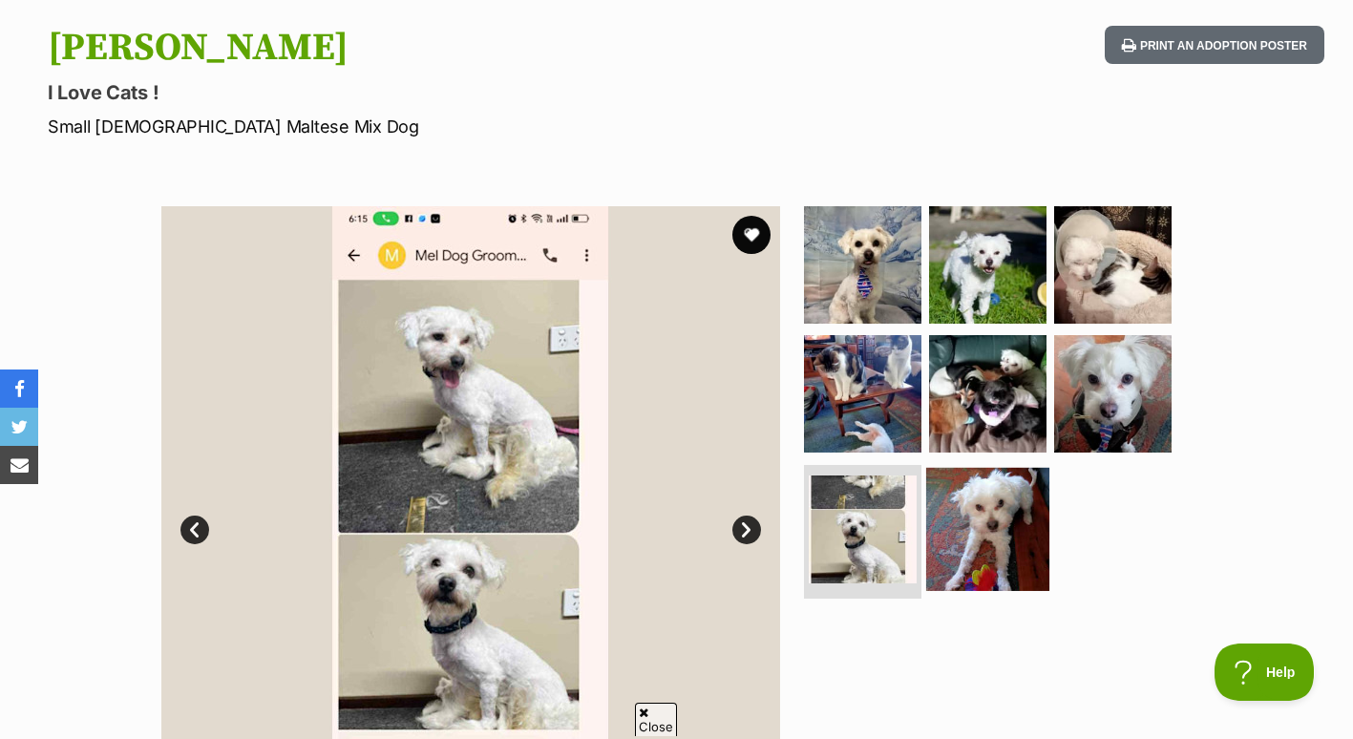
click at [976, 535] on img at bounding box center [987, 529] width 123 height 123
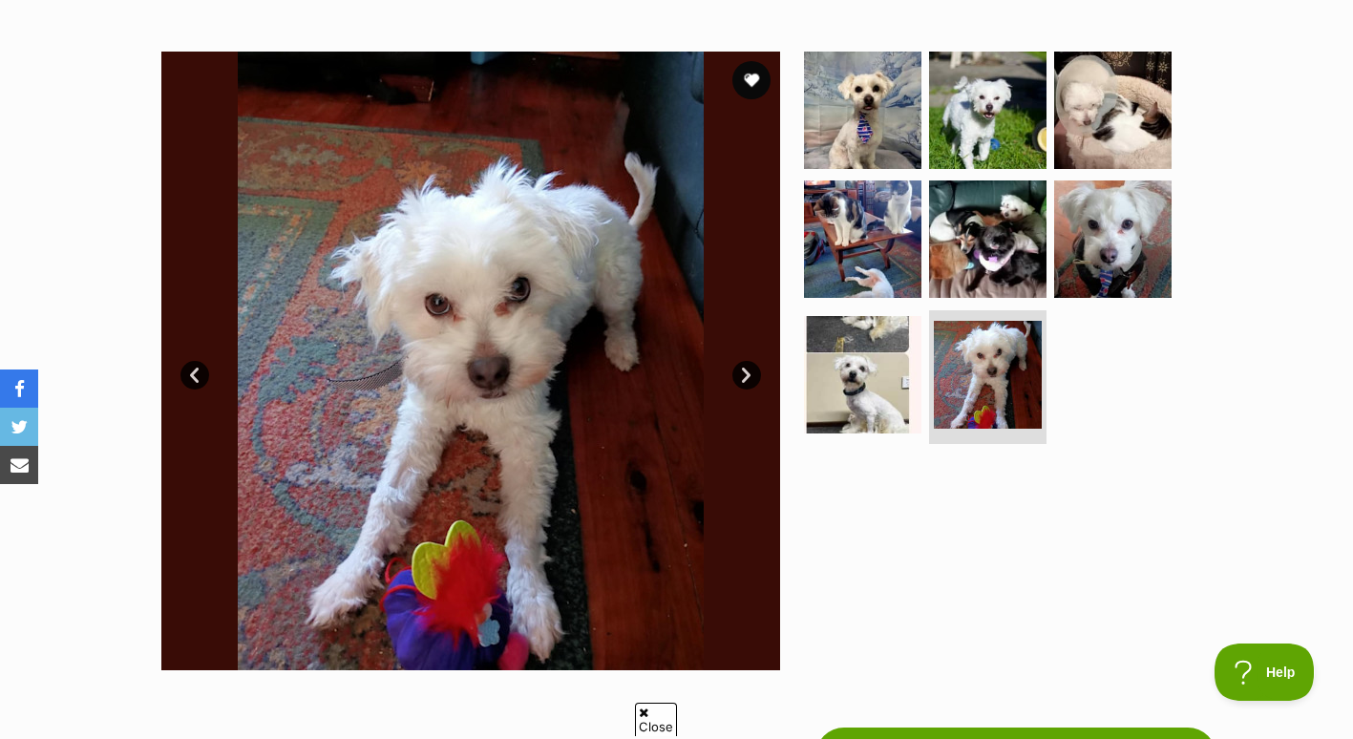
scroll to position [345, 0]
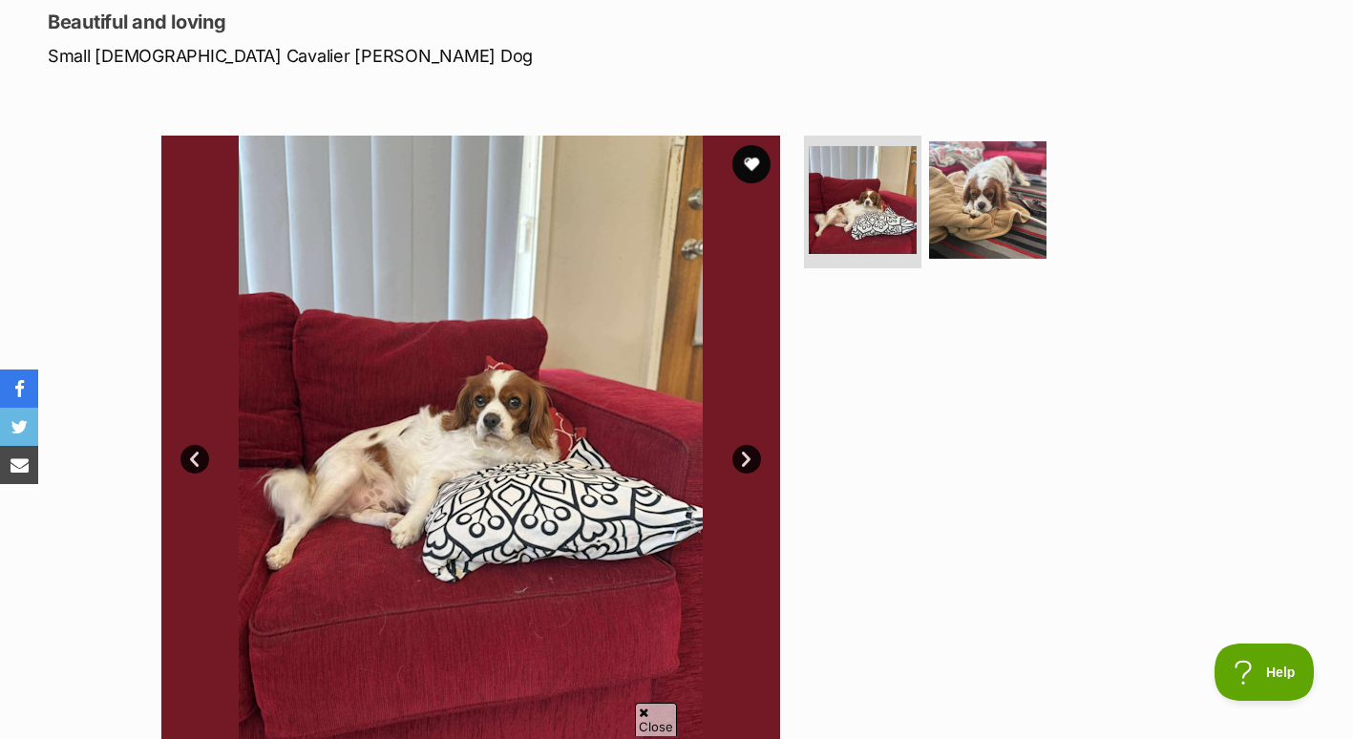
scroll to position [267, 0]
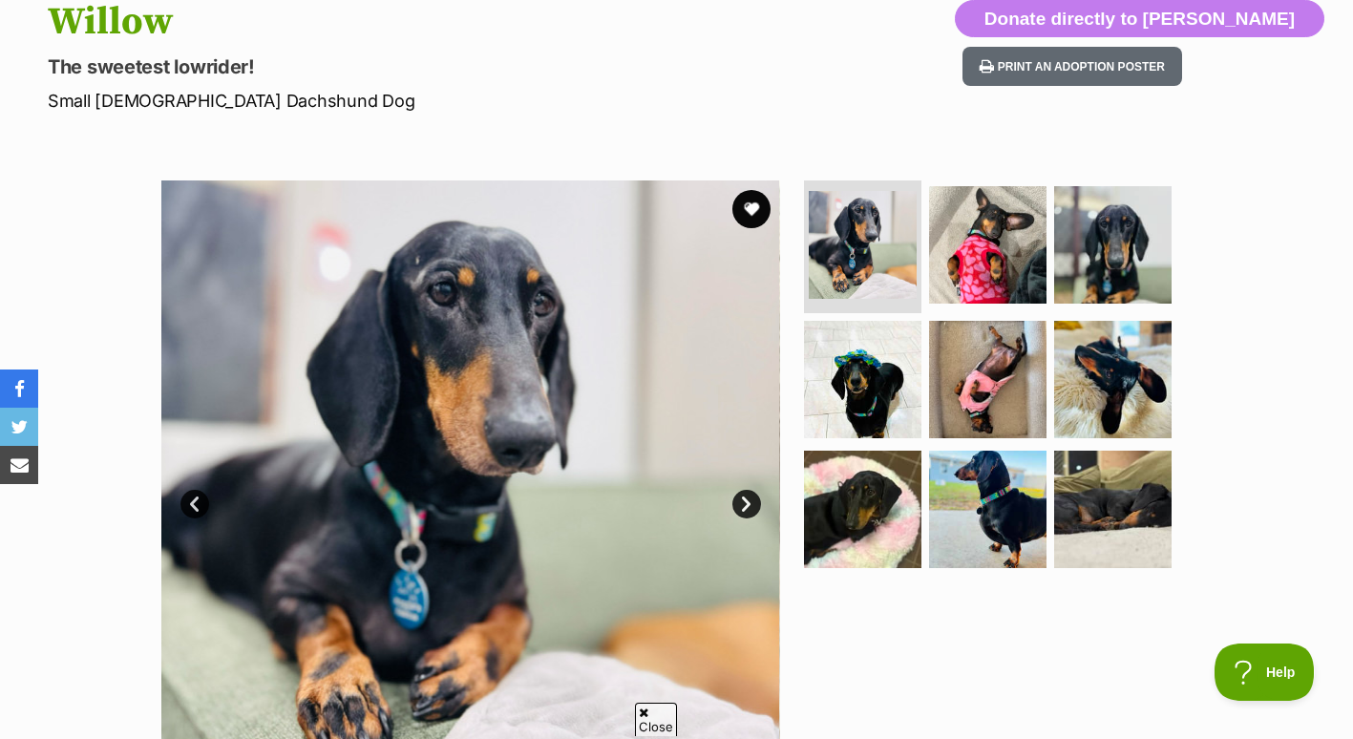
scroll to position [221, 0]
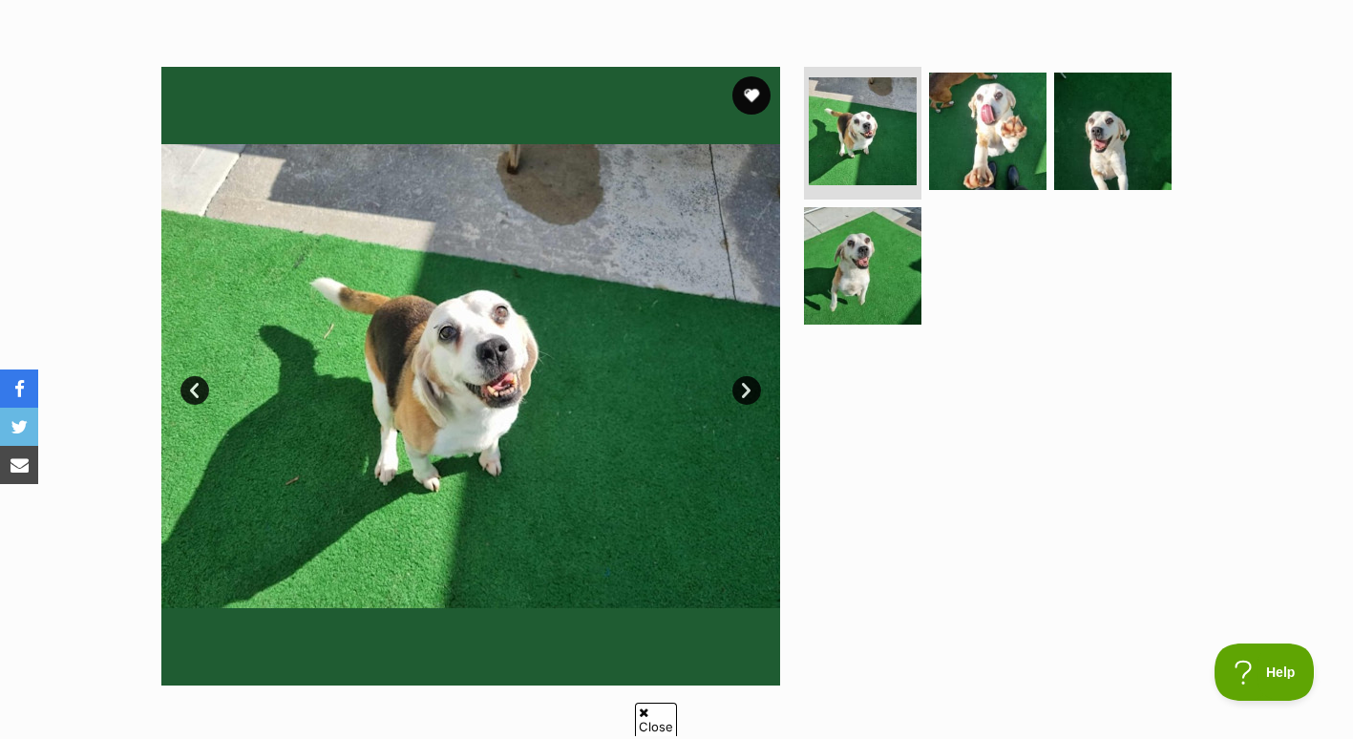
scroll to position [332, 0]
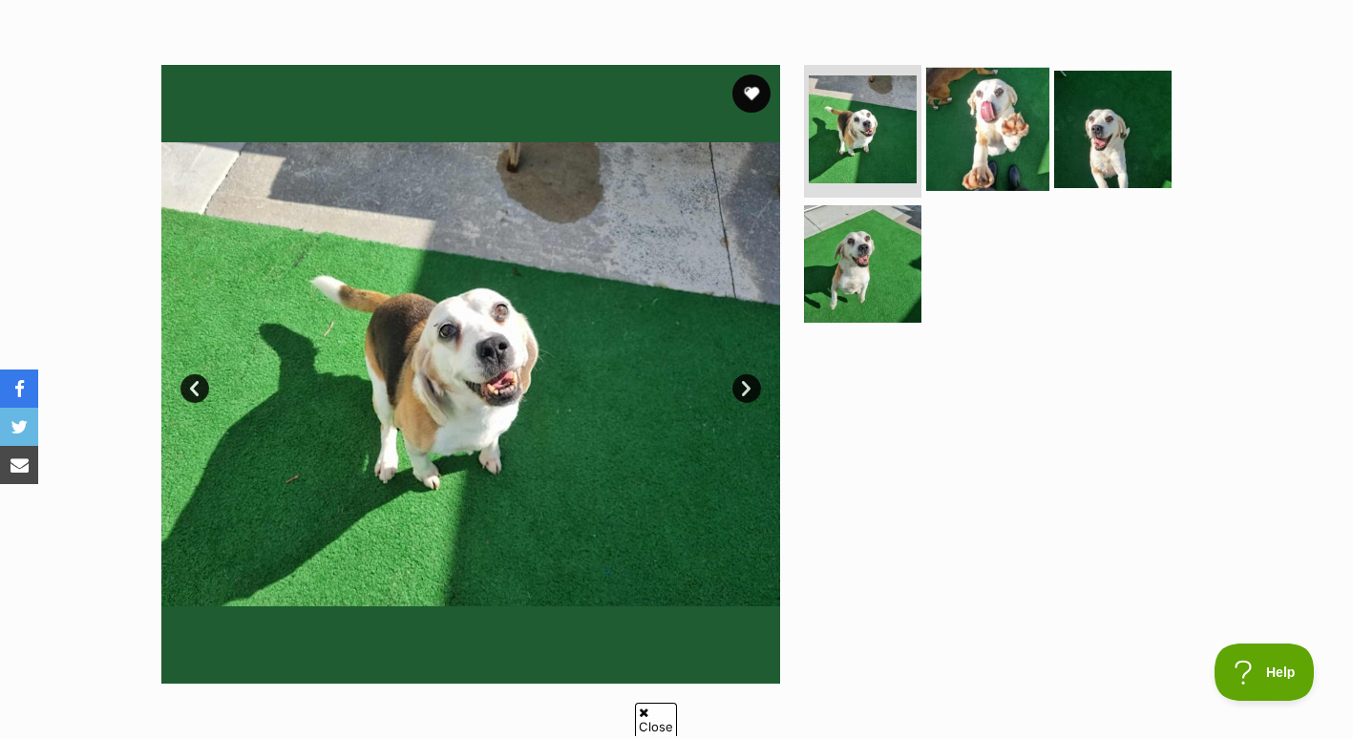
click at [982, 131] on img at bounding box center [987, 128] width 123 height 123
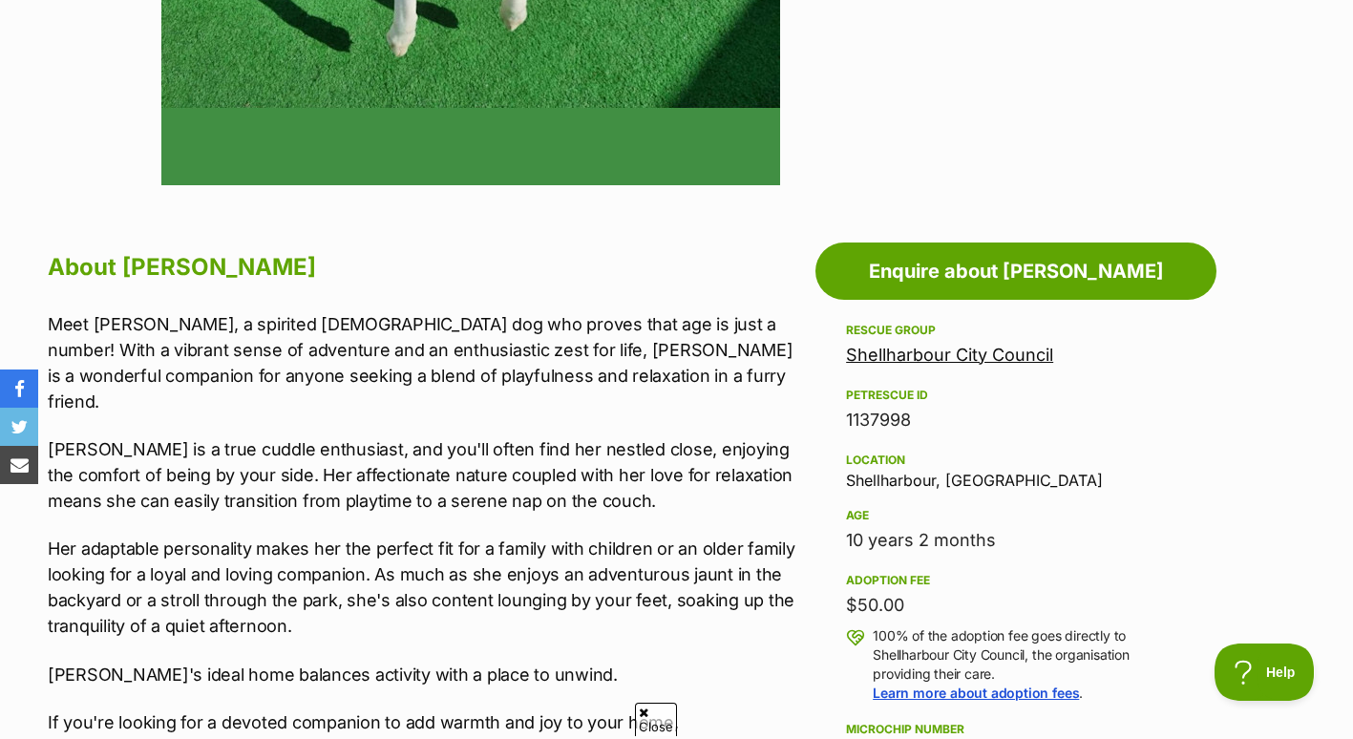
scroll to position [840, 0]
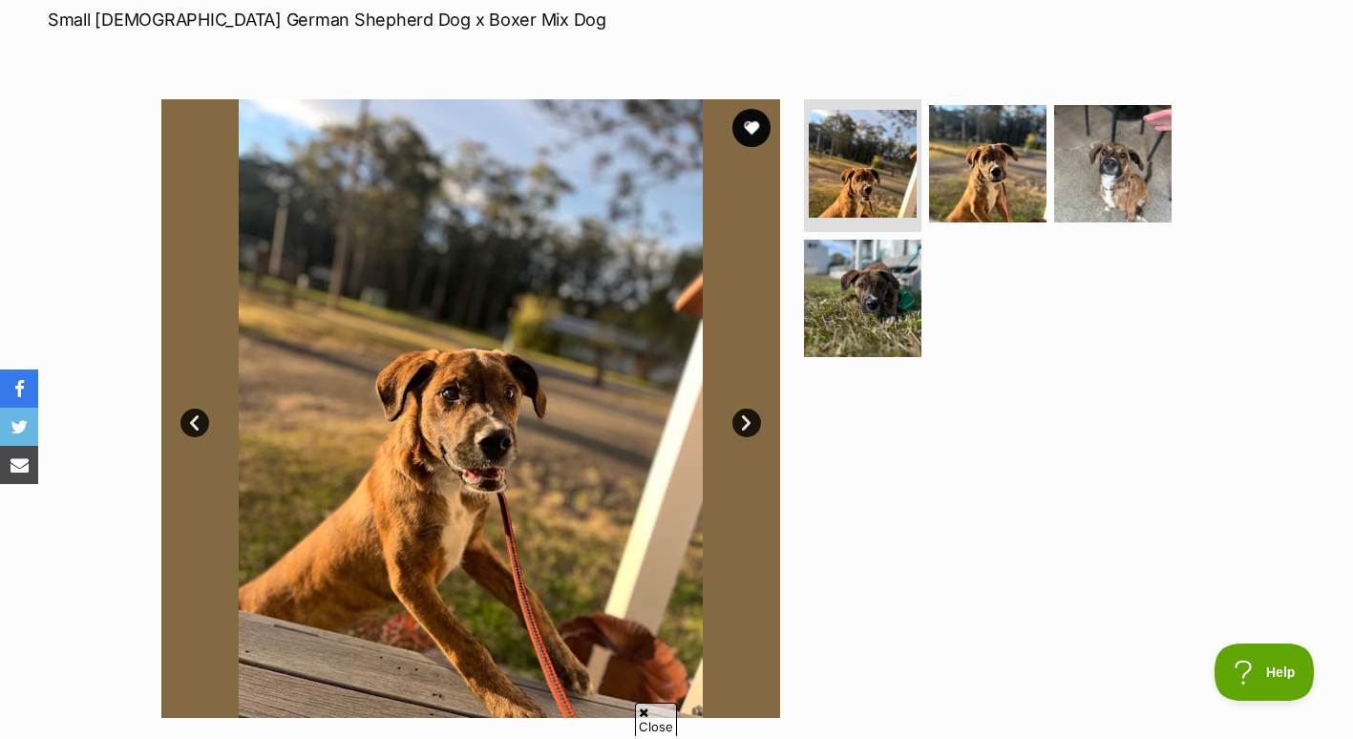
scroll to position [306, 0]
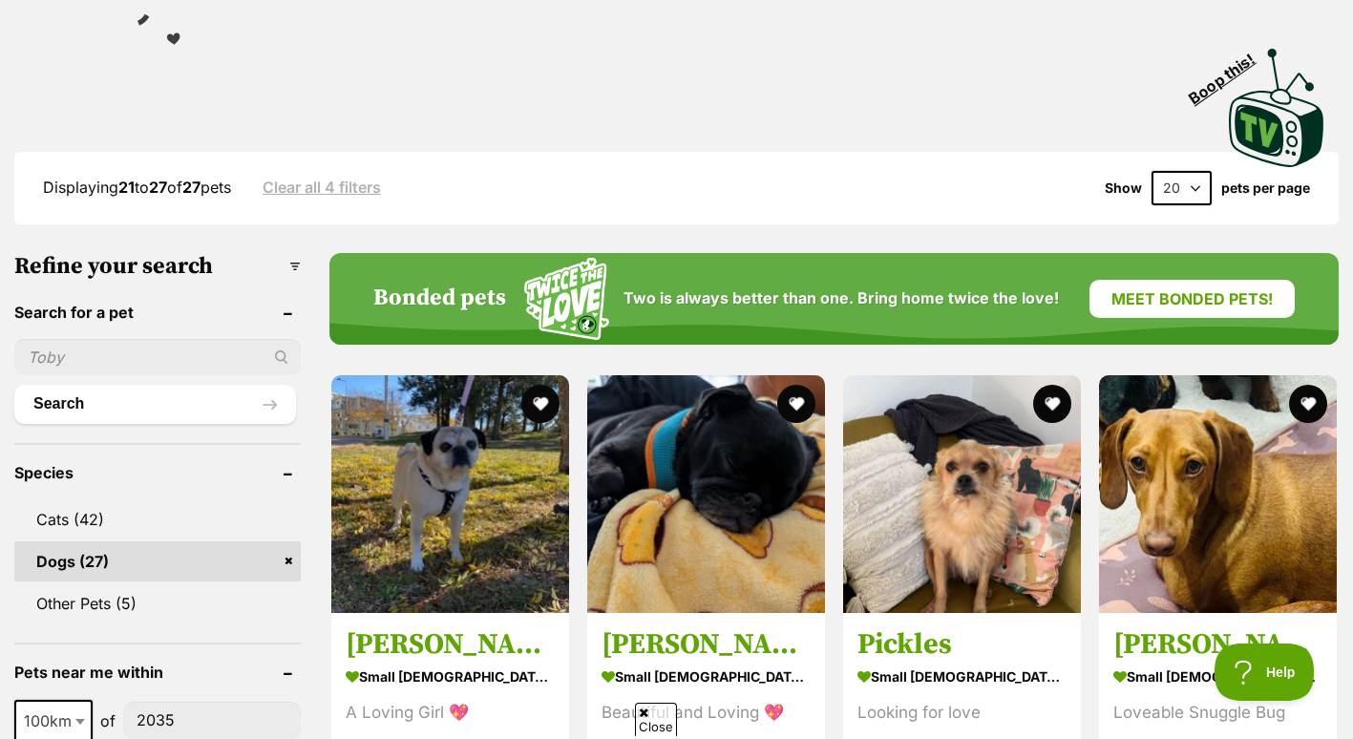
scroll to position [372, 0]
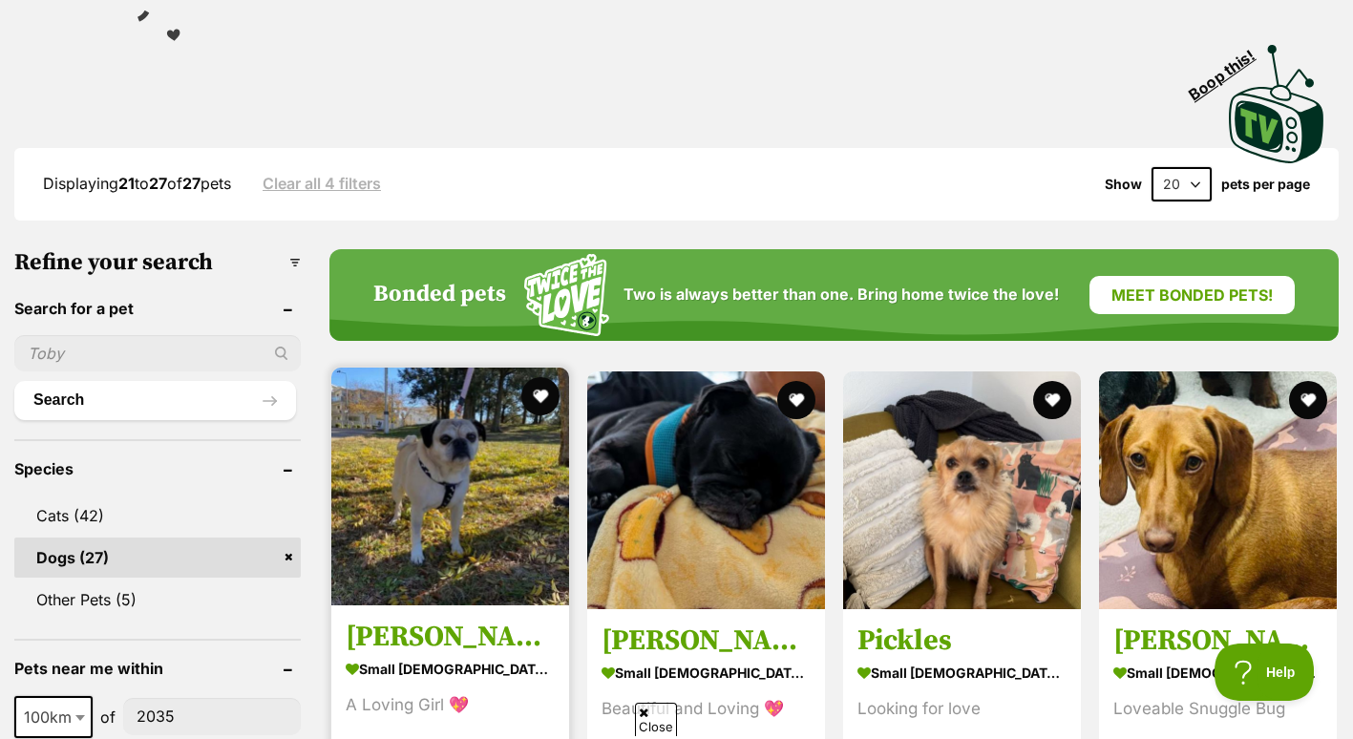
click at [435, 481] on img at bounding box center [450, 487] width 238 height 238
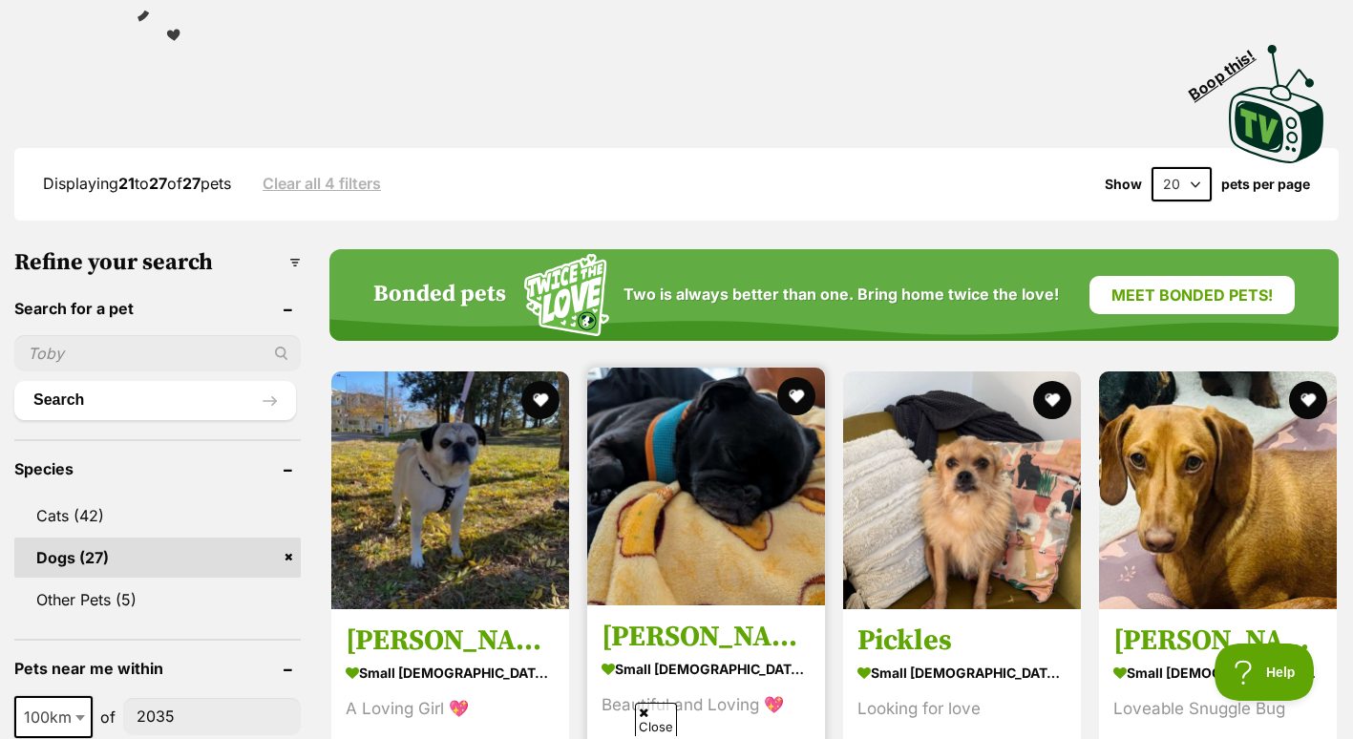
click at [725, 456] on img at bounding box center [706, 487] width 238 height 238
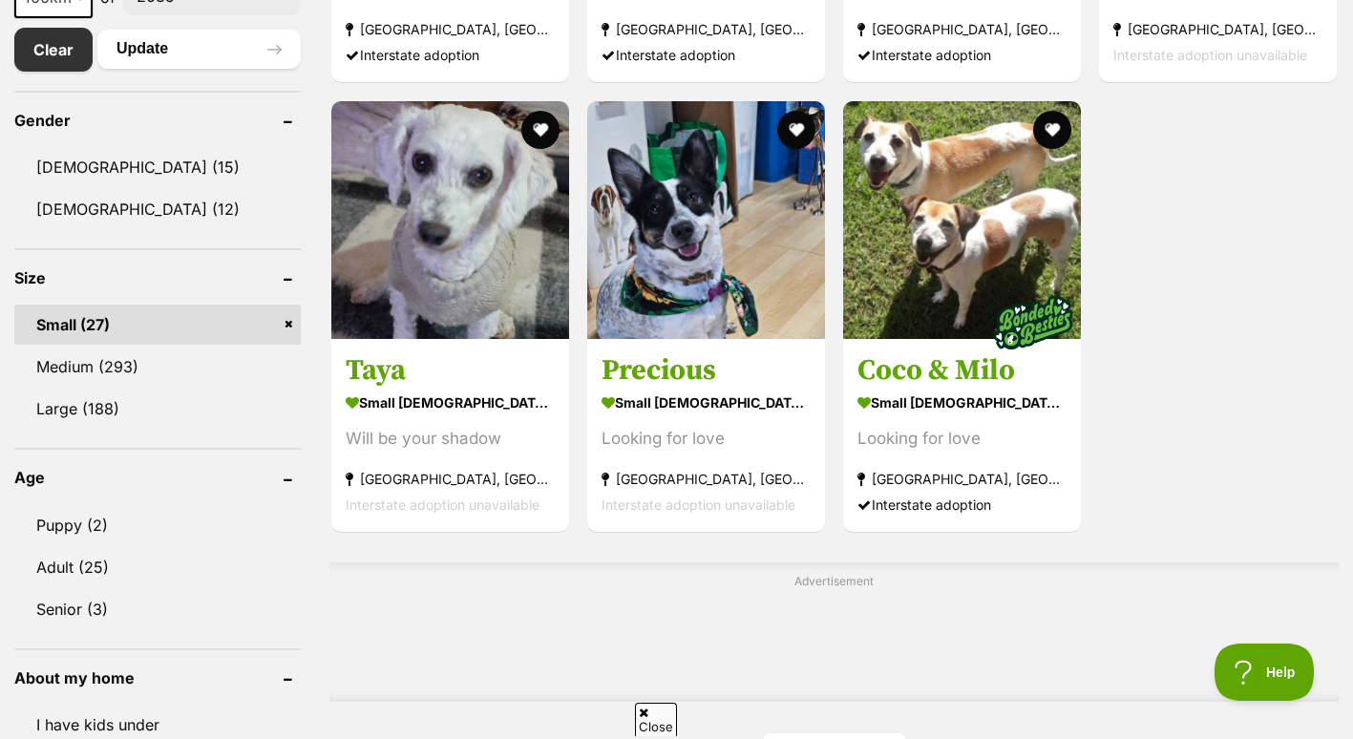
scroll to position [1132, 0]
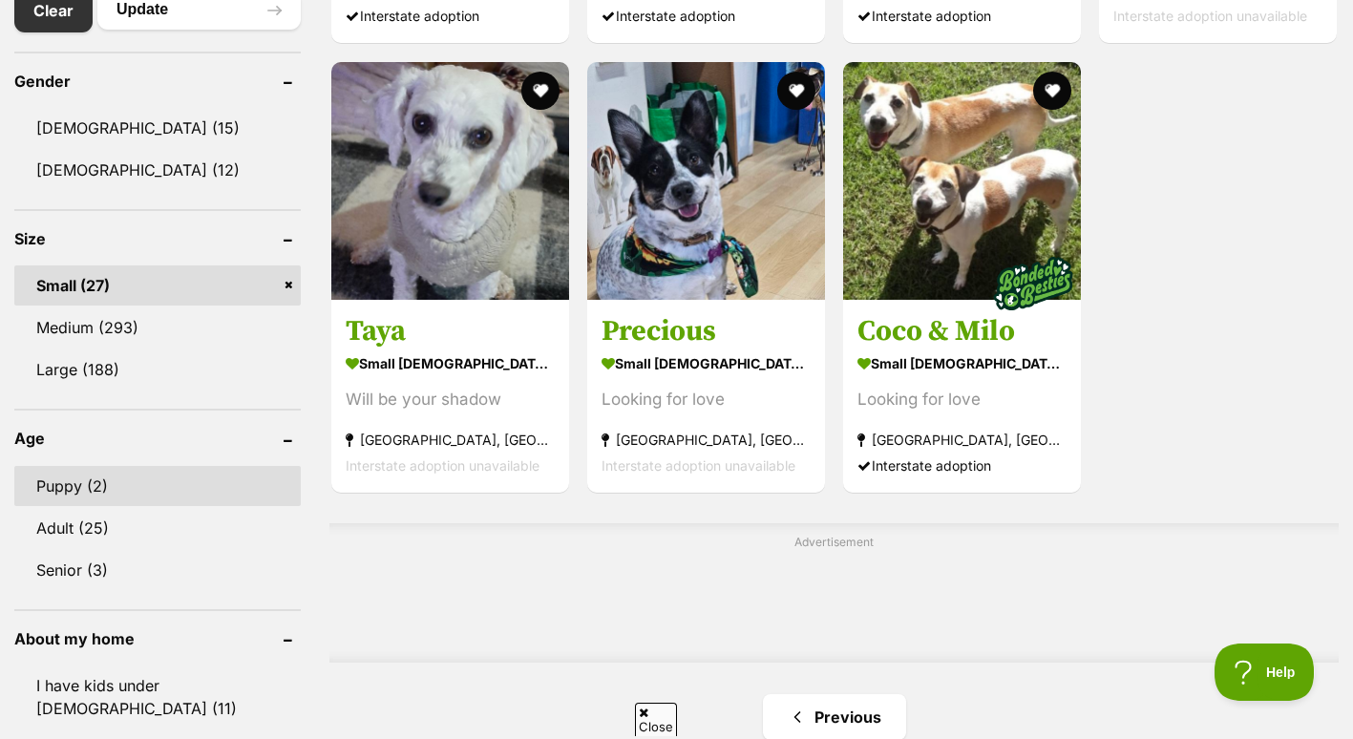
click at [86, 484] on link "Puppy (2)" at bounding box center [157, 486] width 287 height 40
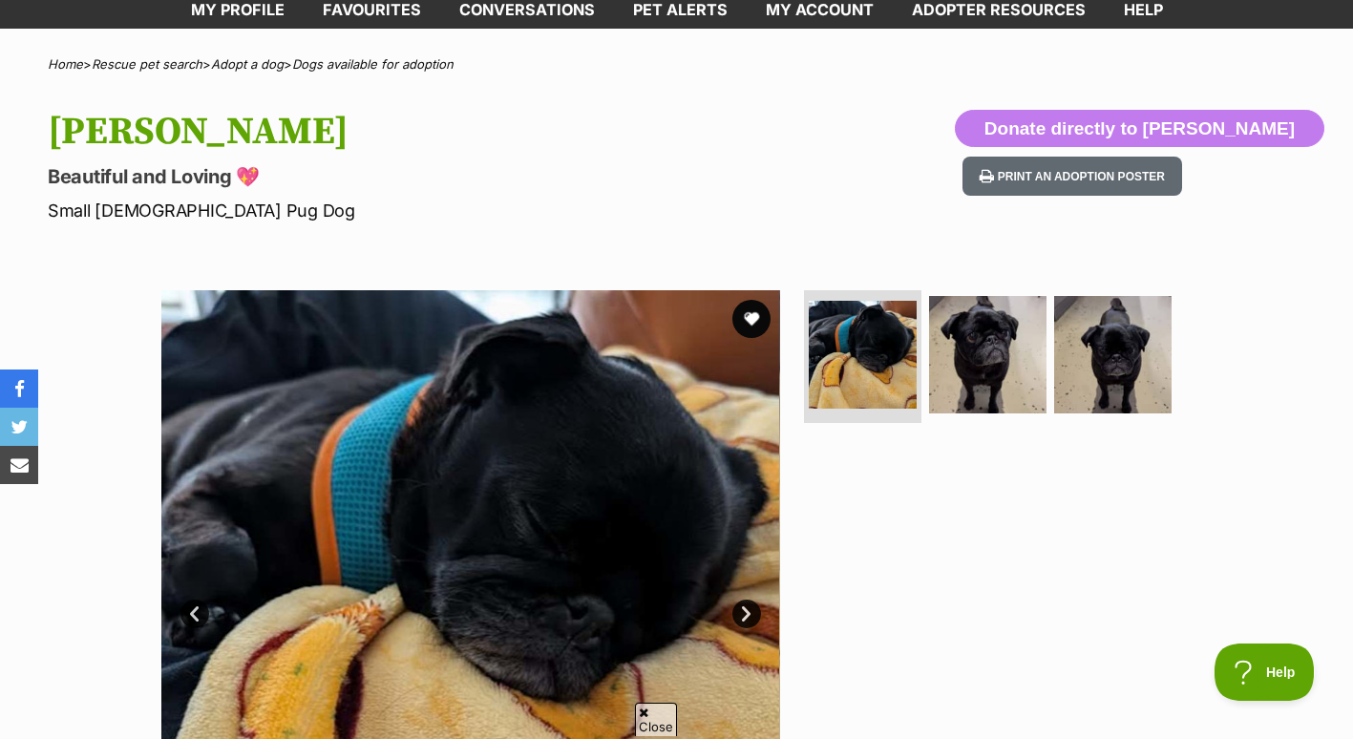
scroll to position [115, 0]
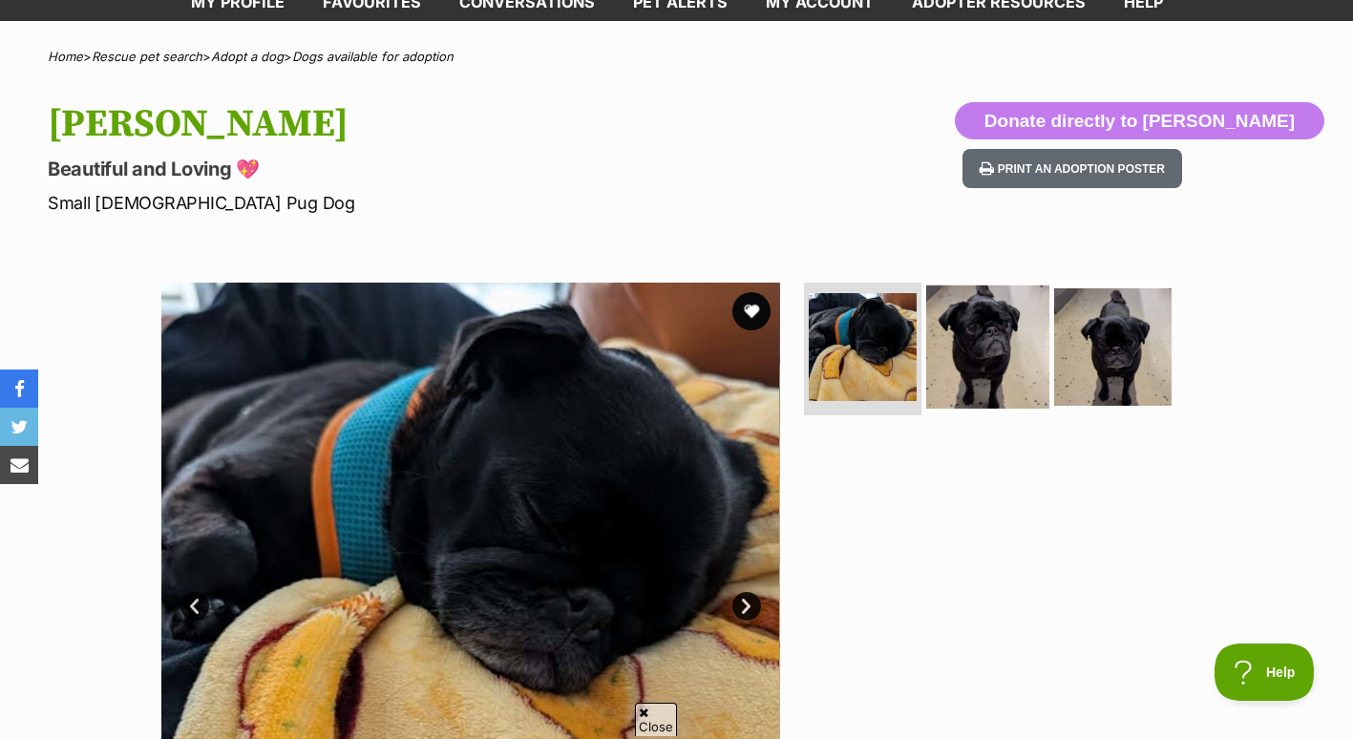
click at [994, 333] on img at bounding box center [987, 346] width 123 height 123
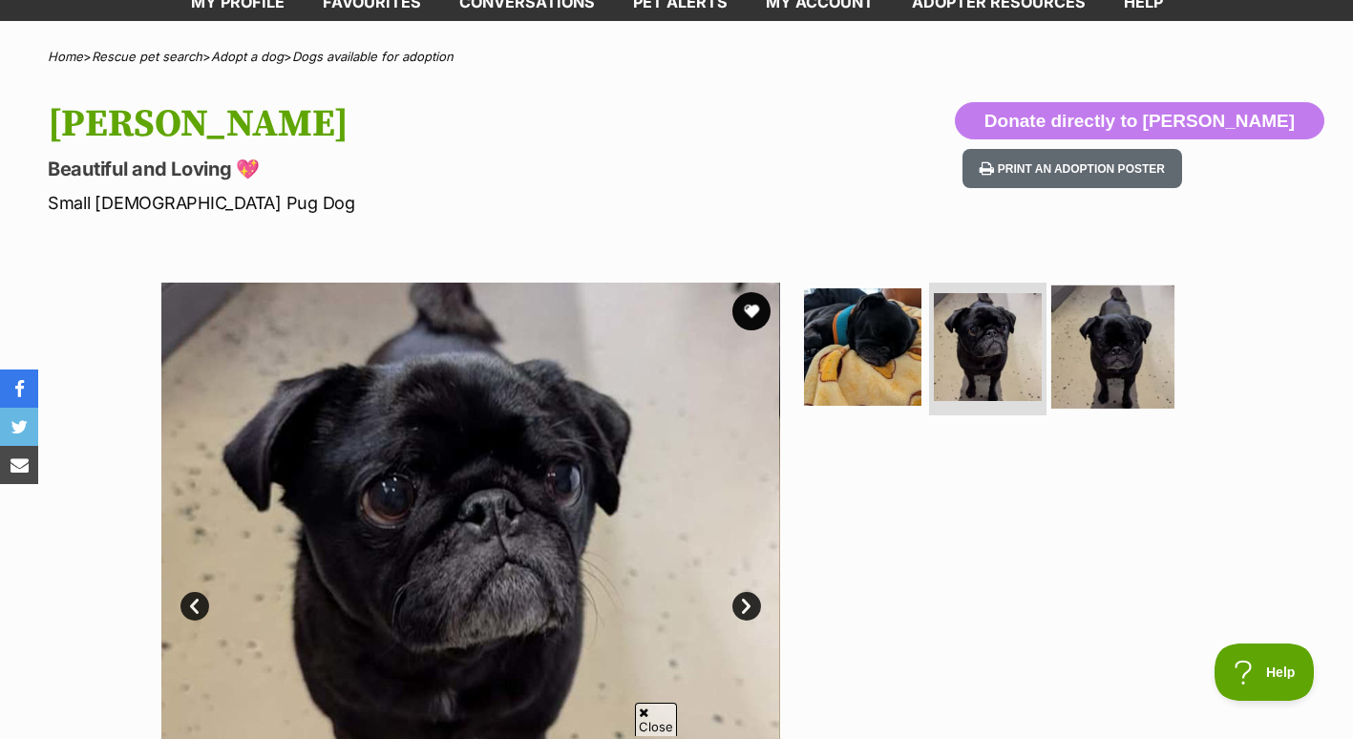
click at [1109, 345] on img at bounding box center [1112, 346] width 123 height 123
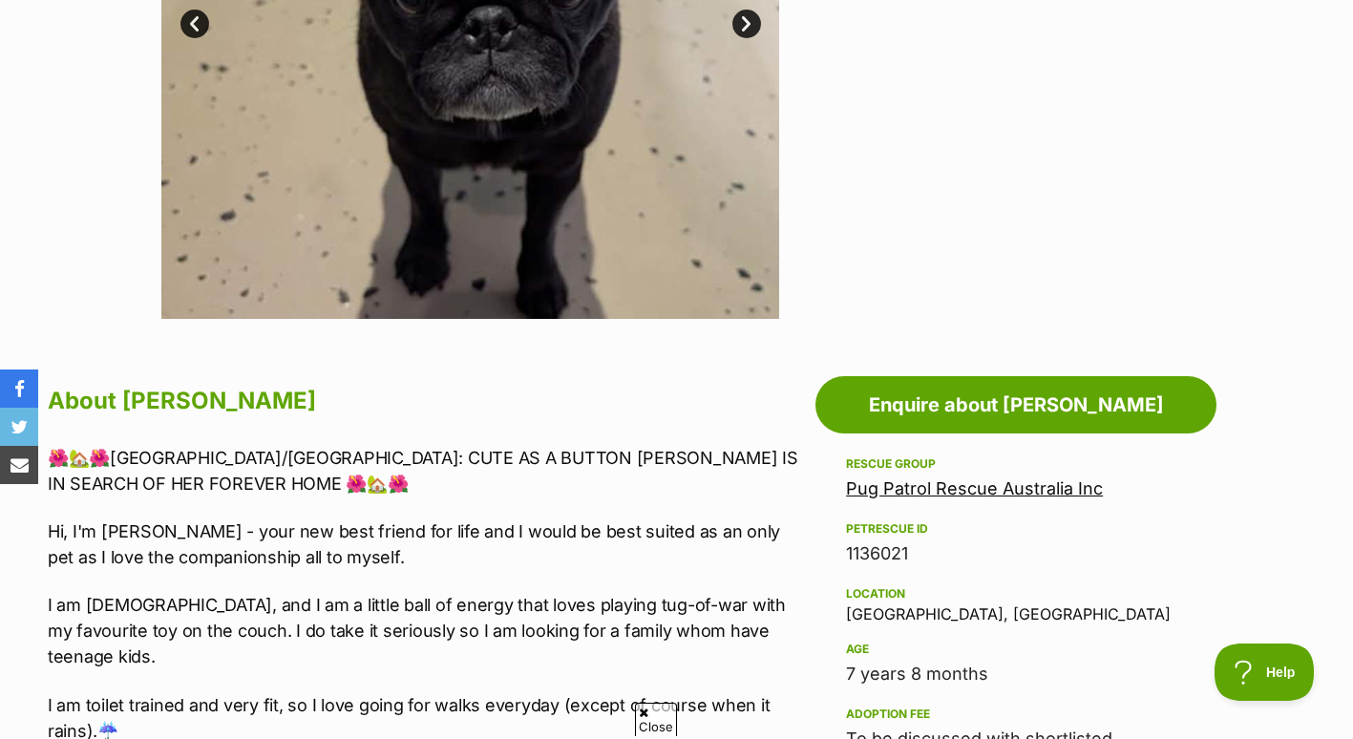
scroll to position [700, 0]
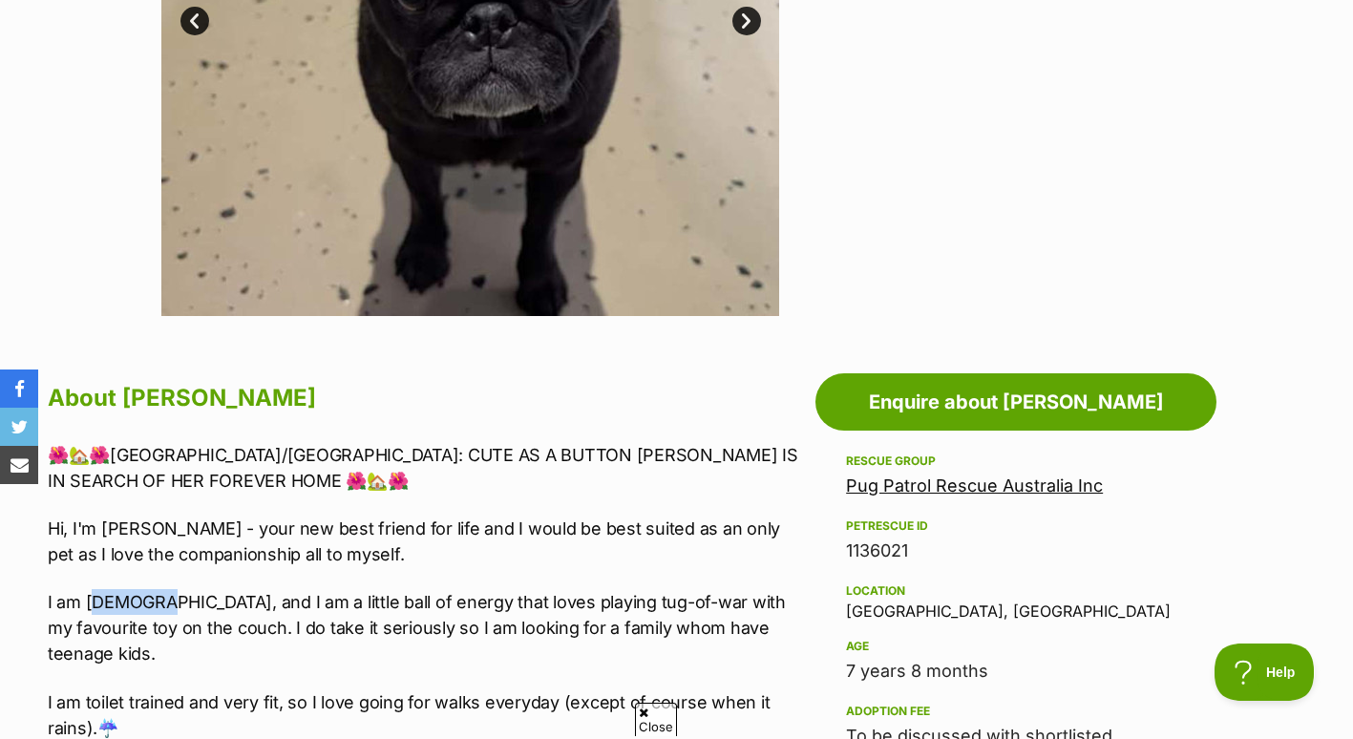
drag, startPoint x: 91, startPoint y: 594, endPoint x: 151, endPoint y: 602, distance: 60.6
click at [151, 602] on p "I am 7 ½ years old, and I am a little ball of energy that loves playing tug-of-…" at bounding box center [427, 627] width 758 height 77
click at [572, 565] on p "Hi, I'm Maggie - your new best friend for life and I would be best suited as an…" at bounding box center [427, 542] width 758 height 52
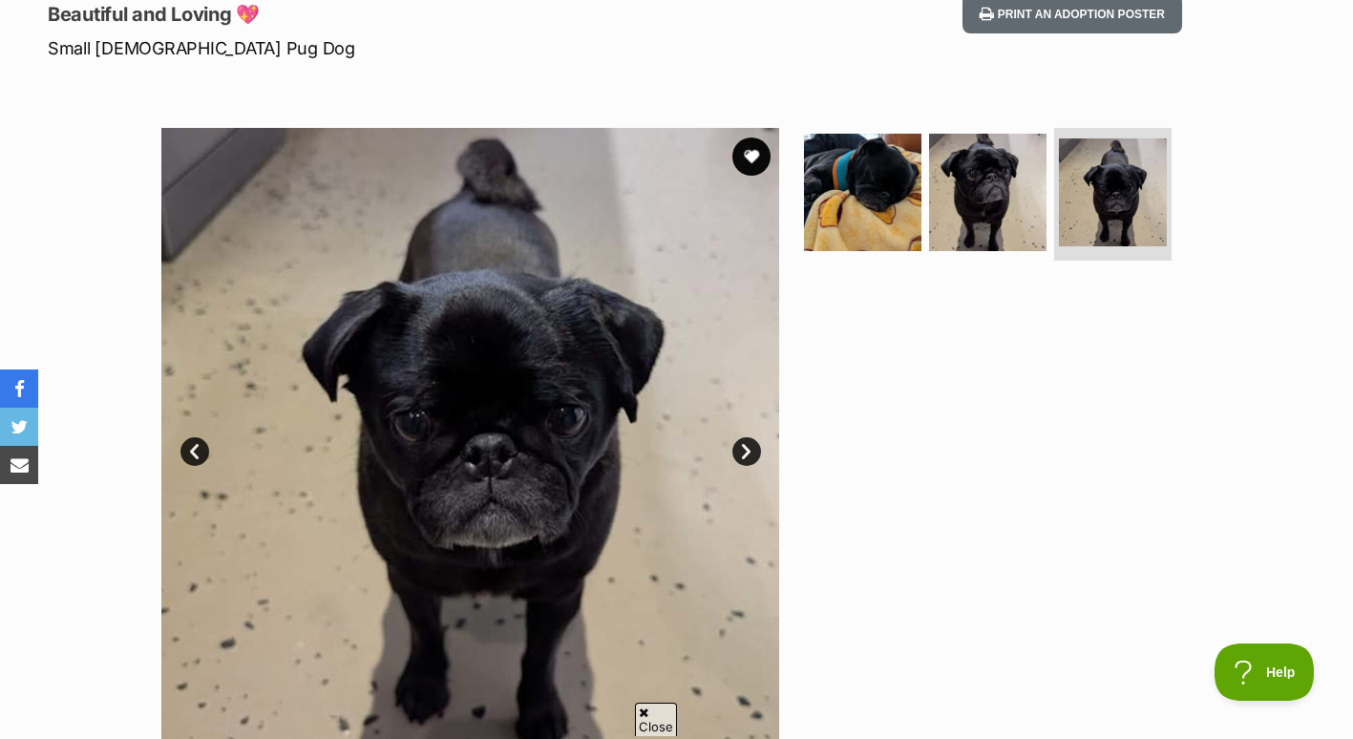
scroll to position [147, 0]
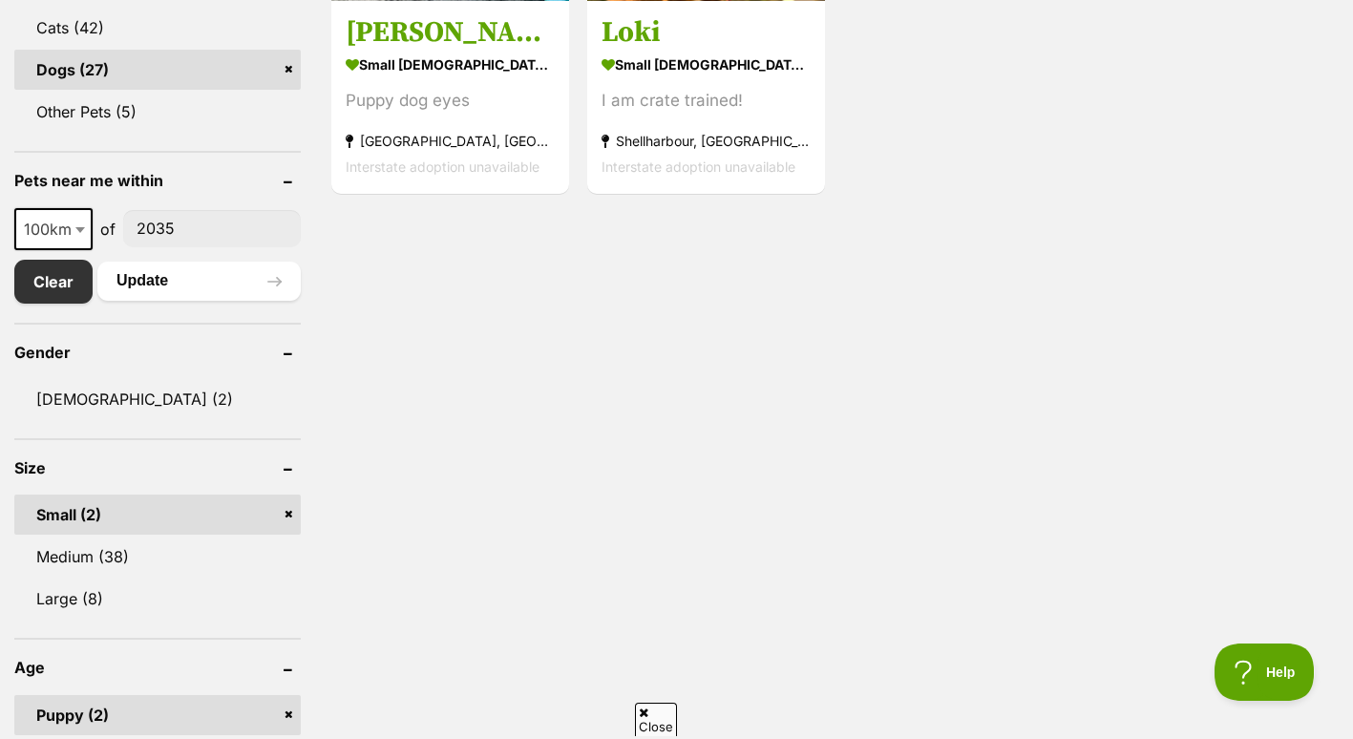
scroll to position [861, 0]
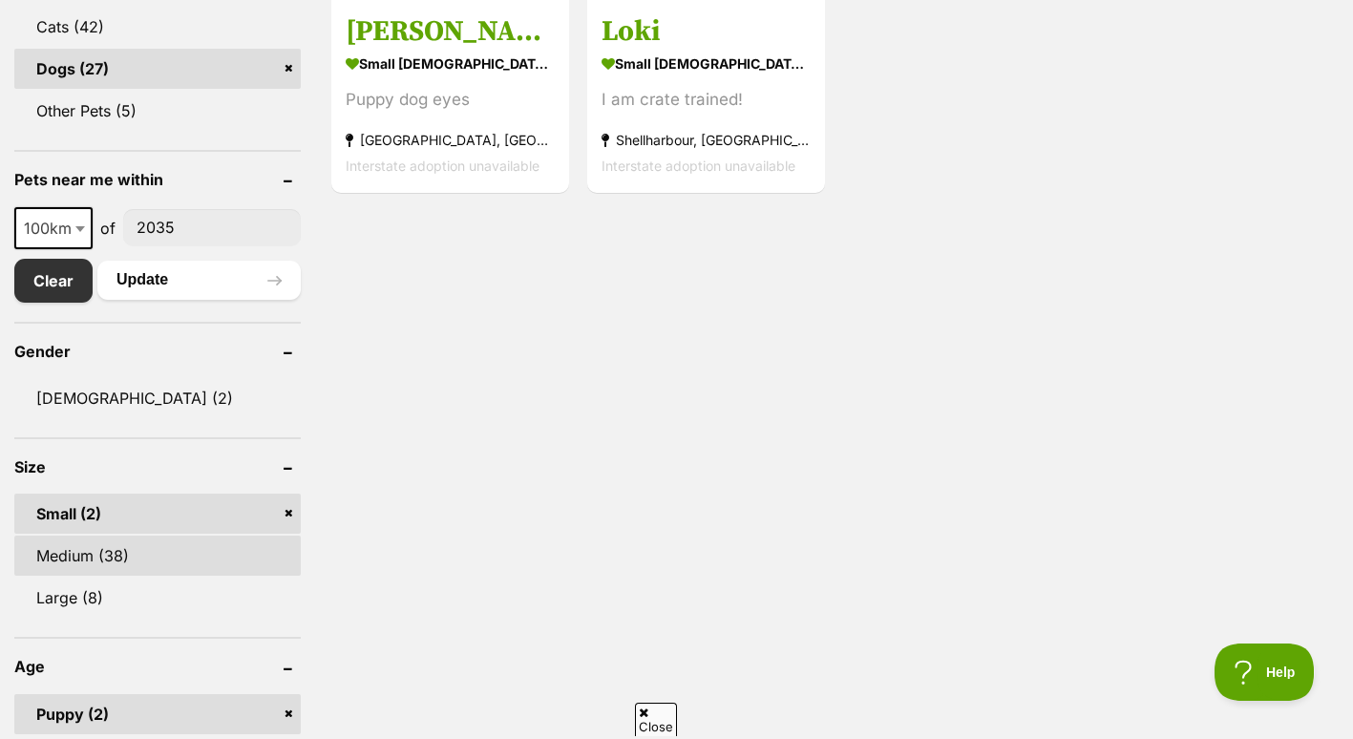
click at [123, 546] on link "Medium (38)" at bounding box center [157, 556] width 287 height 40
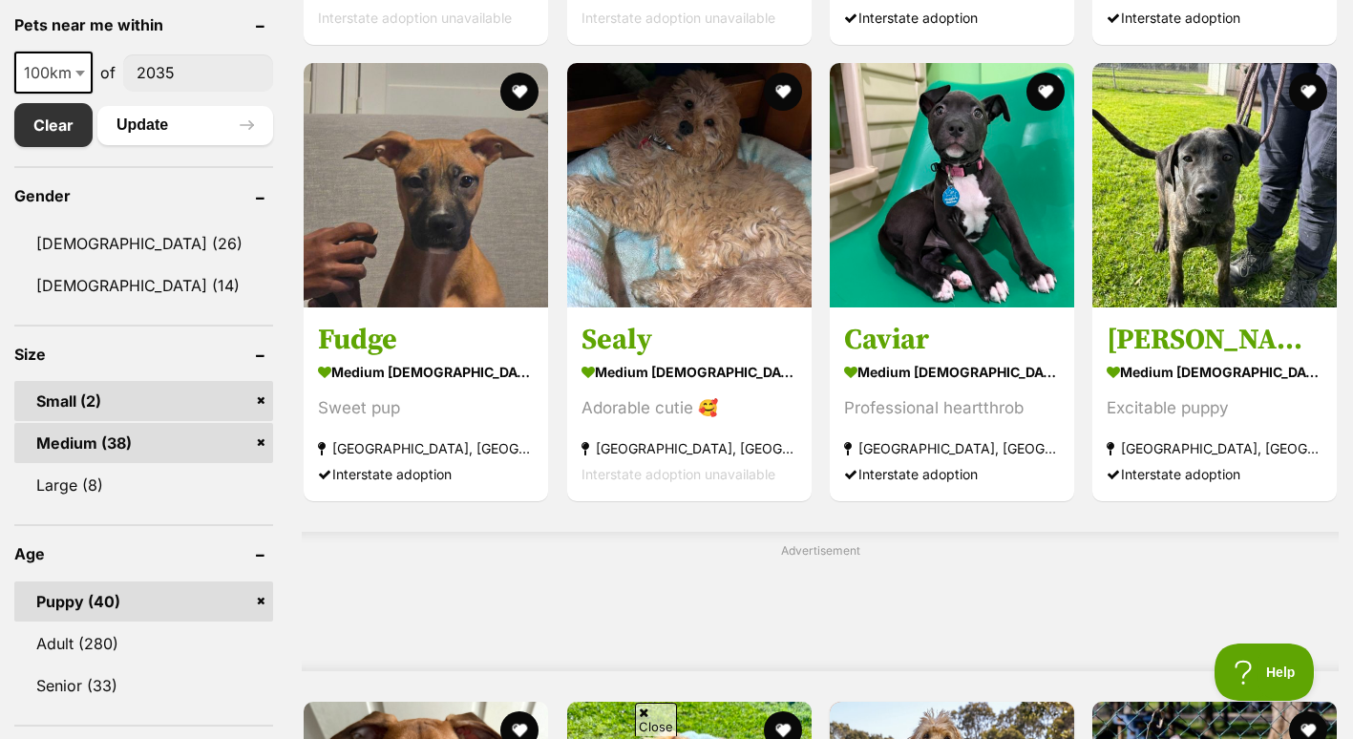
scroll to position [1024, 0]
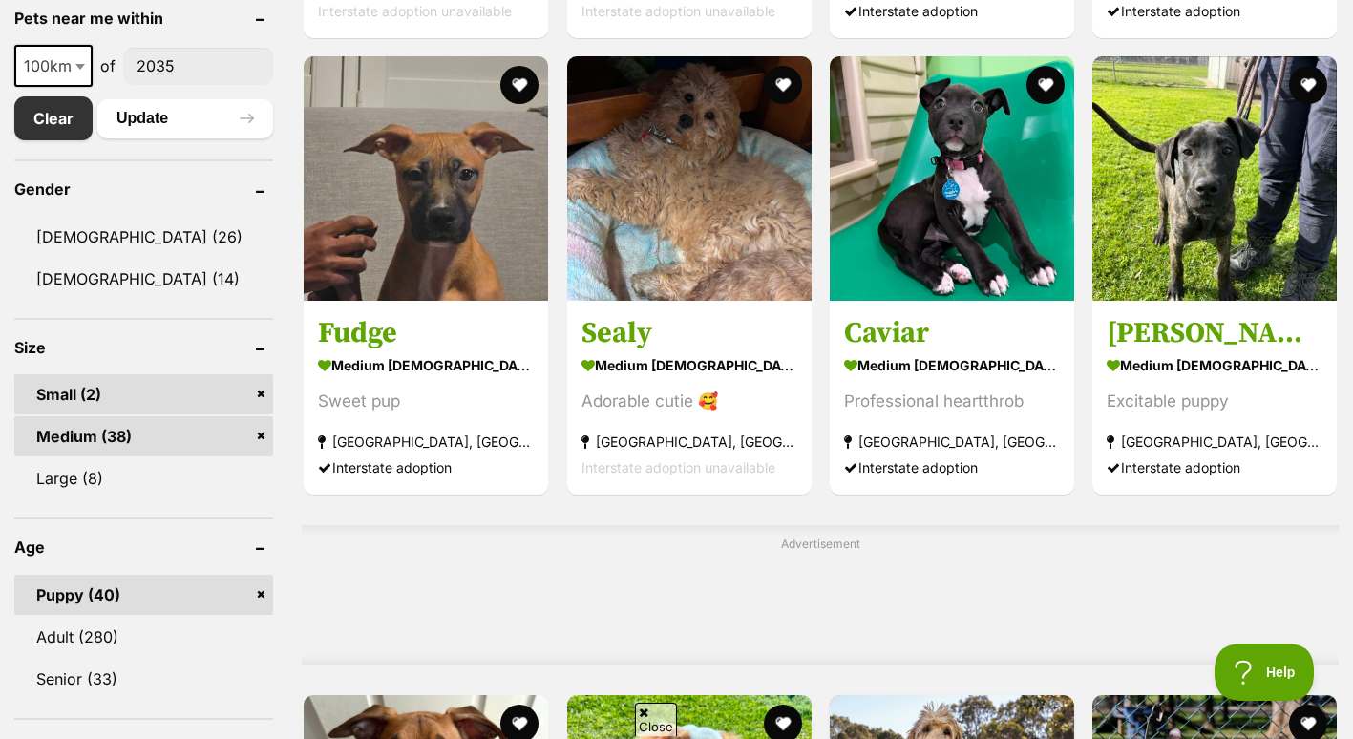
click at [116, 416] on ul "Small (2) Medium (38) Large (8)" at bounding box center [143, 427] width 259 height 142
click at [117, 440] on link "Medium (38)" at bounding box center [143, 436] width 259 height 40
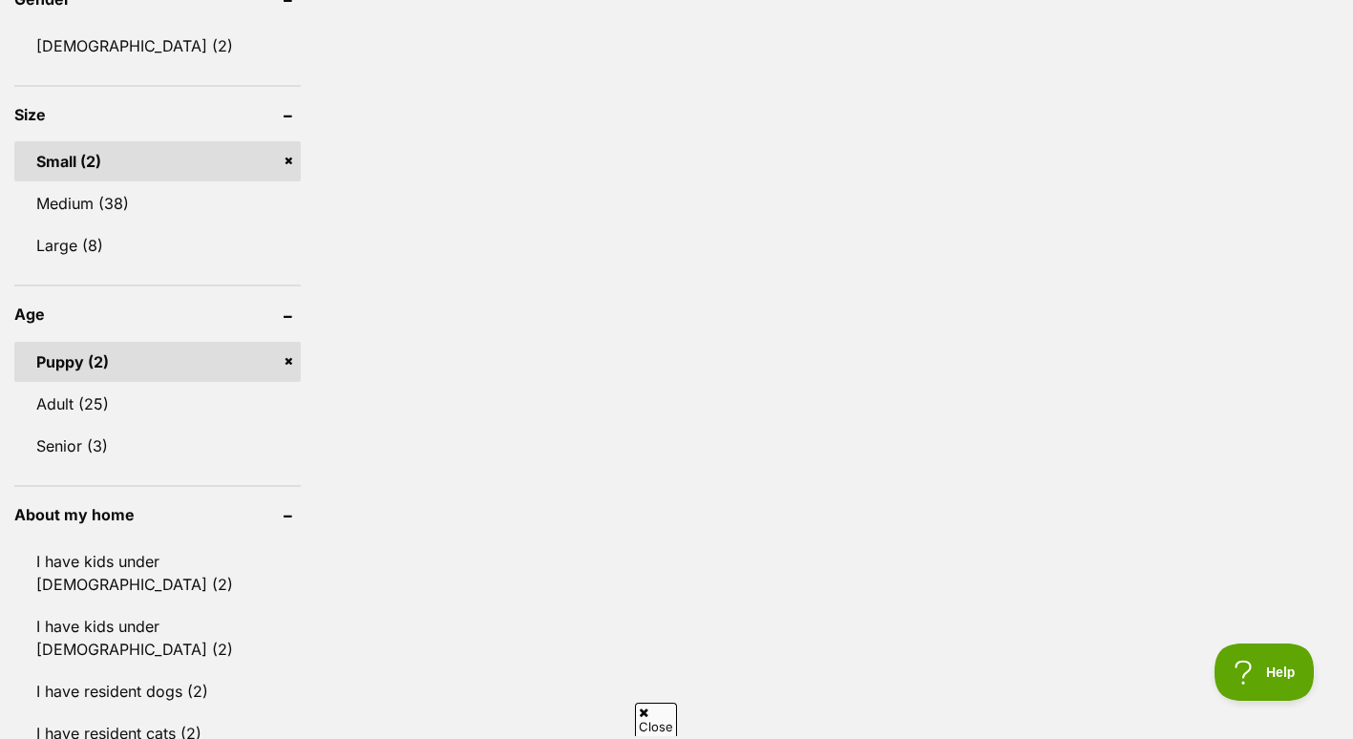
scroll to position [1221, 0]
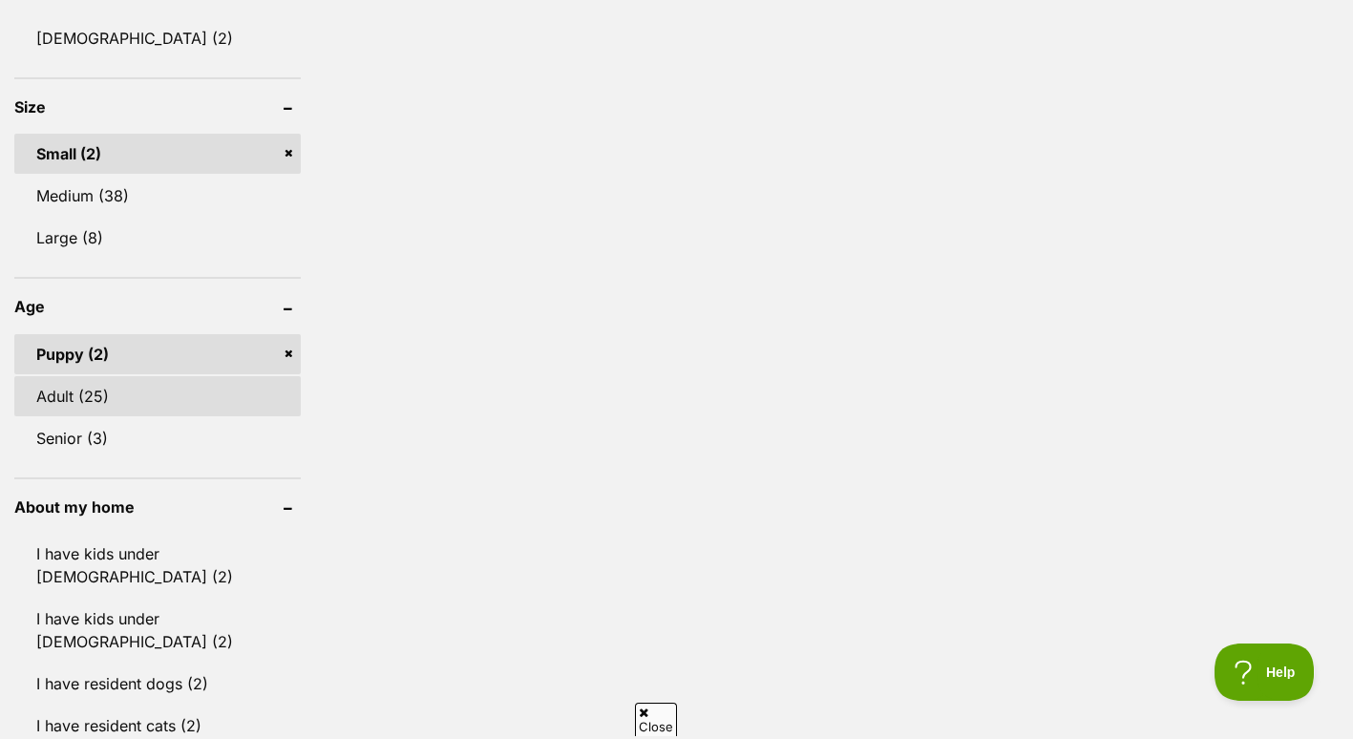
click at [129, 405] on link "Adult (25)" at bounding box center [157, 396] width 287 height 40
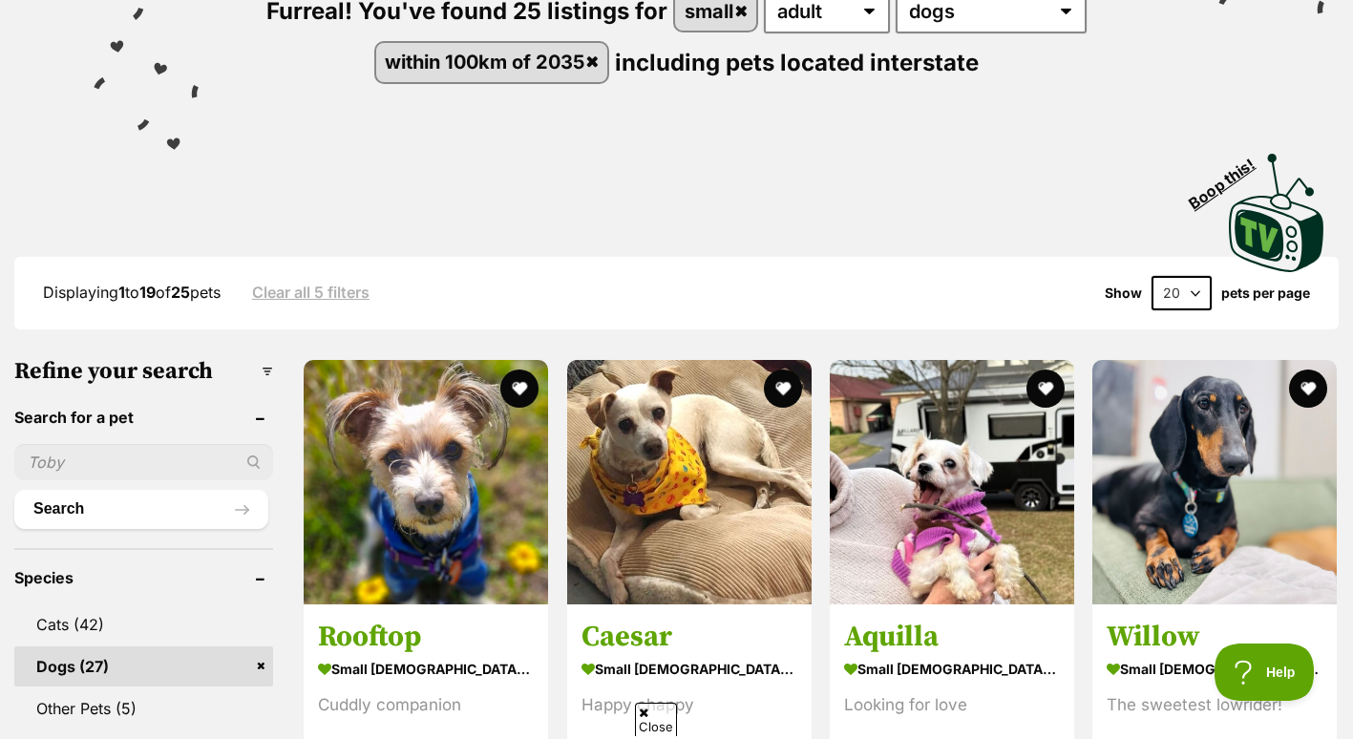
scroll to position [340, 0]
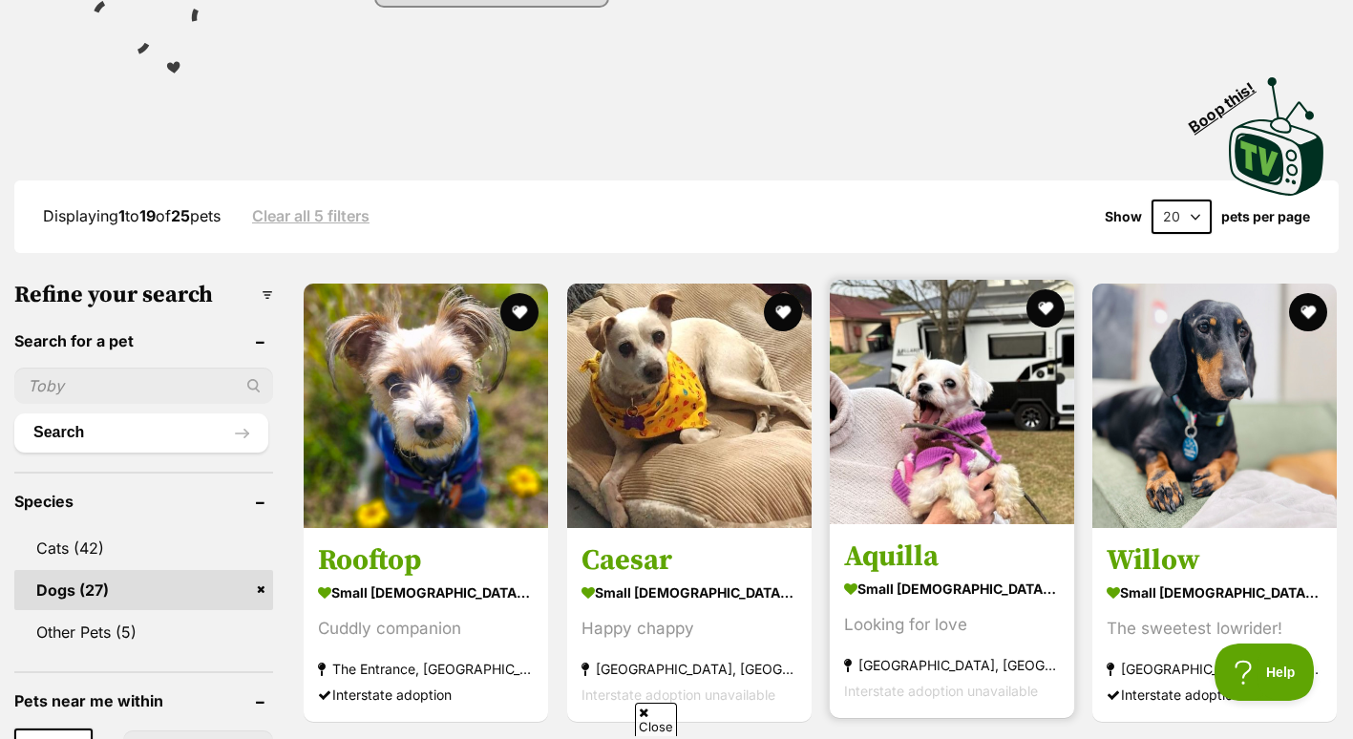
click at [973, 400] on img at bounding box center [952, 402] width 244 height 244
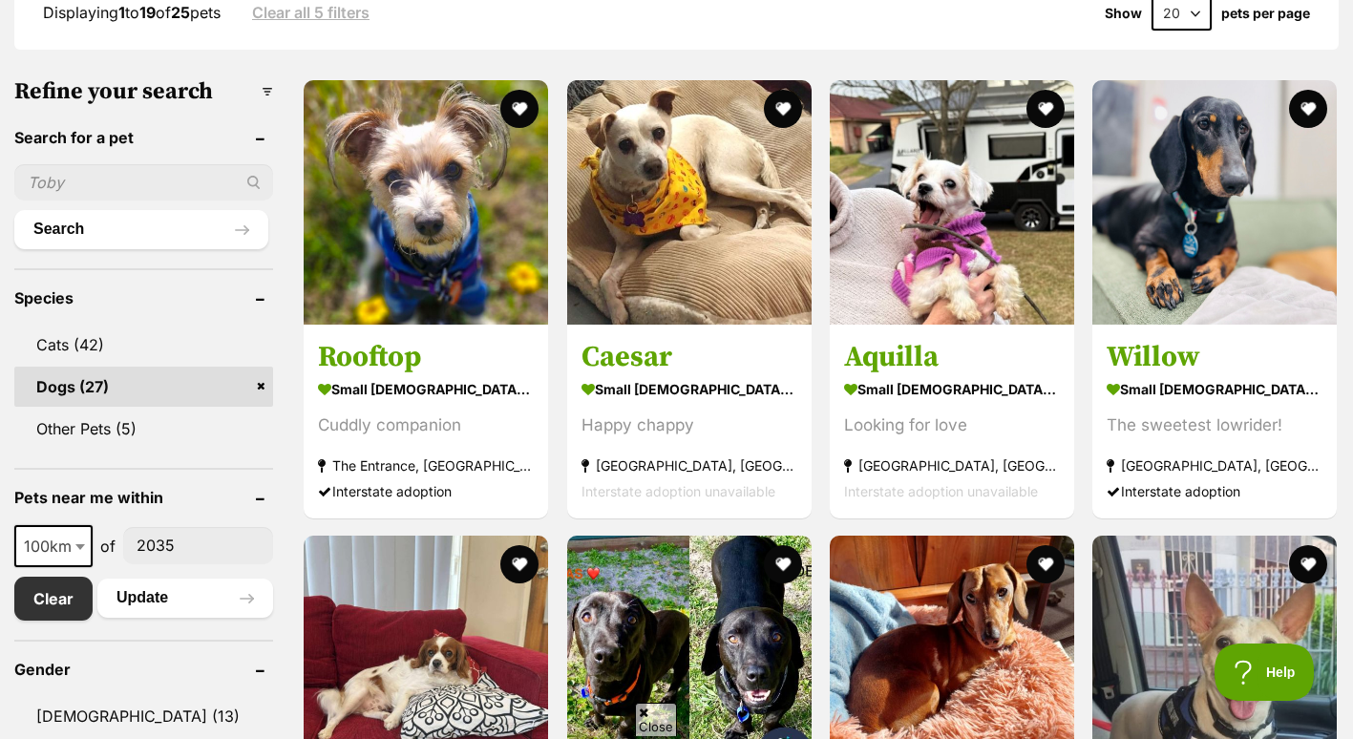
scroll to position [0, 0]
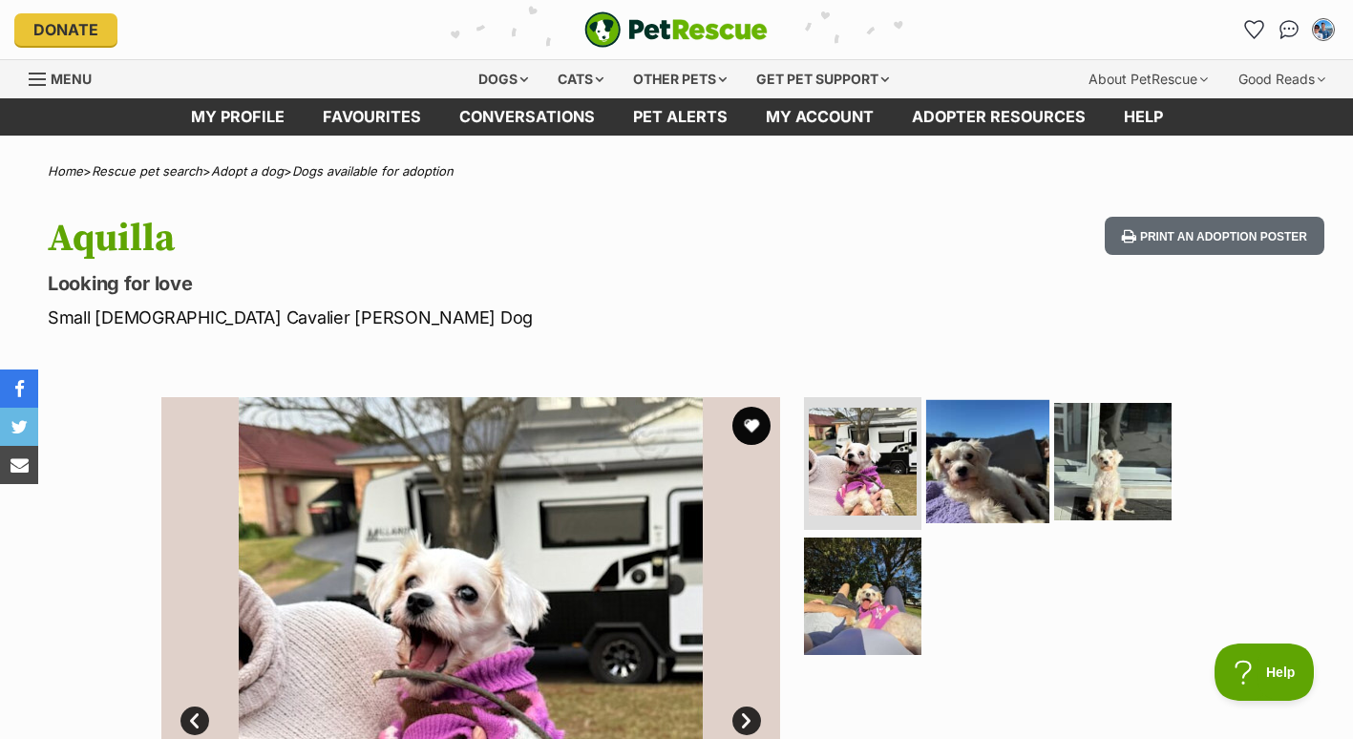
click at [981, 451] on img at bounding box center [987, 460] width 123 height 123
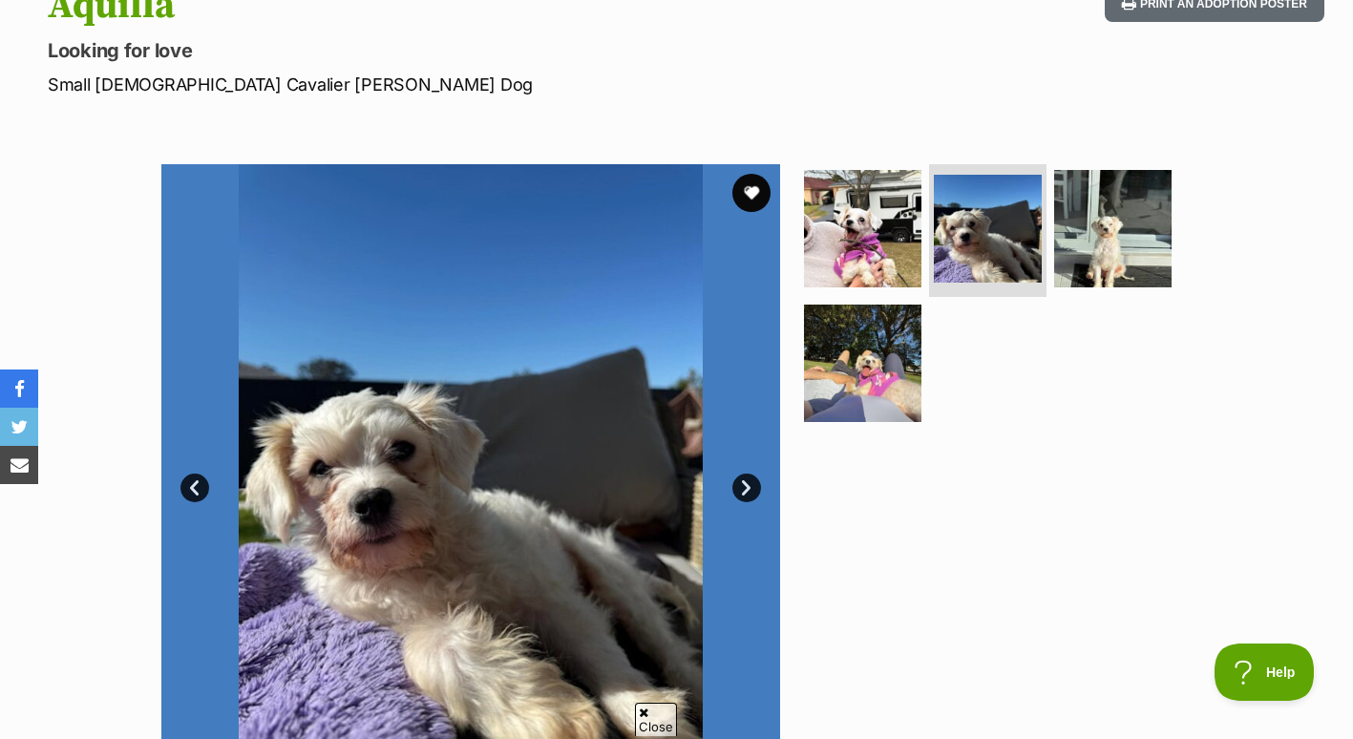
scroll to position [234, 0]
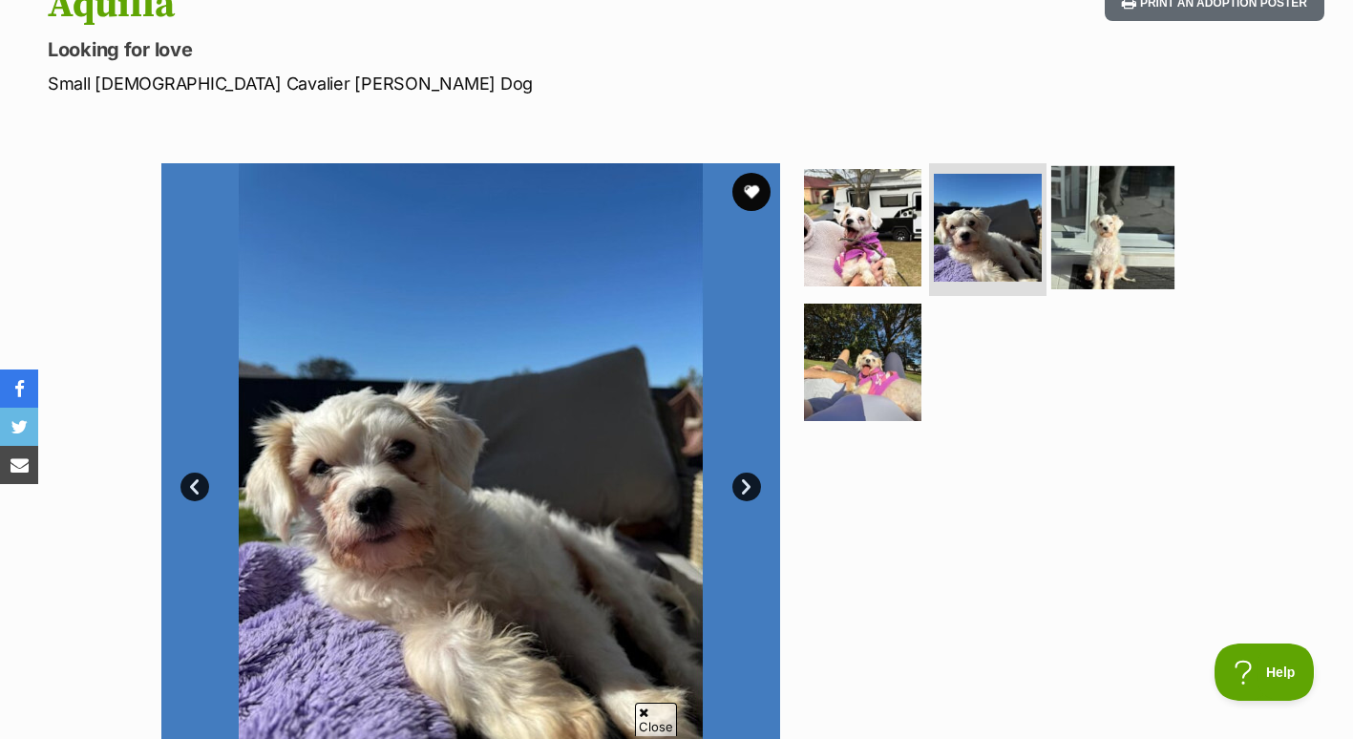
click at [1109, 225] on img at bounding box center [1112, 226] width 123 height 123
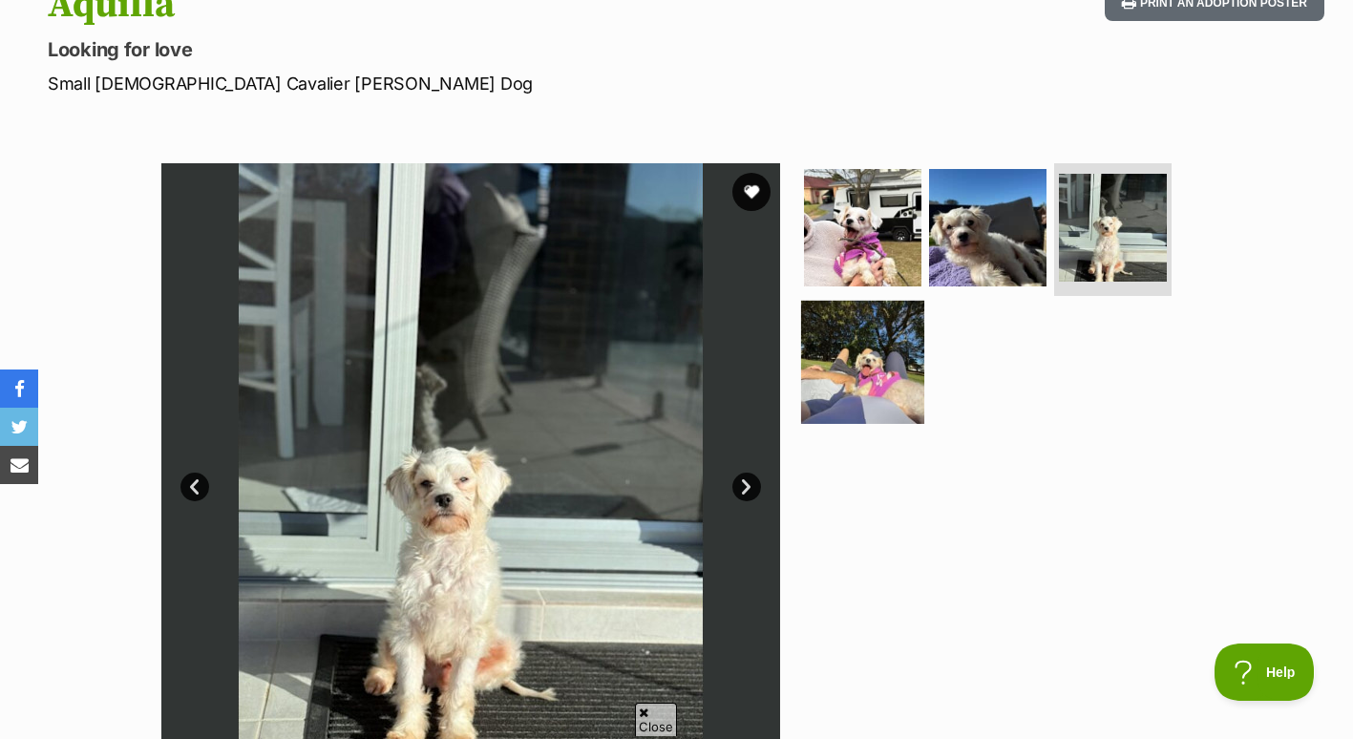
click at [838, 396] on img at bounding box center [862, 362] width 123 height 123
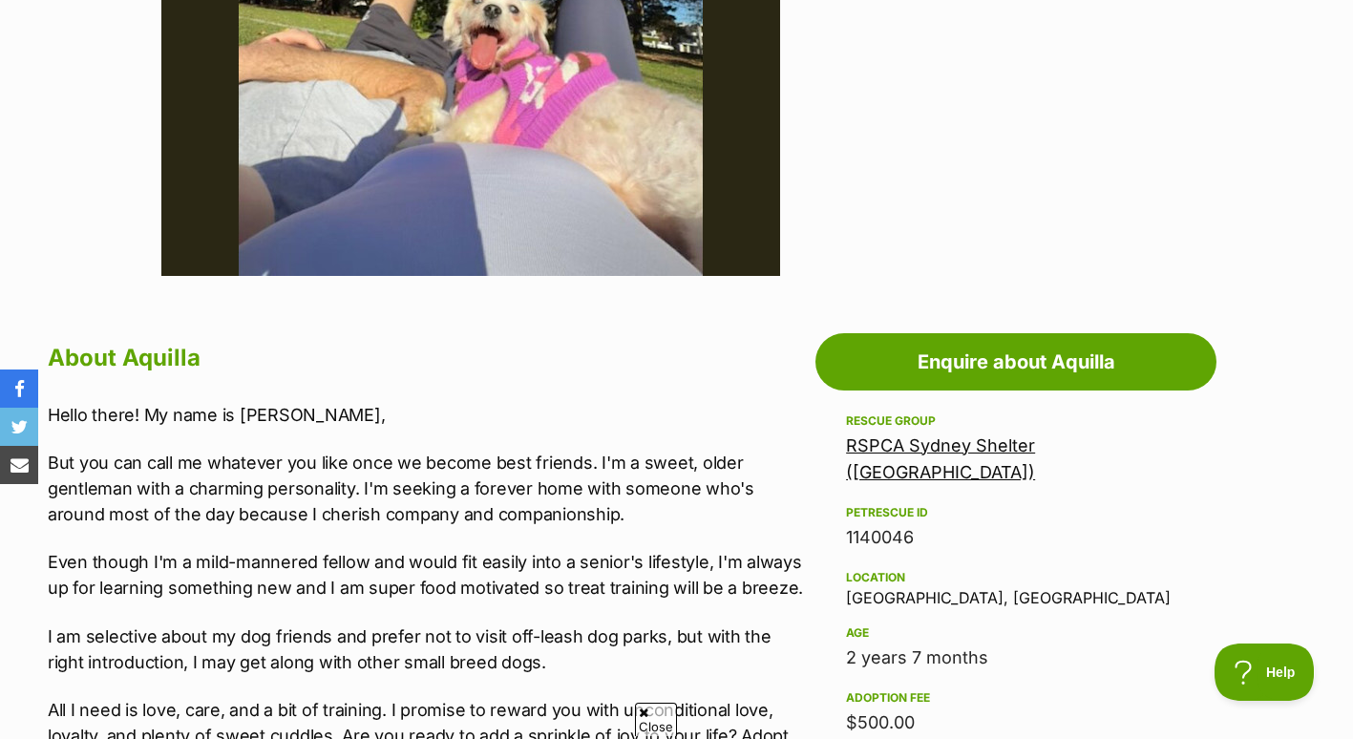
scroll to position [741, 0]
